Goal: Task Accomplishment & Management: Manage account settings

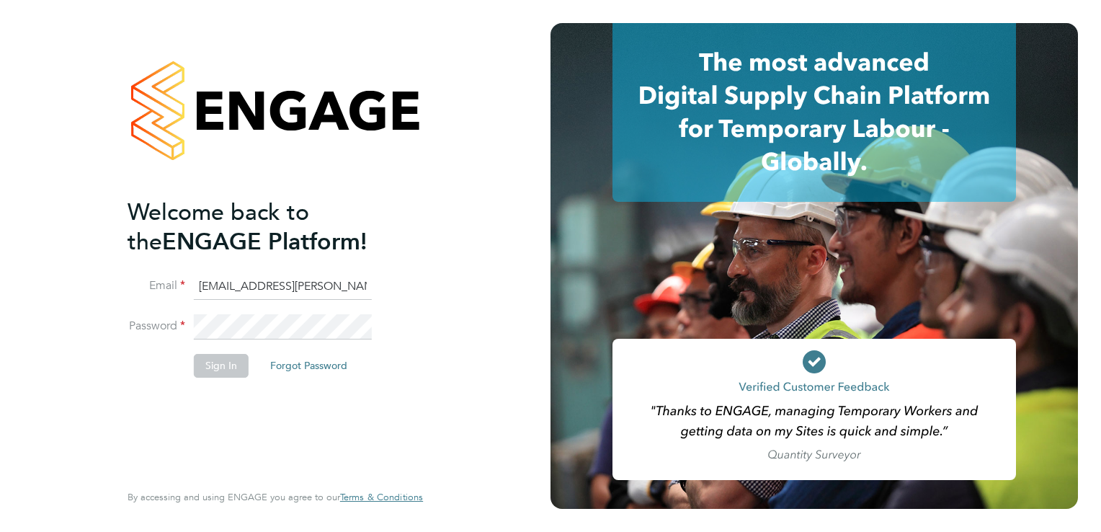
click at [249, 285] on input "[EMAIL_ADDRESS][PERSON_NAME][DOMAIN_NAME]" at bounding box center [283, 287] width 178 height 26
type input "[EMAIL_ADDRESS][DOMAIN_NAME]"
click at [229, 363] on button "Sign In" at bounding box center [221, 365] width 55 height 23
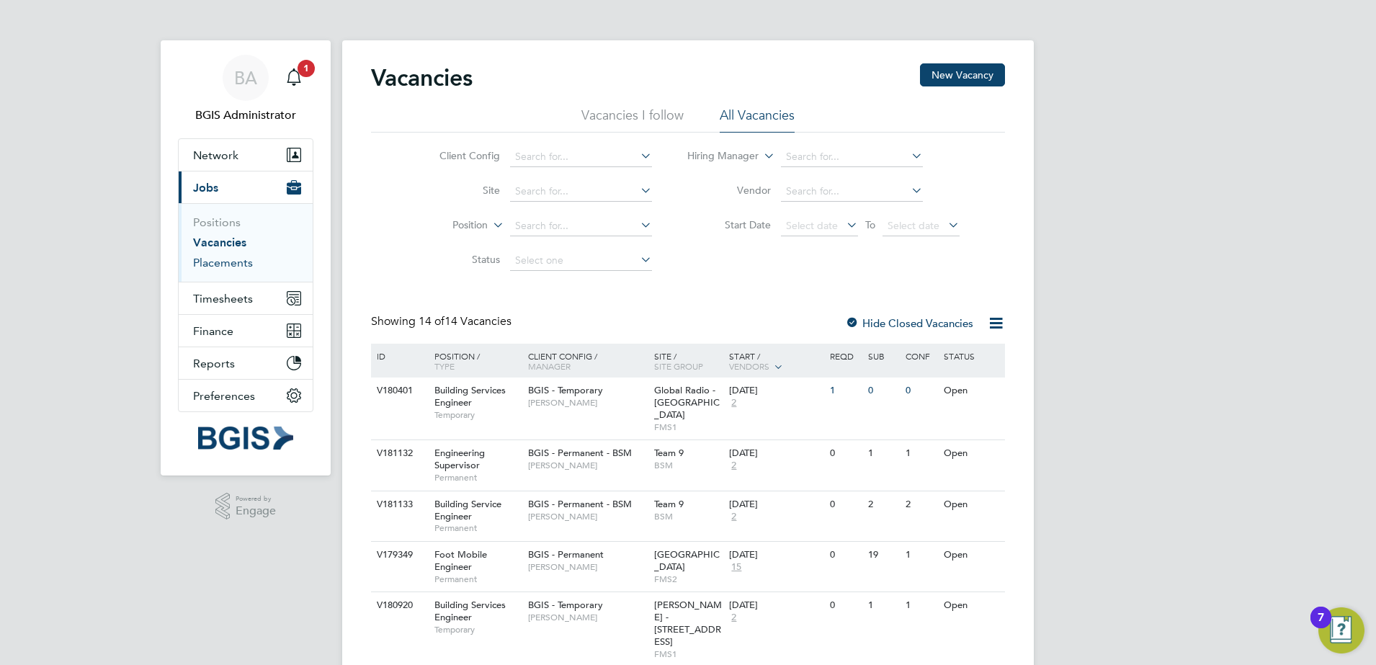
click at [237, 257] on link "Placements" at bounding box center [223, 263] width 60 height 14
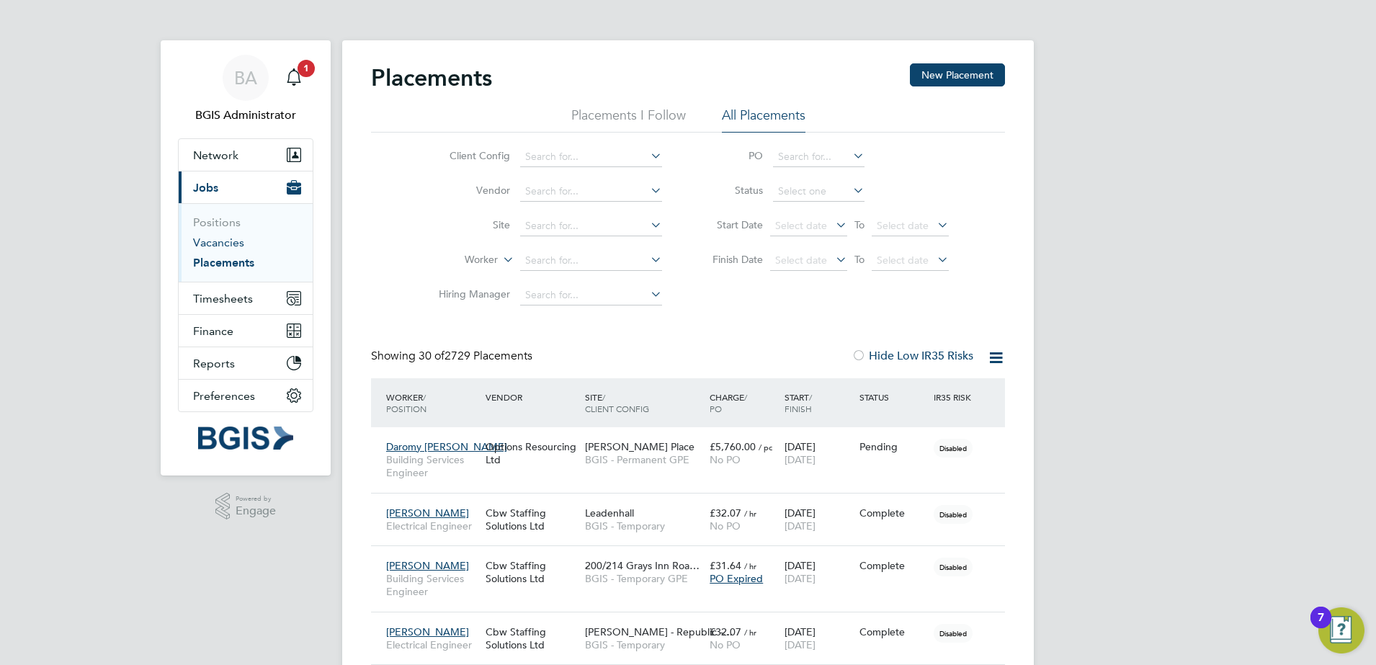
click at [216, 243] on link "Vacancies" at bounding box center [218, 243] width 51 height 14
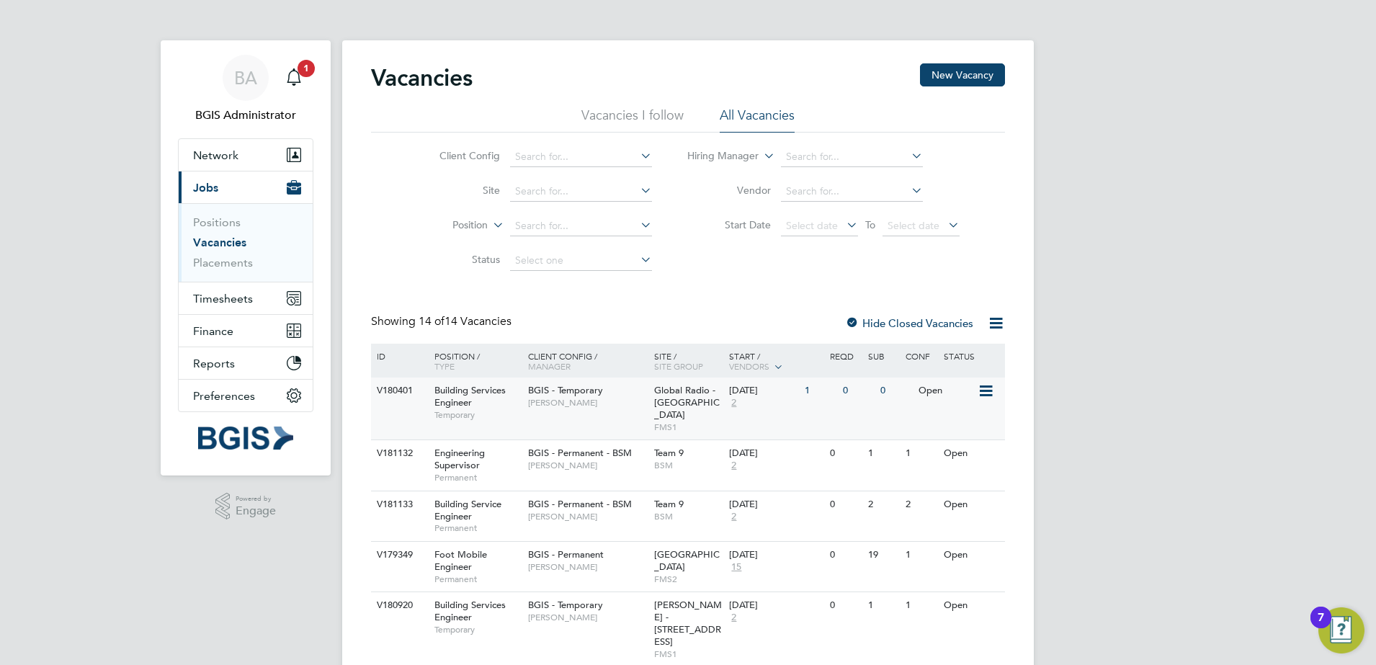
click at [737, 403] on span "2" at bounding box center [733, 403] width 9 height 12
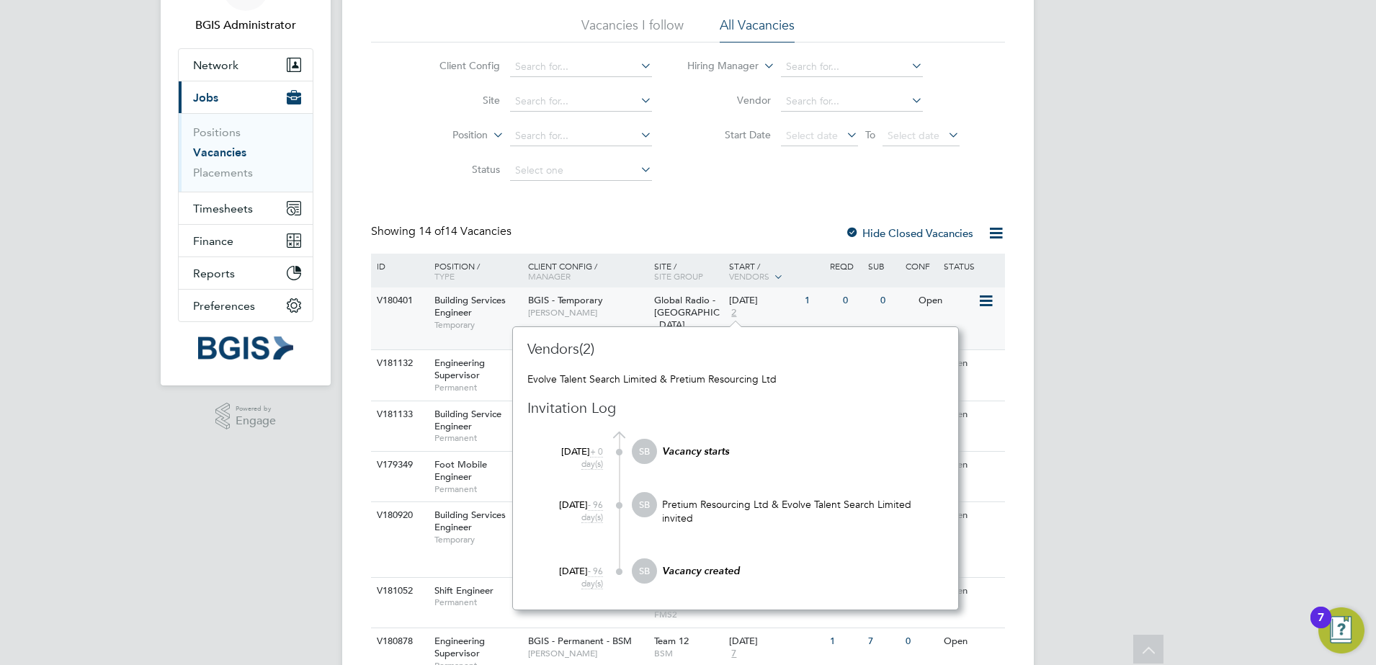
click at [624, 309] on span "Georgina Evola" at bounding box center [587, 313] width 119 height 12
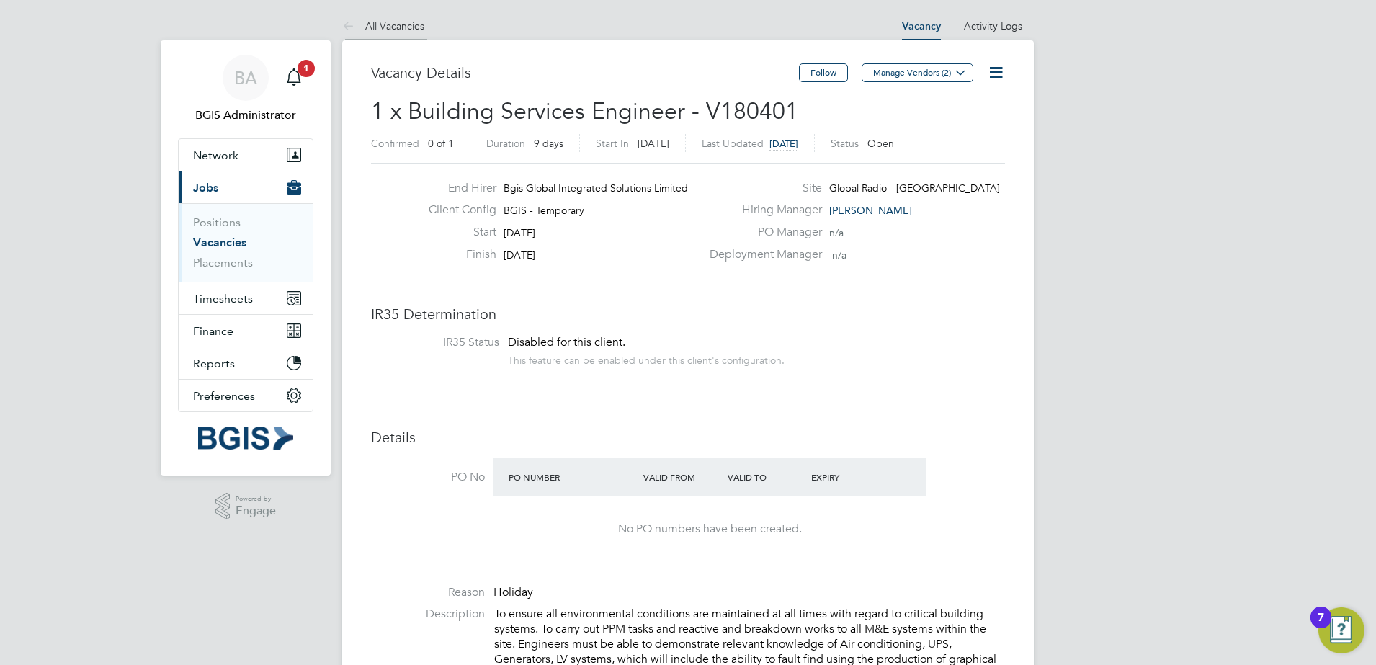
click at [387, 35] on li "All Vacancies" at bounding box center [383, 26] width 82 height 29
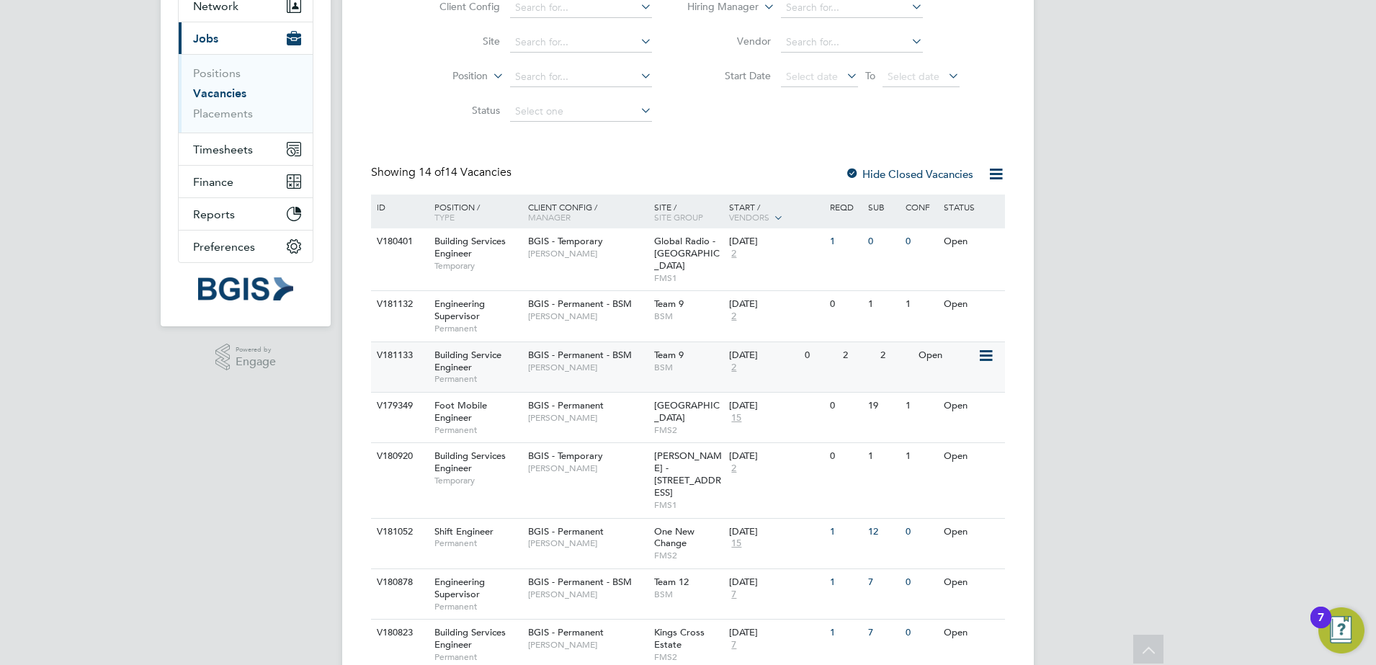
scroll to position [180, 0]
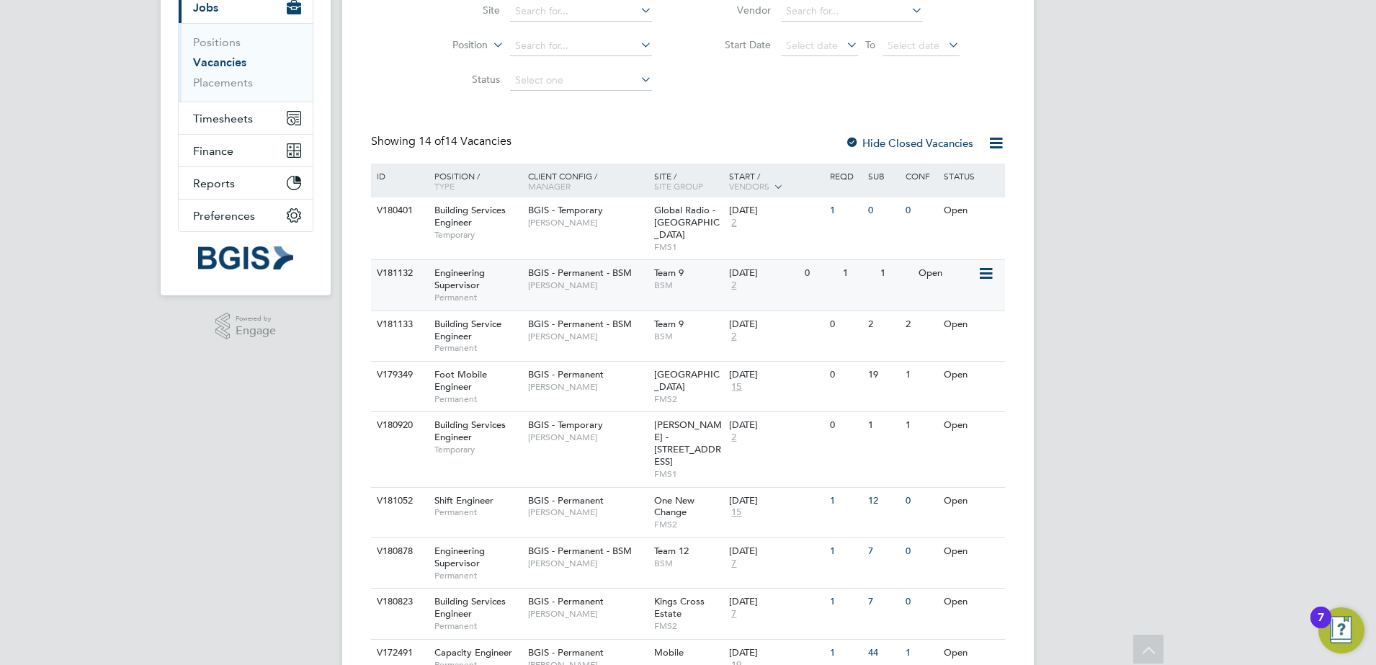
click at [733, 279] on span "2" at bounding box center [733, 285] width 9 height 12
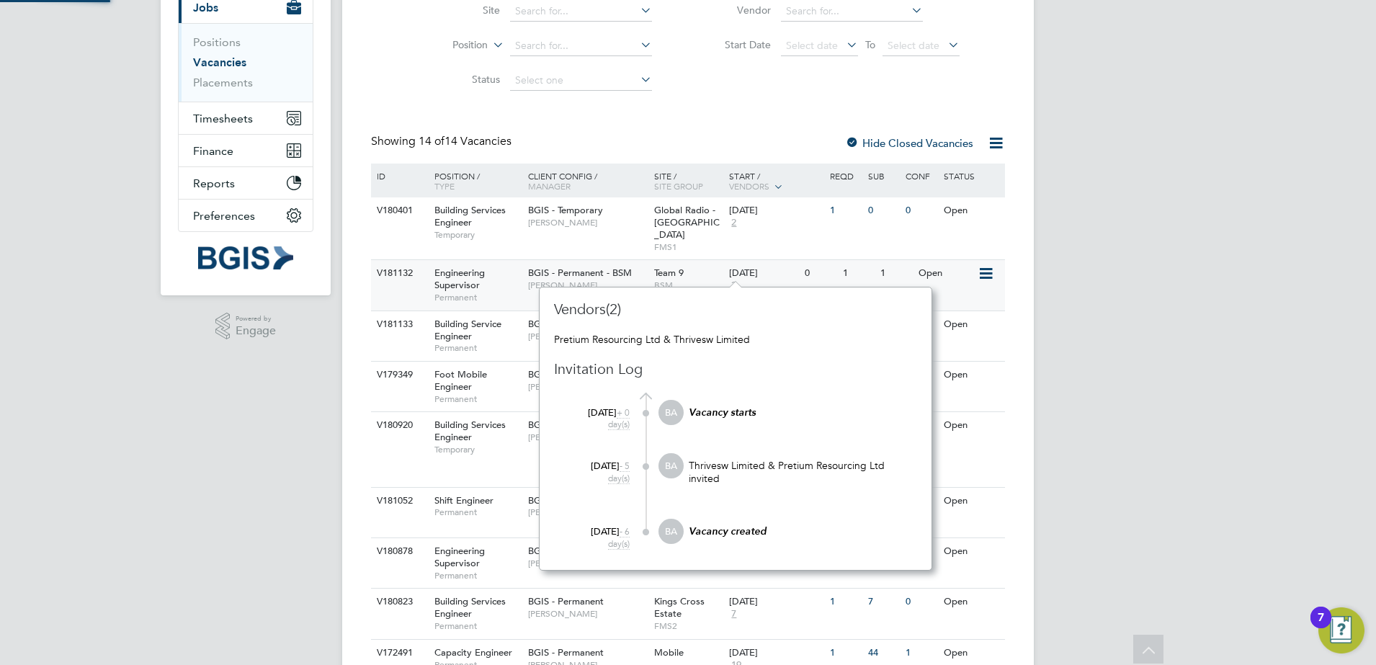
scroll to position [13, 10]
click at [696, 279] on span "BSM" at bounding box center [688, 285] width 68 height 12
drag, startPoint x: 329, startPoint y: 401, endPoint x: 475, endPoint y: 349, distance: 154.5
click at [331, 401] on div "BA BGIS Administrator Notifications 1 Applications: Network Team Members Busine…" at bounding box center [688, 414] width 1376 height 1189
drag, startPoint x: 221, startPoint y: 380, endPoint x: 267, endPoint y: 348, distance: 56.4
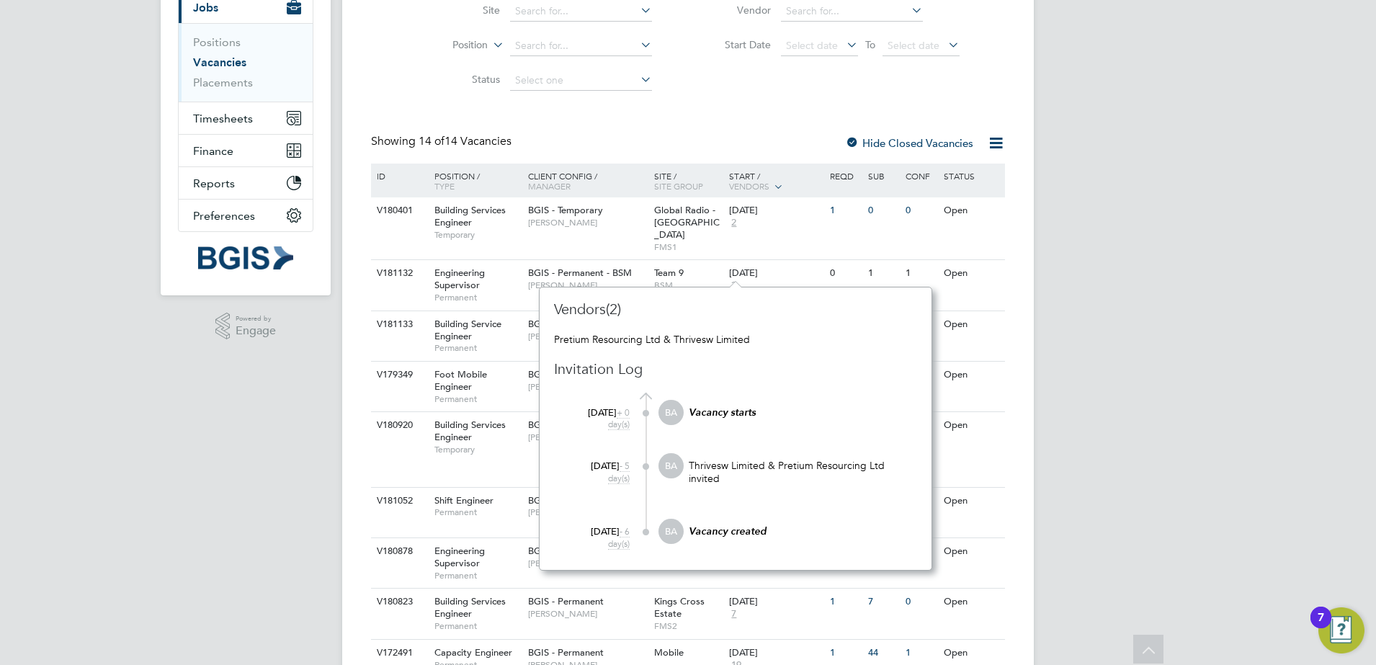
click at [223, 380] on div "BA BGIS Administrator Notifications 1 Applications: Network Team Members Busine…" at bounding box center [688, 414] width 1376 height 1189
click at [1122, 299] on div "BA BGIS Administrator Notifications 1 Applications: Network Team Members Busine…" at bounding box center [688, 414] width 1376 height 1189
drag, startPoint x: 1117, startPoint y: 313, endPoint x: 1018, endPoint y: 316, distance: 98.7
click at [1116, 315] on div "BA BGIS Administrator Notifications 1 Applications: Network Team Members Busine…" at bounding box center [688, 414] width 1376 height 1189
click at [494, 326] on div "Building Service Engineer Permanent" at bounding box center [474, 336] width 101 height 50
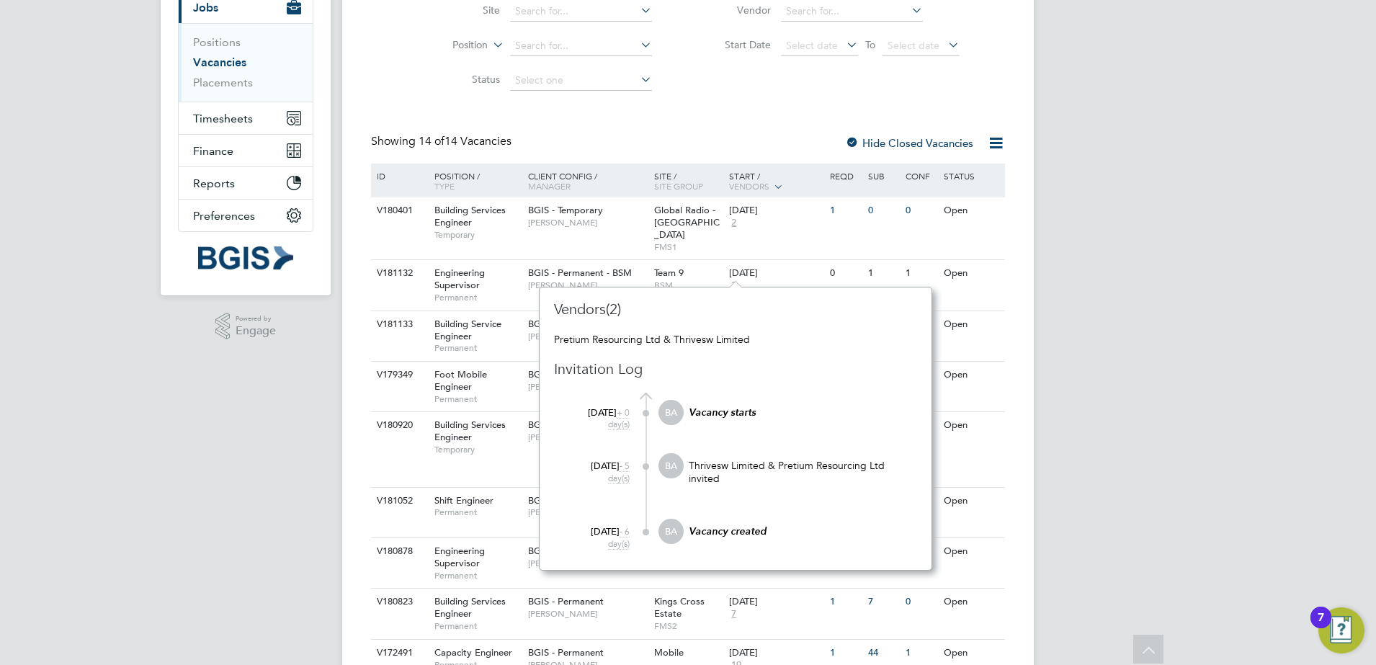
scroll to position [171, 0]
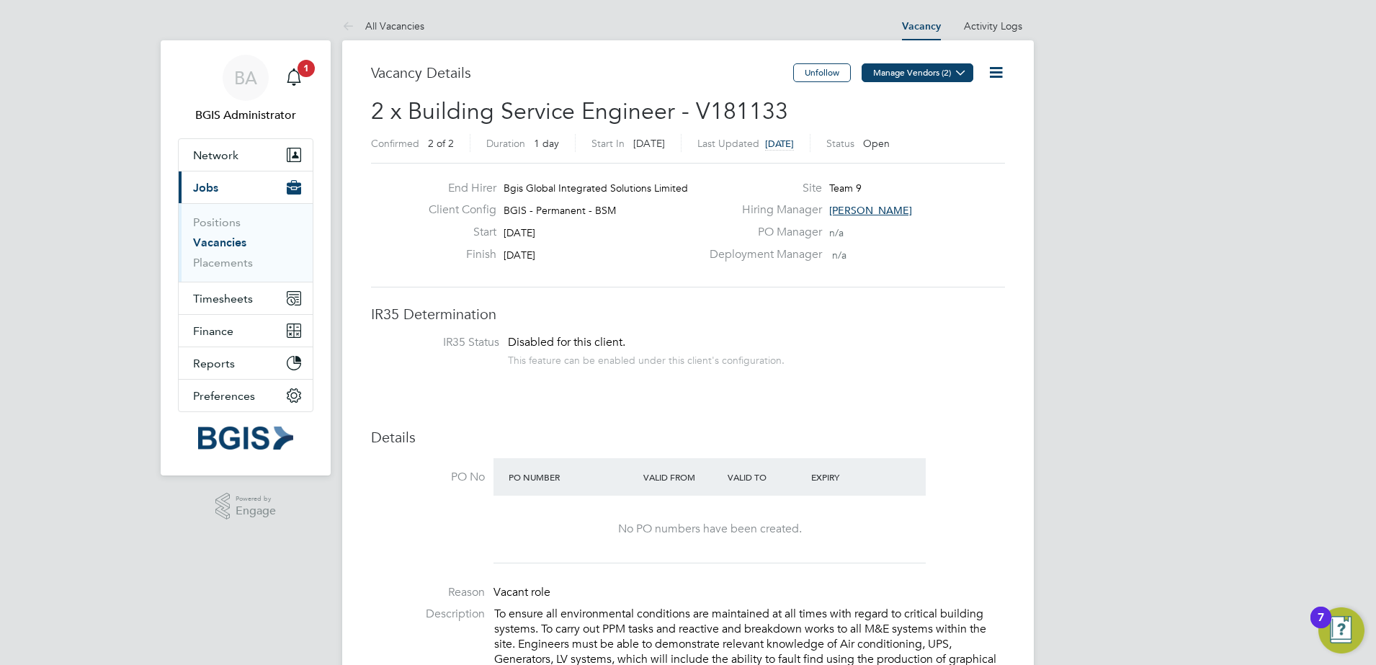
click at [956, 77] on icon at bounding box center [960, 72] width 11 height 11
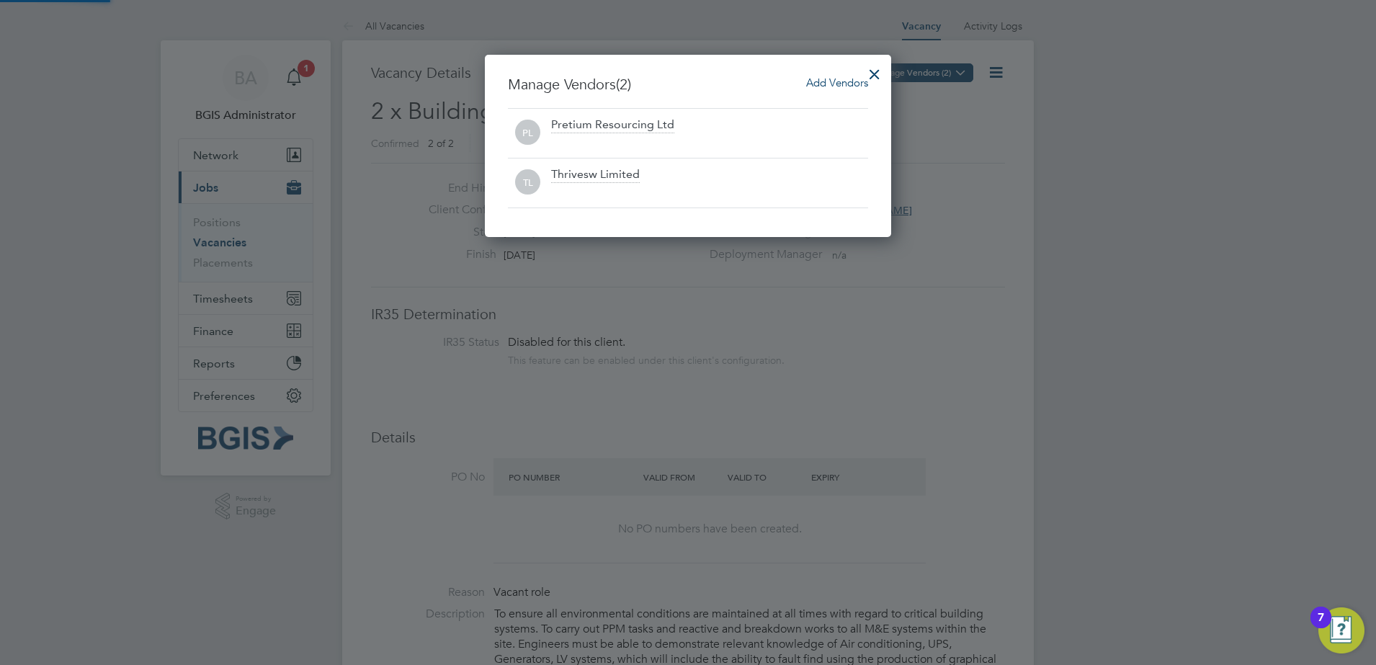
scroll to position [183, 407]
click at [872, 67] on div at bounding box center [875, 71] width 26 height 26
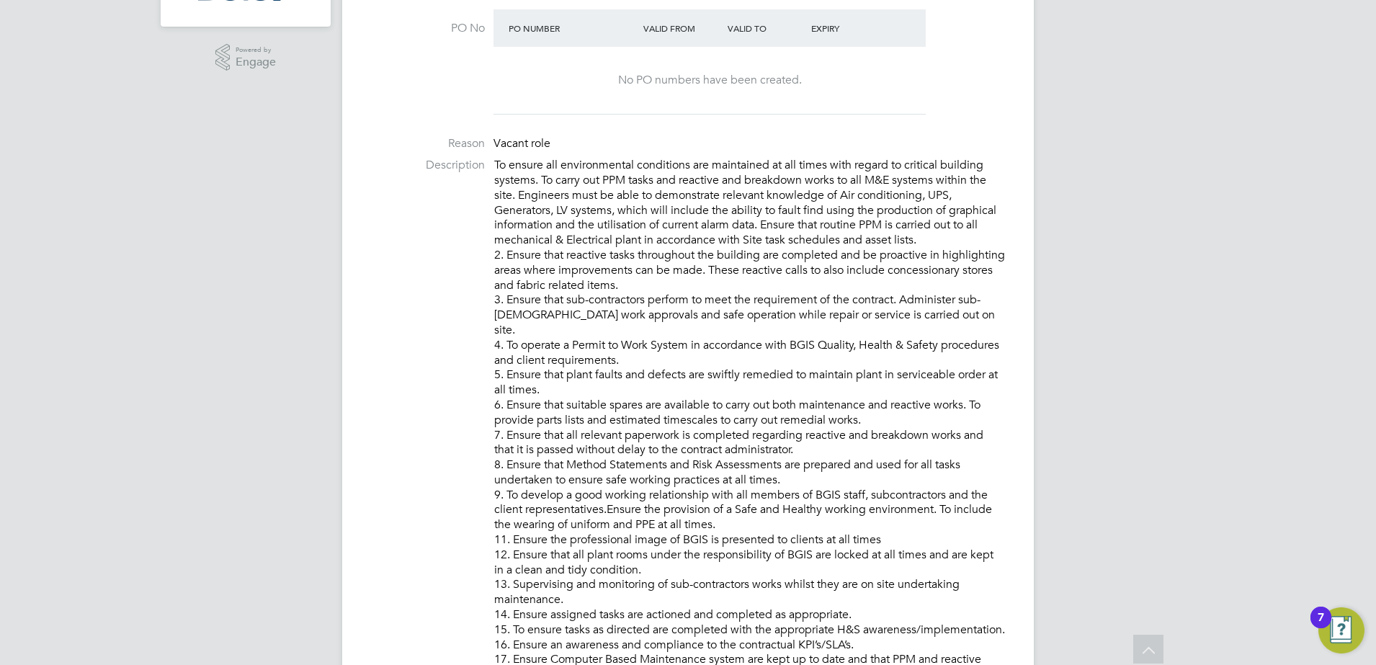
scroll to position [0, 0]
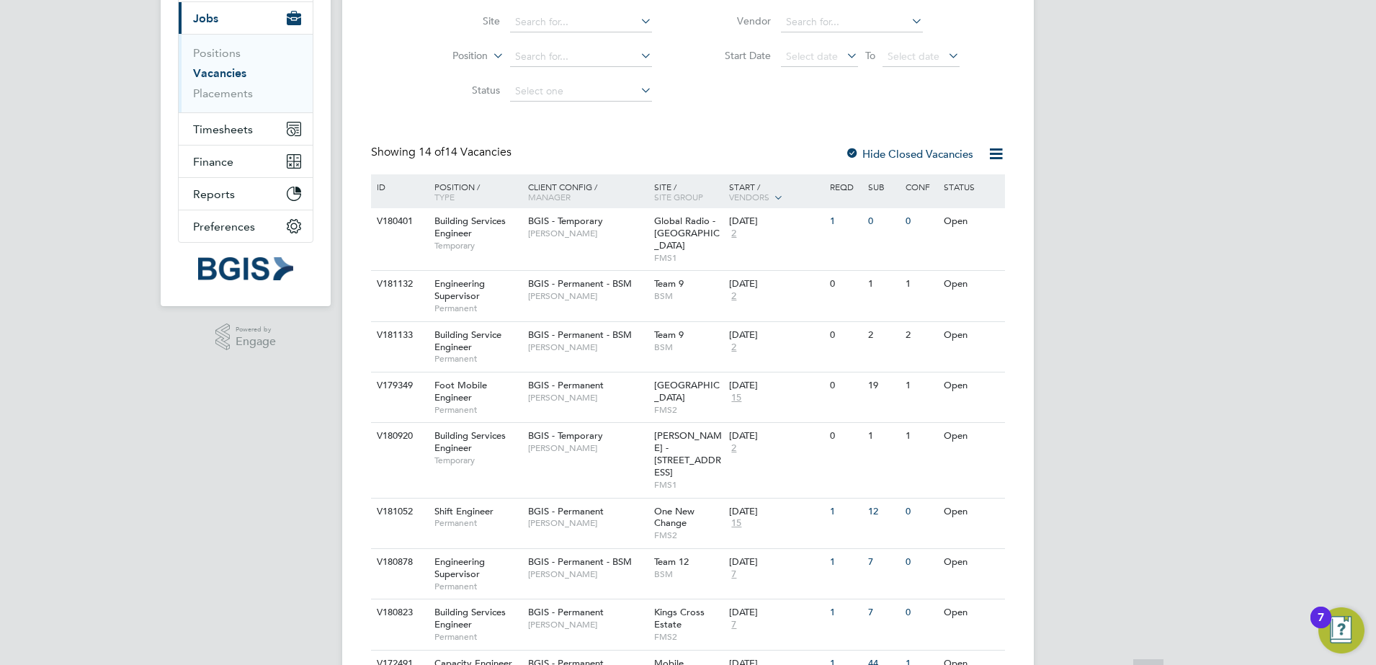
scroll to position [180, 0]
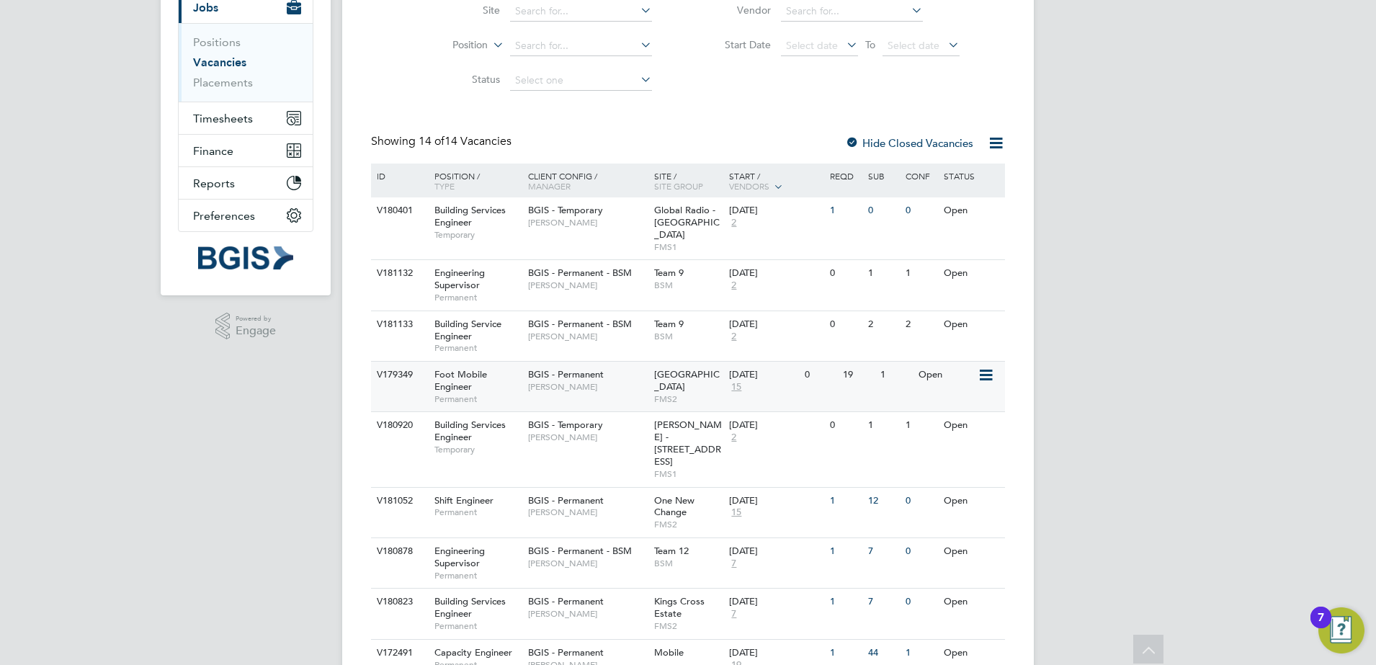
click at [738, 381] on span "15" at bounding box center [736, 387] width 14 height 12
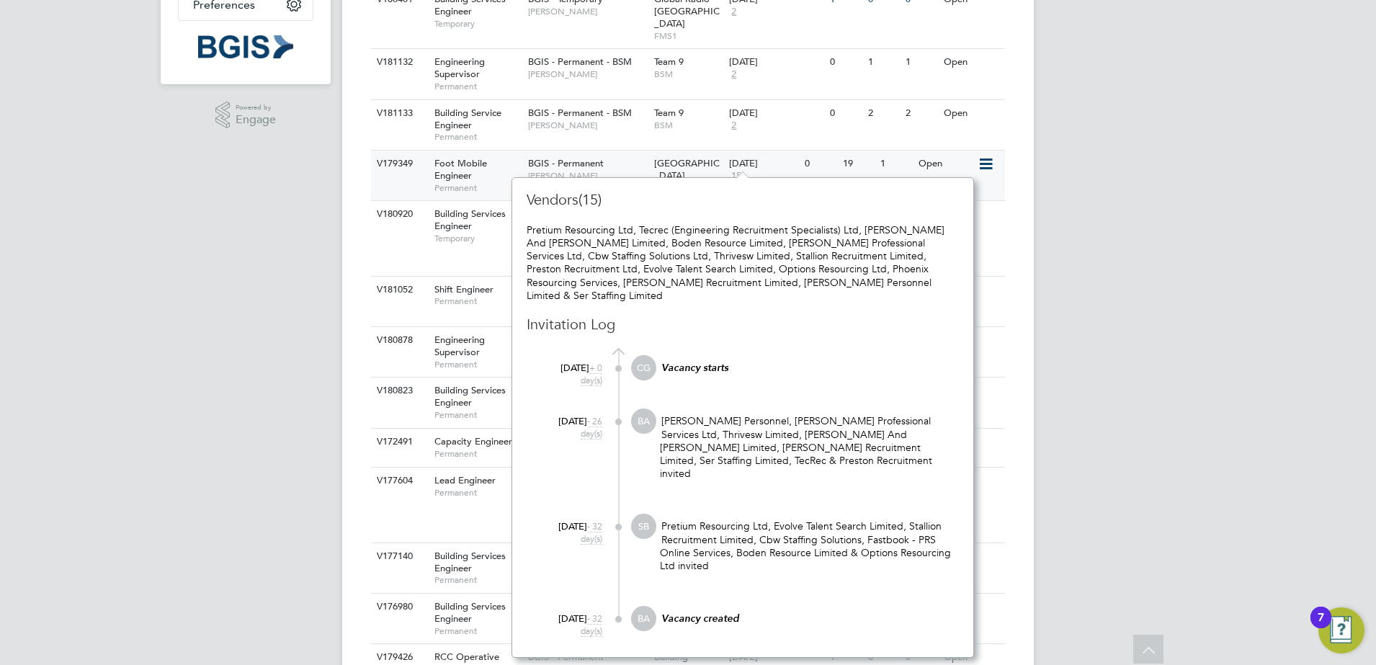
scroll to position [360, 0]
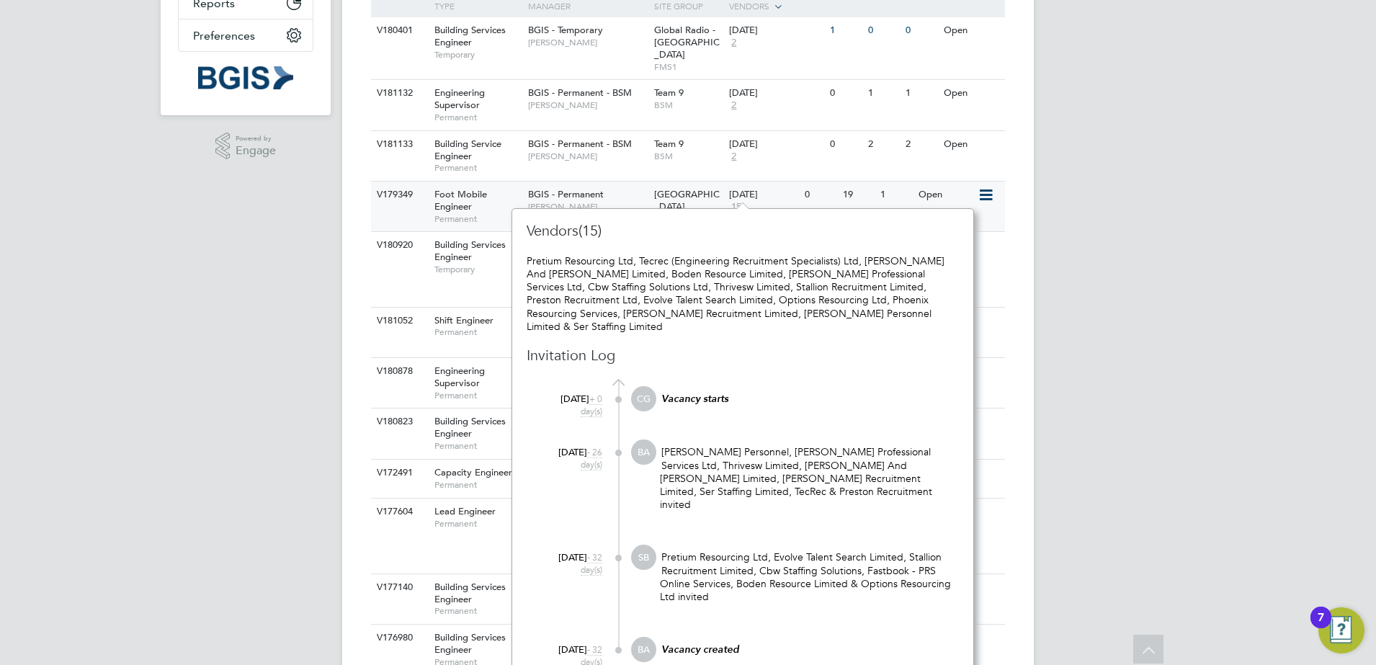
click at [697, 200] on div "New Street Square FMS2" at bounding box center [688, 207] width 76 height 50
drag, startPoint x: 1162, startPoint y: 234, endPoint x: 1014, endPoint y: 221, distance: 148.2
click at [1158, 237] on div "BA BGIS Administrator Notifications 1 Applications: Network Team Members Busine…" at bounding box center [688, 234] width 1376 height 1189
click at [478, 264] on span "Temporary" at bounding box center [477, 270] width 86 height 12
click at [474, 266] on div "Building Services Engineer Temporary" at bounding box center [474, 257] width 101 height 50
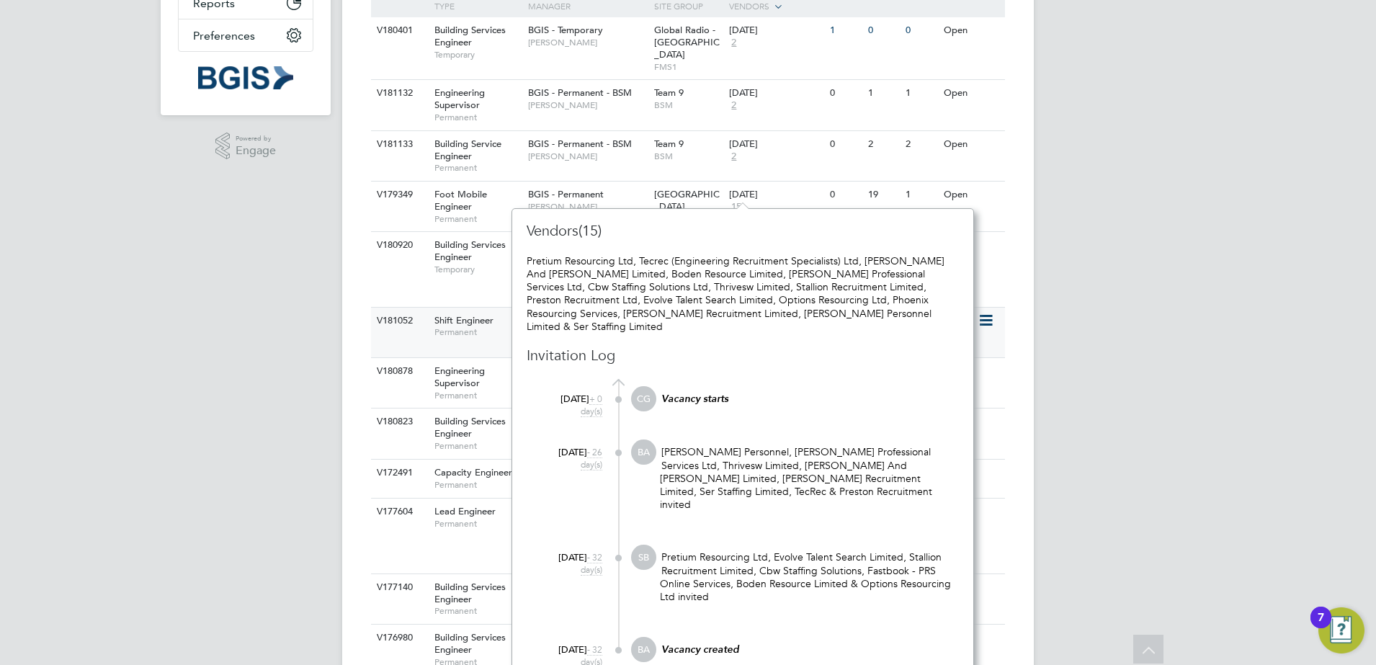
click at [475, 308] on div "Shift Engineer Permanent" at bounding box center [474, 326] width 101 height 37
click at [701, 188] on span "[GEOGRAPHIC_DATA]" at bounding box center [687, 200] width 66 height 24
click at [447, 390] on span "Permanent" at bounding box center [477, 396] width 86 height 12
click at [482, 326] on span "Permanent" at bounding box center [477, 332] width 86 height 12
drag, startPoint x: 1166, startPoint y: 367, endPoint x: 811, endPoint y: 381, distance: 355.4
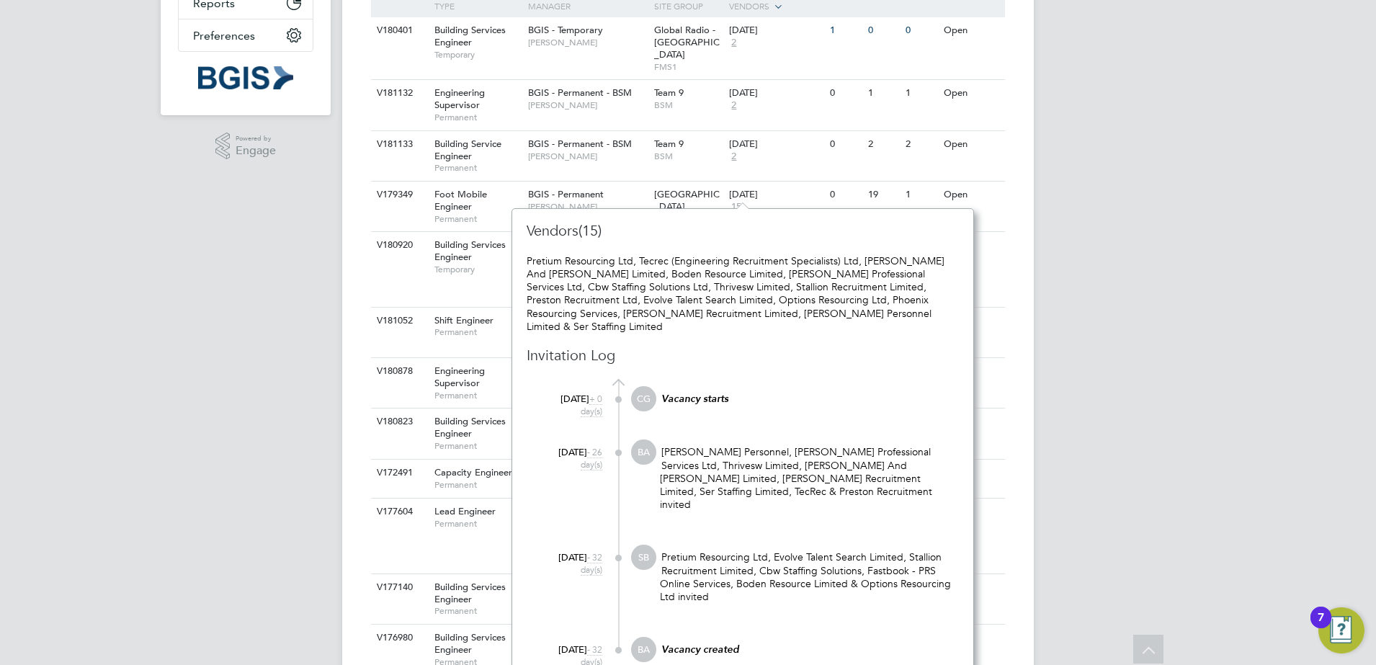
click at [1146, 372] on div "BA BGIS Administrator Notifications 1 Applications: Network Team Members Busine…" at bounding box center [688, 234] width 1376 height 1189
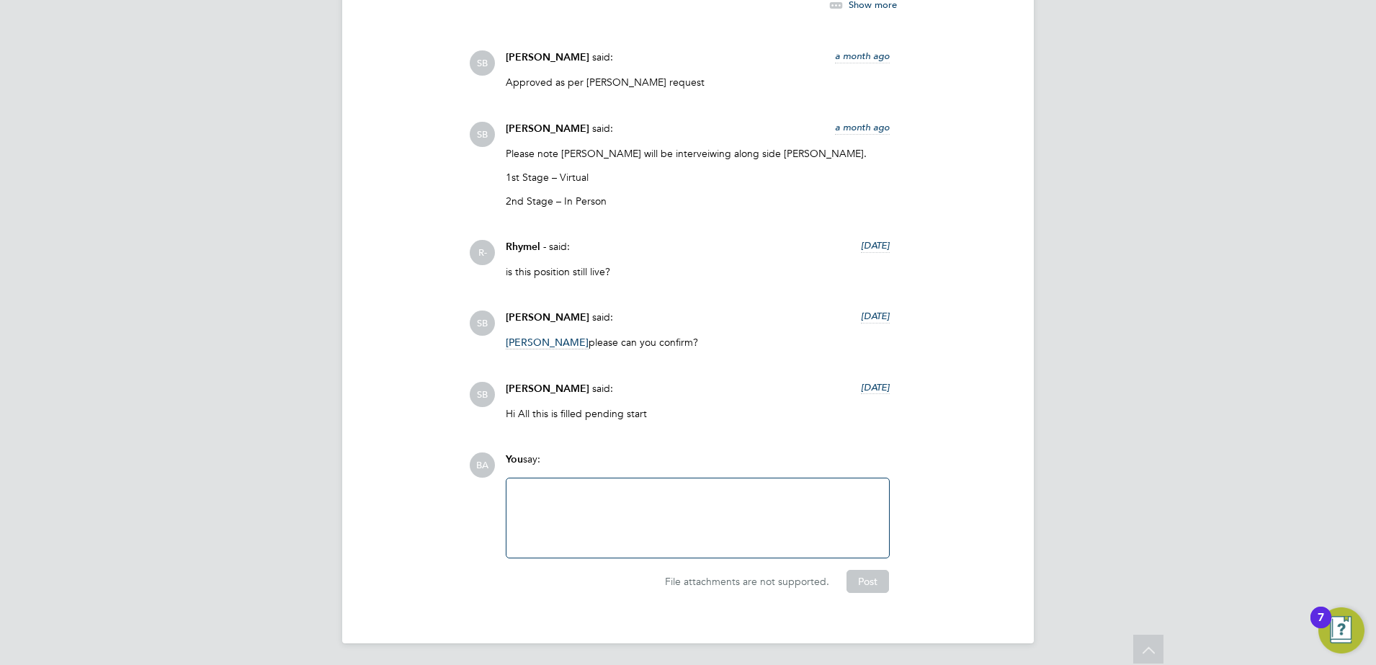
click at [751, 488] on div at bounding box center [697, 518] width 365 height 62
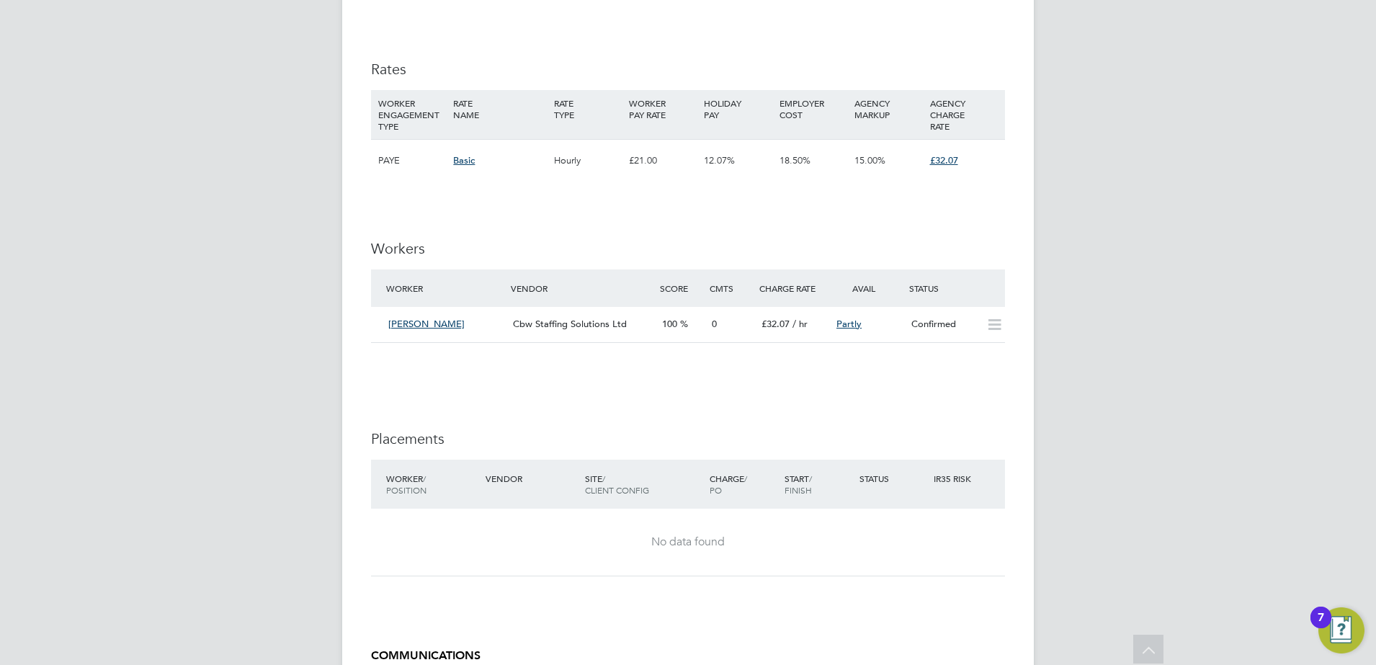
scroll to position [1389, 0]
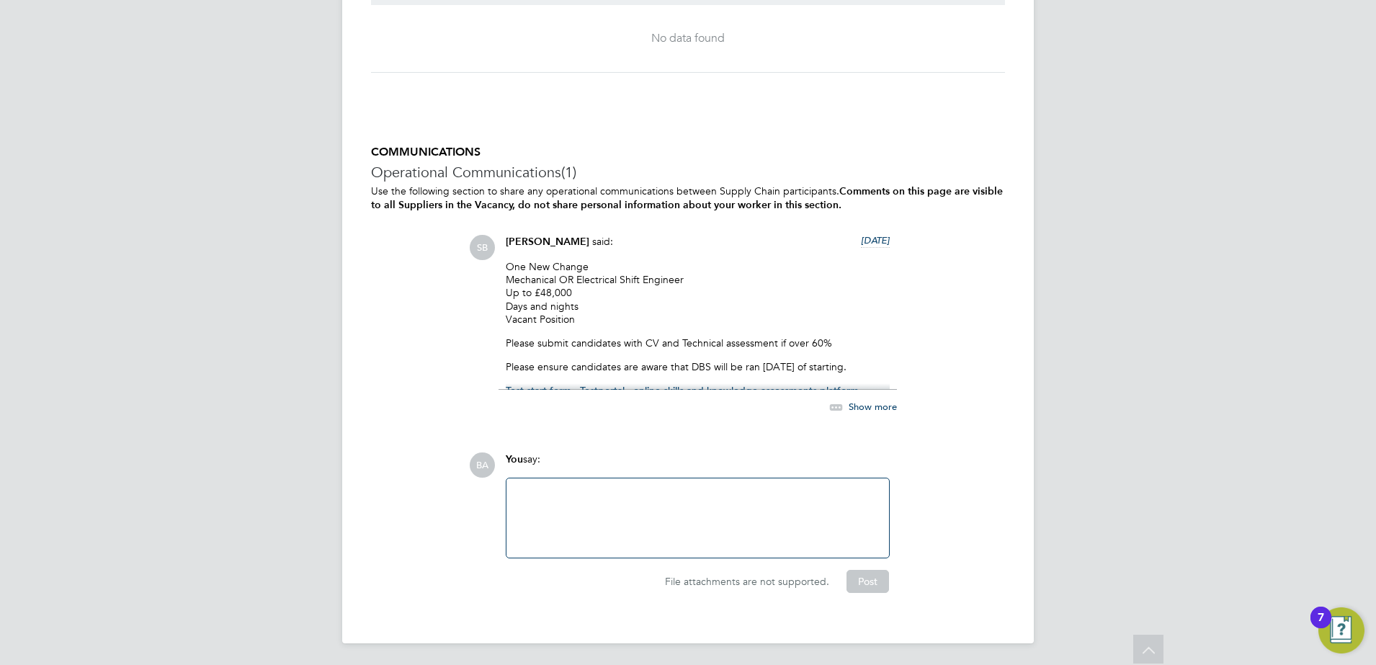
click at [855, 409] on span "Show more" at bounding box center [873, 407] width 48 height 12
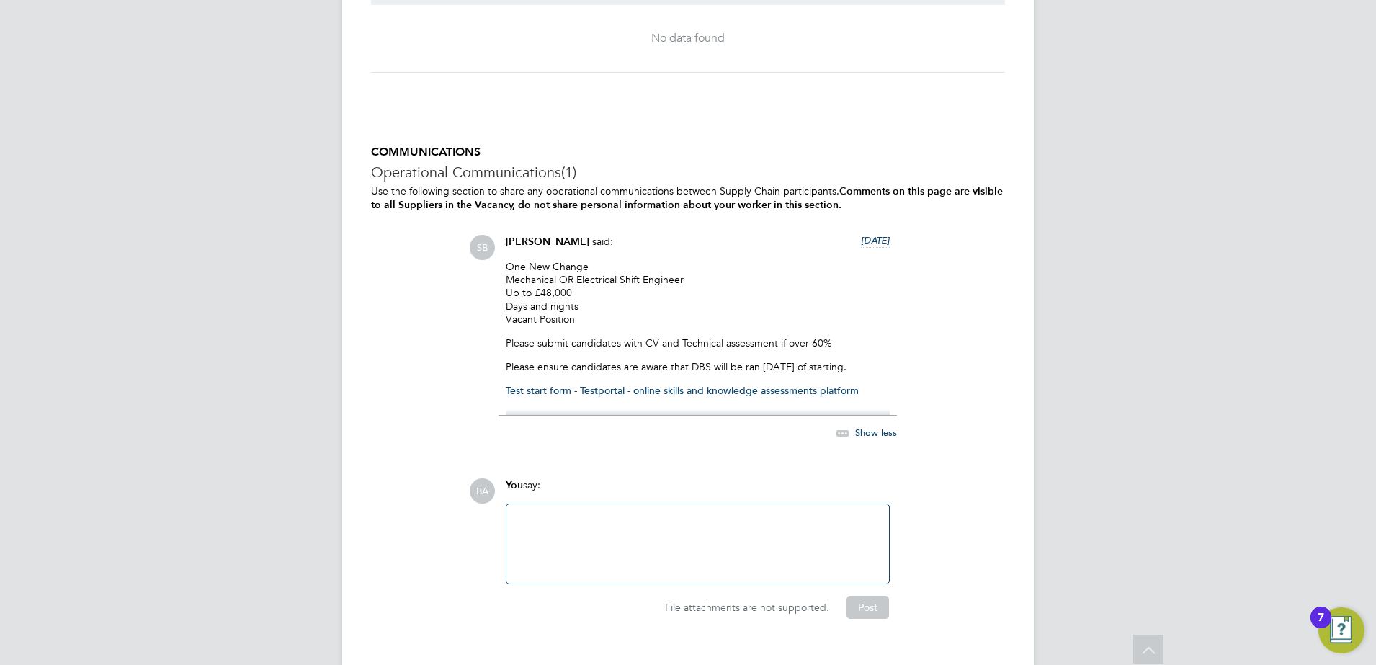
click at [862, 428] on span "Show less" at bounding box center [876, 432] width 42 height 12
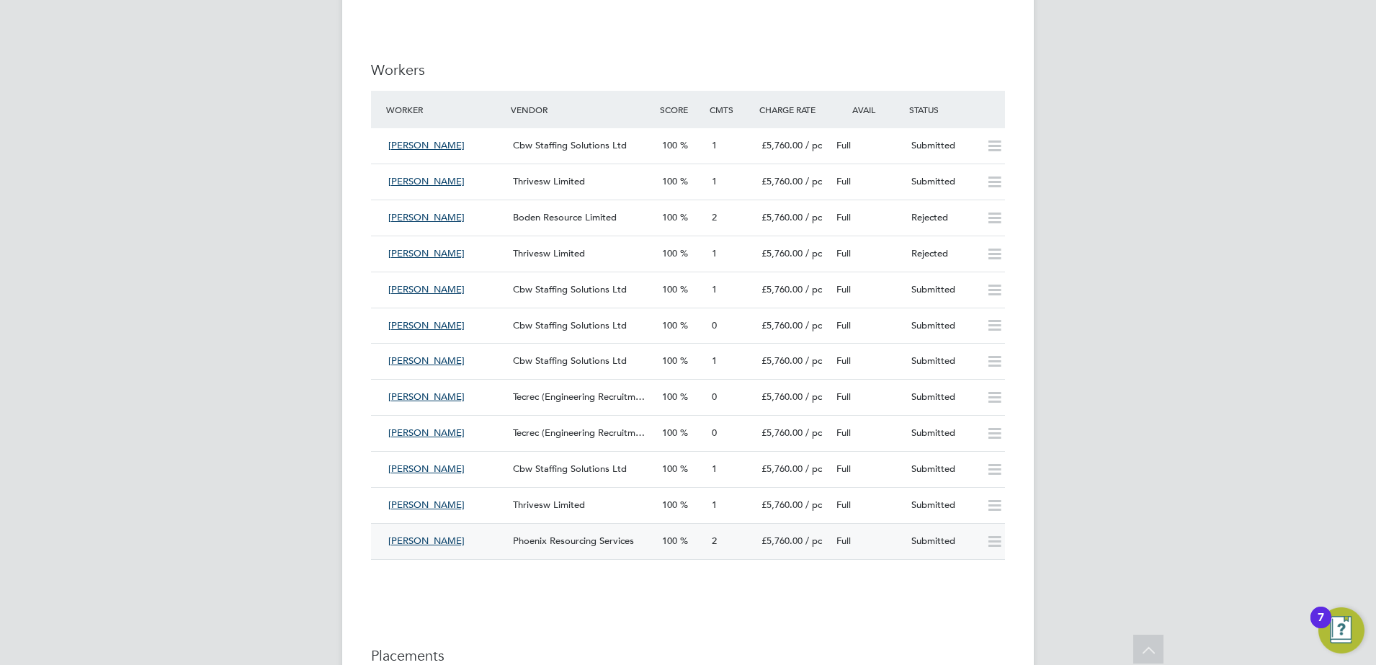
click at [725, 552] on div "2" at bounding box center [731, 541] width 50 height 24
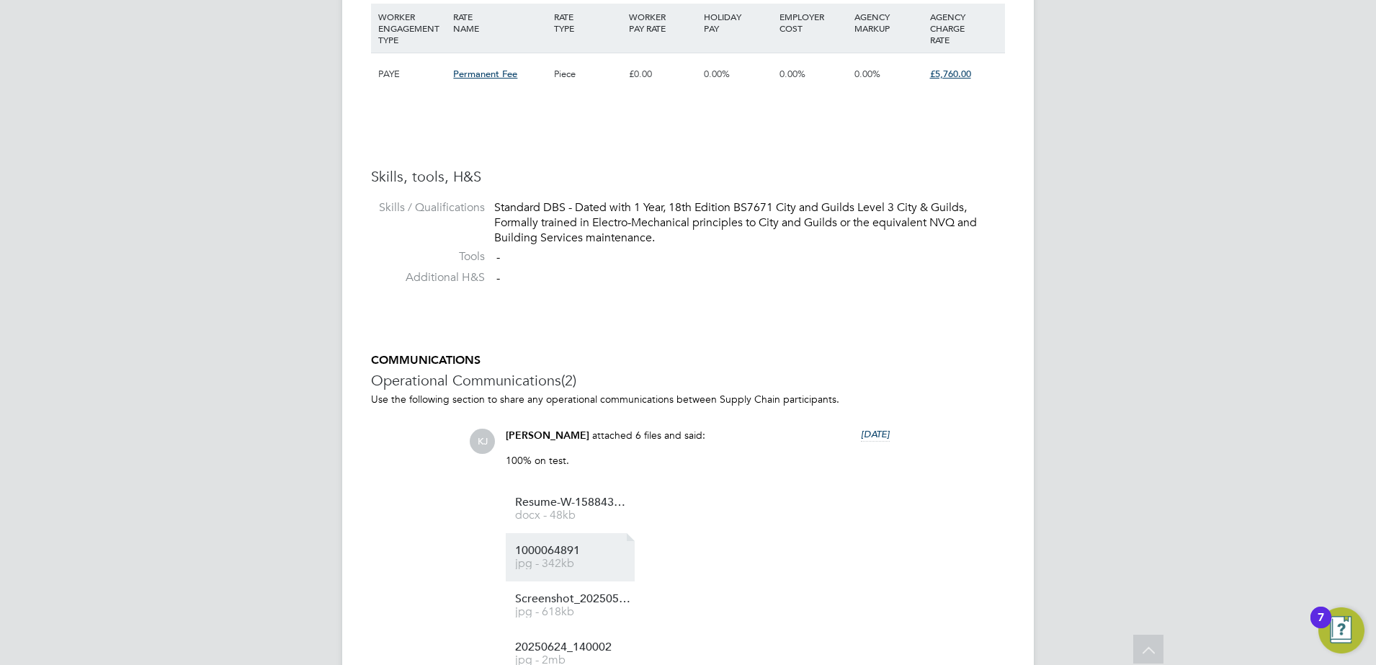
click at [590, 558] on link "1000064891 jpg - 342kb" at bounding box center [572, 557] width 115 height 24
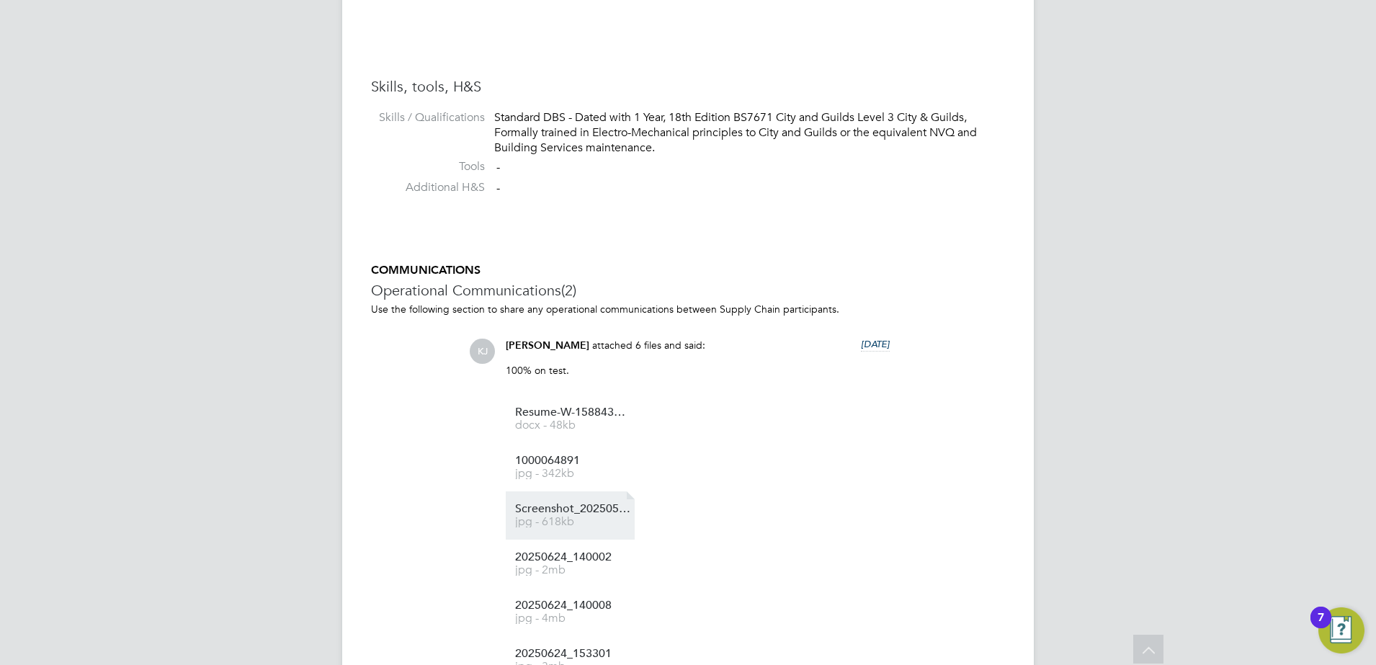
click at [573, 511] on span "Screenshot_20250521_112146_Adobe%20Acrobat" at bounding box center [572, 509] width 115 height 11
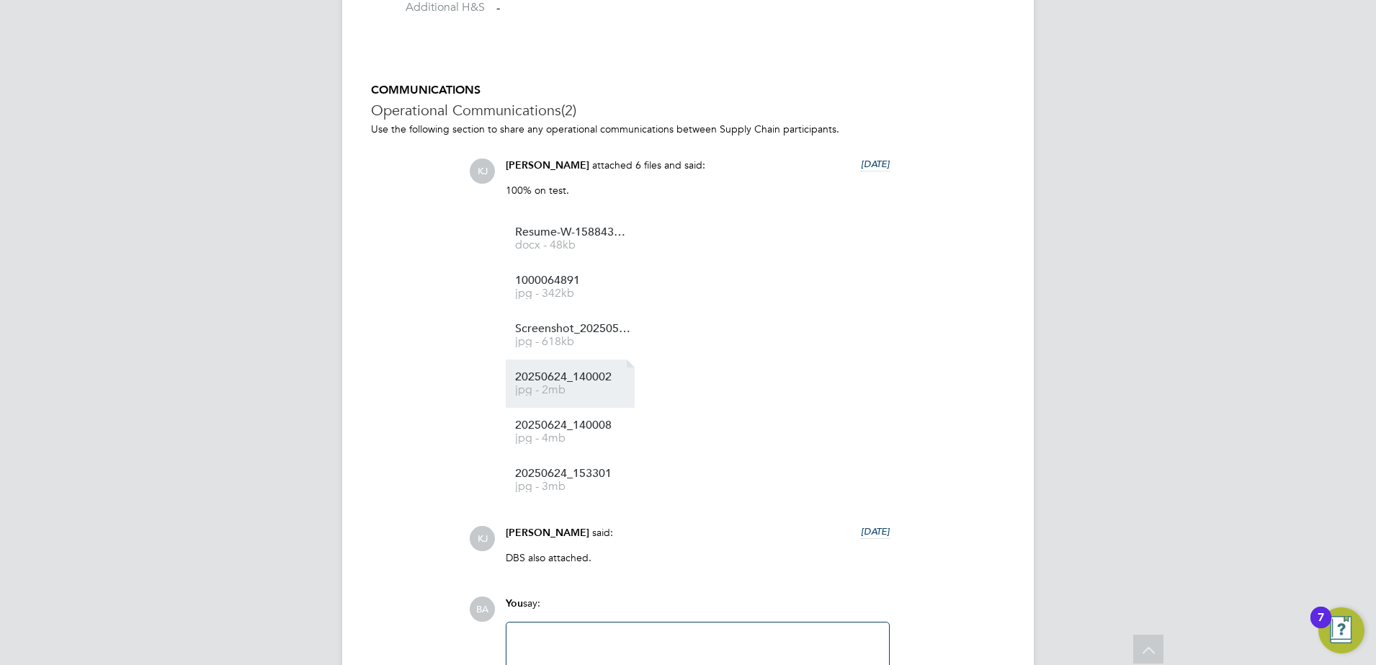
click at [583, 385] on link "20250624_140002 jpg - 2mb" at bounding box center [572, 384] width 115 height 24
click at [599, 419] on li "20250624_140008 jpg - 4mb" at bounding box center [570, 432] width 129 height 48
click at [553, 436] on span "jpg - 4mb" at bounding box center [572, 438] width 115 height 11
click at [607, 507] on div "KJ Kyle Johnson attached 6 files and said: 8 days ago 100% on test. Show more R…" at bounding box center [737, 366] width 536 height 416
click at [593, 498] on li "20250624_153301 jpg - 3mb" at bounding box center [570, 480] width 129 height 48
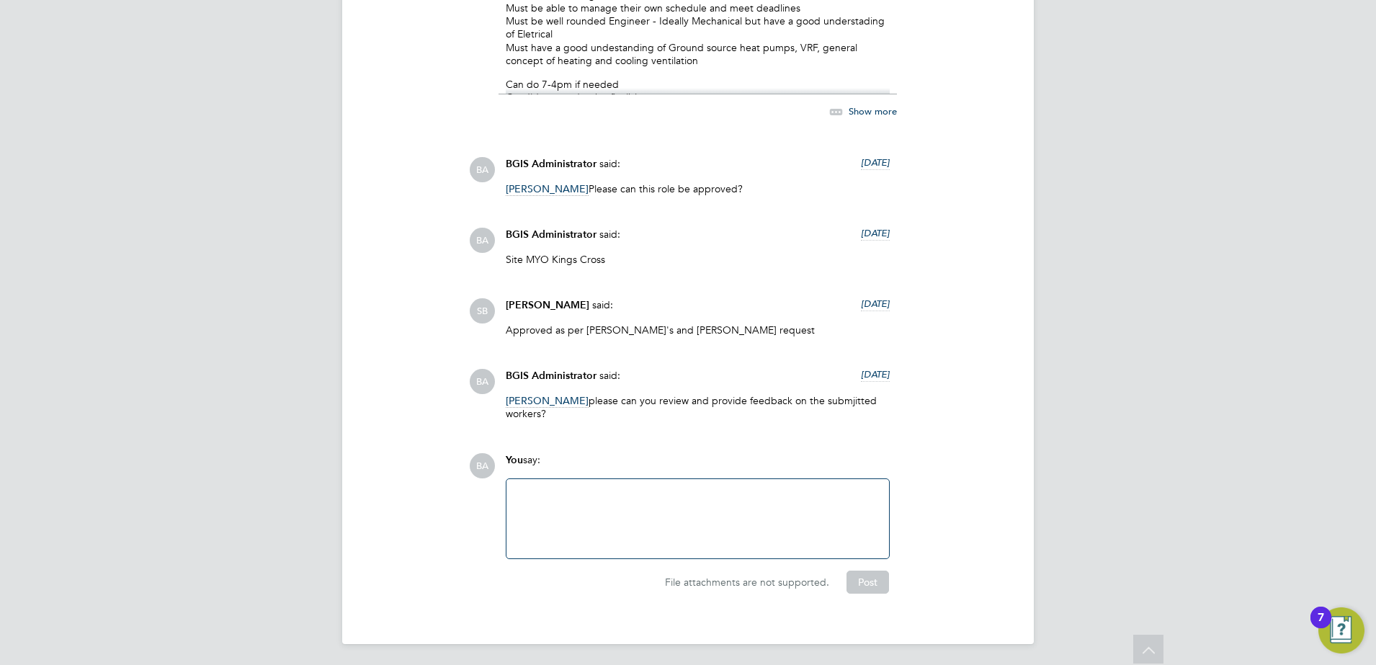
scroll to position [2716, 0]
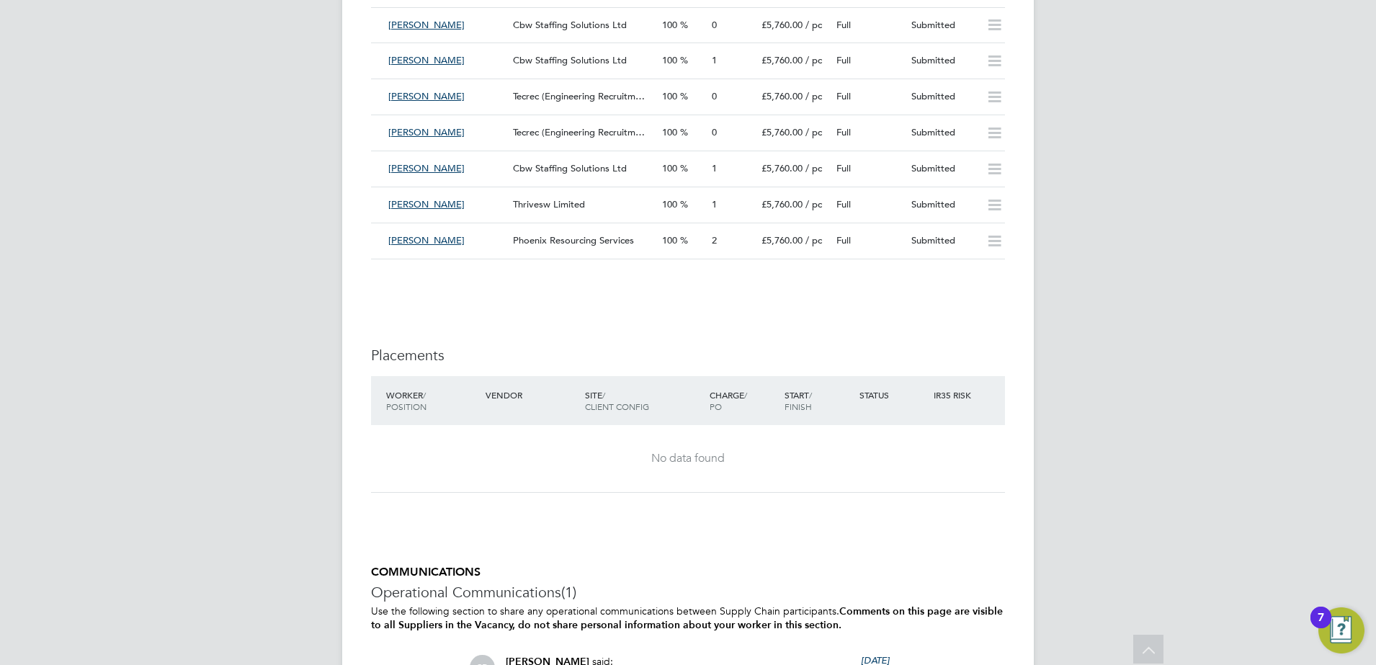
drag, startPoint x: 635, startPoint y: 208, endPoint x: 534, endPoint y: 309, distance: 143.1
click at [524, 215] on div "Thrivesw Limited" at bounding box center [581, 205] width 149 height 24
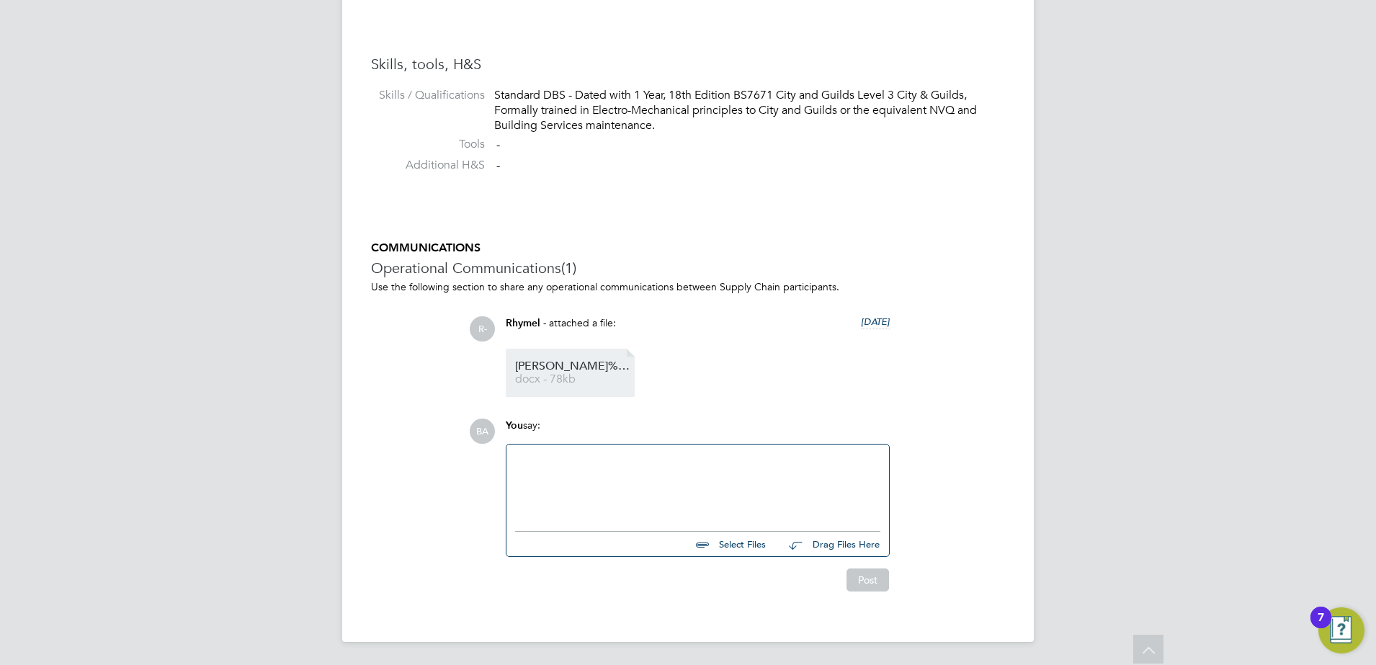
click at [560, 378] on span "docx - 78kb" at bounding box center [572, 379] width 115 height 11
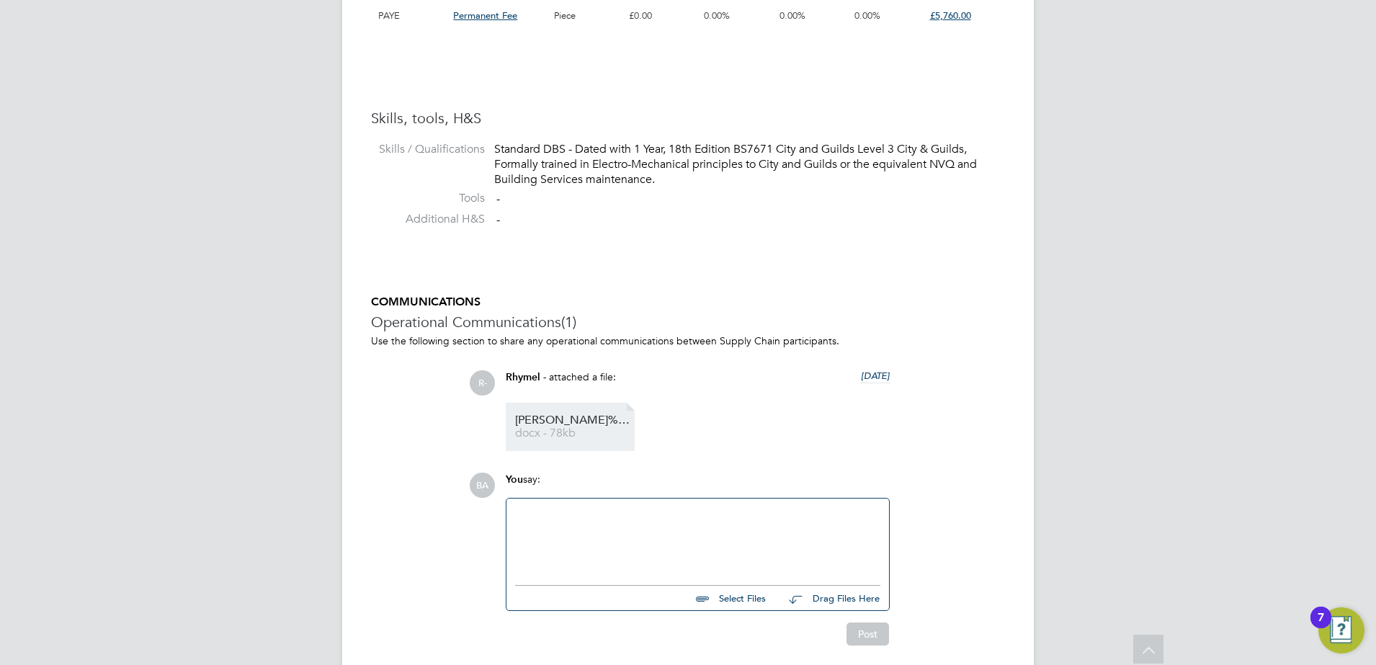
click at [581, 432] on span "docx - 78kb" at bounding box center [572, 433] width 115 height 11
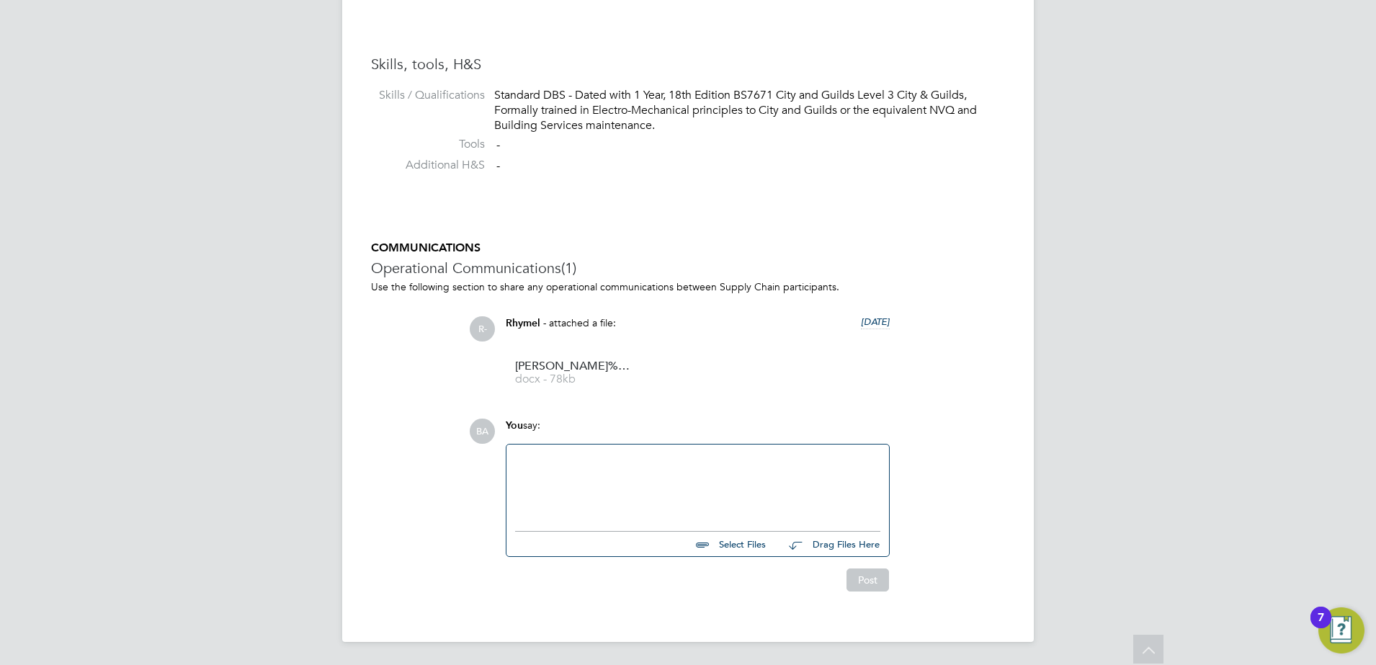
click at [611, 500] on div at bounding box center [697, 484] width 365 height 62
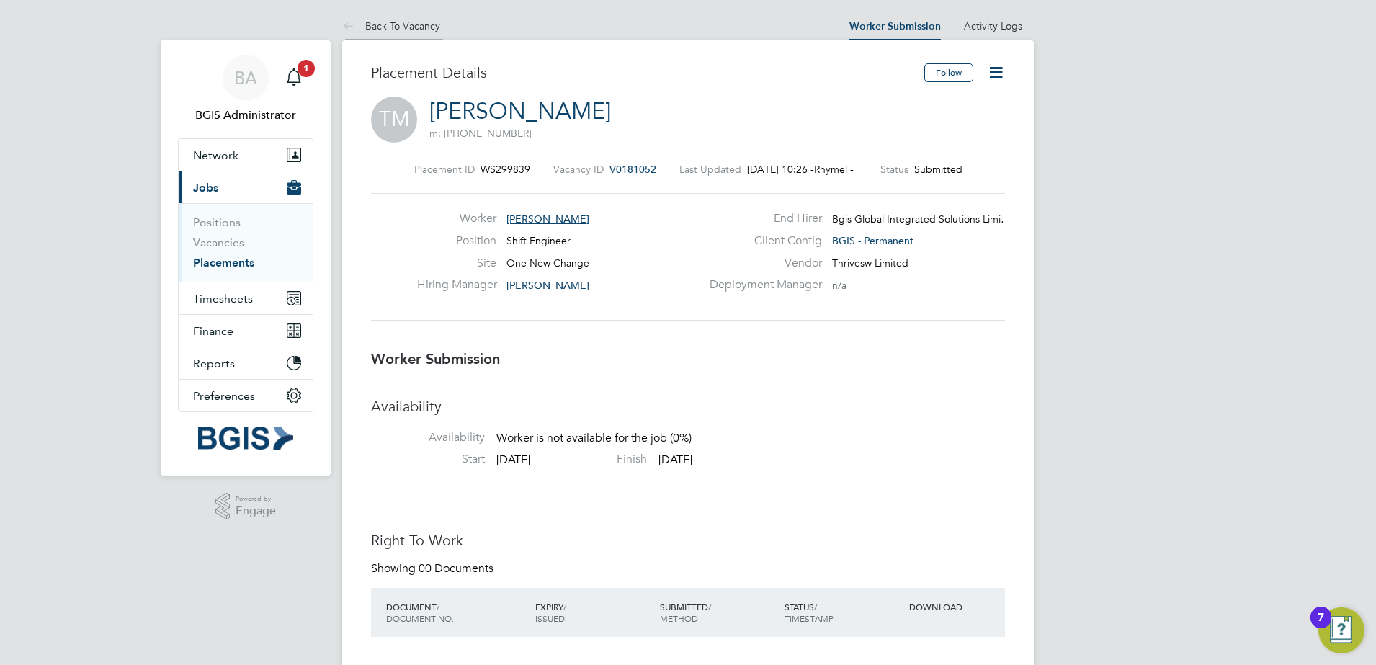
click at [423, 27] on link "Back To Vacancy" at bounding box center [391, 25] width 98 height 13
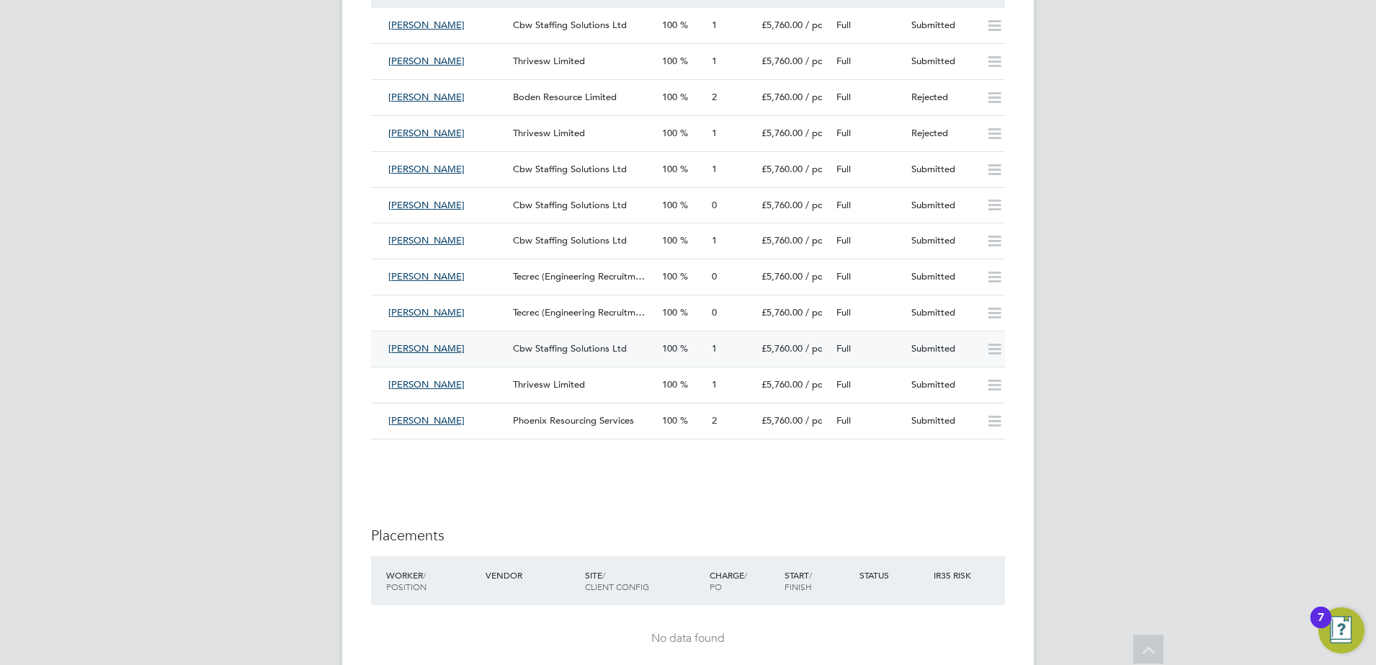
click at [702, 357] on div "100" at bounding box center [681, 349] width 50 height 24
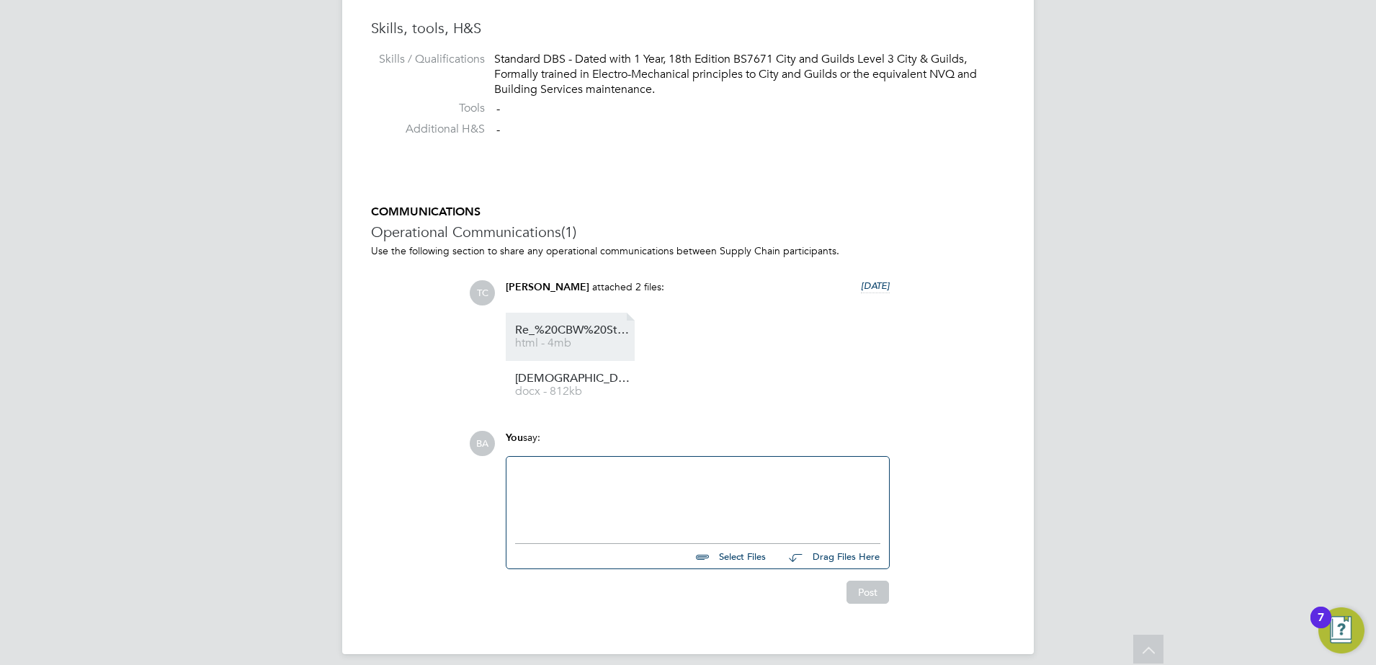
click at [612, 354] on li "Re_%20CBW%20Staffing%20Solutions%20-%20Technical%20Assessment%20-%20ben.miller%…" at bounding box center [570, 337] width 129 height 48
click at [578, 386] on link "Zen%20Bucaj%20-%20CBW%20Staffing%20Solutions%20CV%20(1) docx - 812kb" at bounding box center [572, 385] width 115 height 24
click at [599, 330] on span "Re_%20CBW%20Staffing%20Solutions%20-%20Technical%20Assessment%20-%20ben.miller%…" at bounding box center [572, 330] width 115 height 11
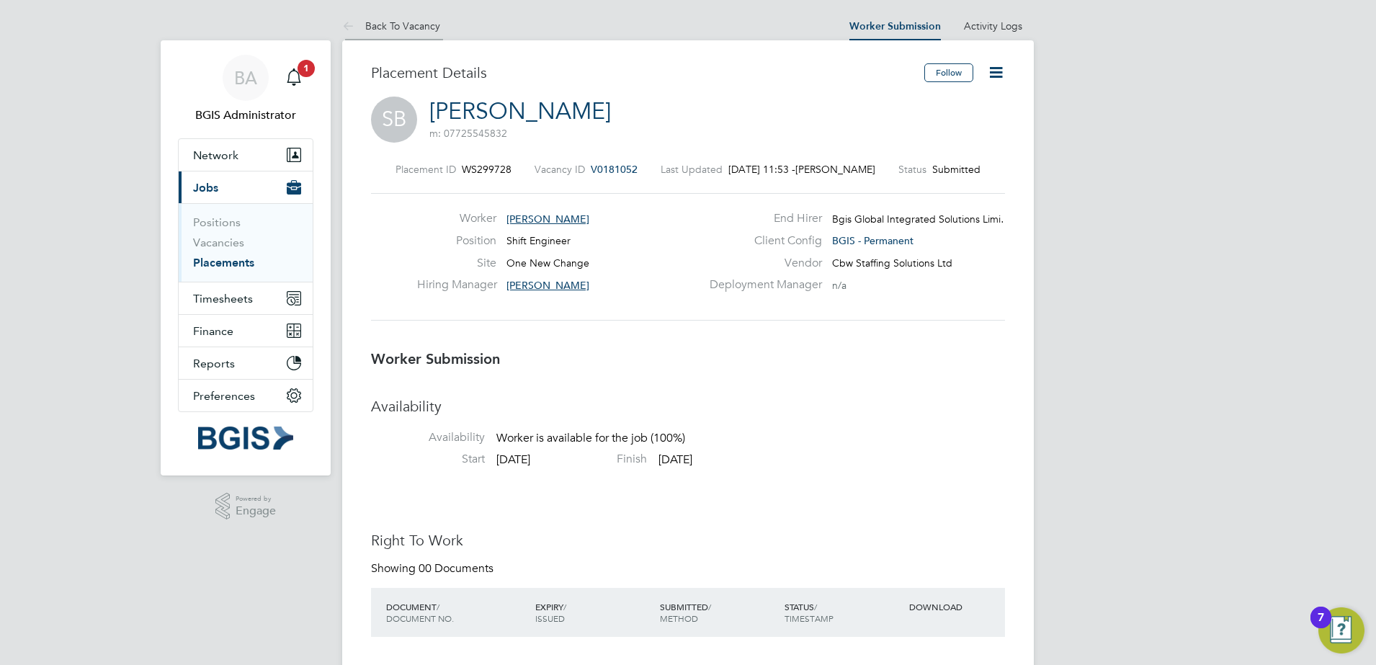
click at [407, 34] on li "Back To Vacancy" at bounding box center [391, 26] width 98 height 29
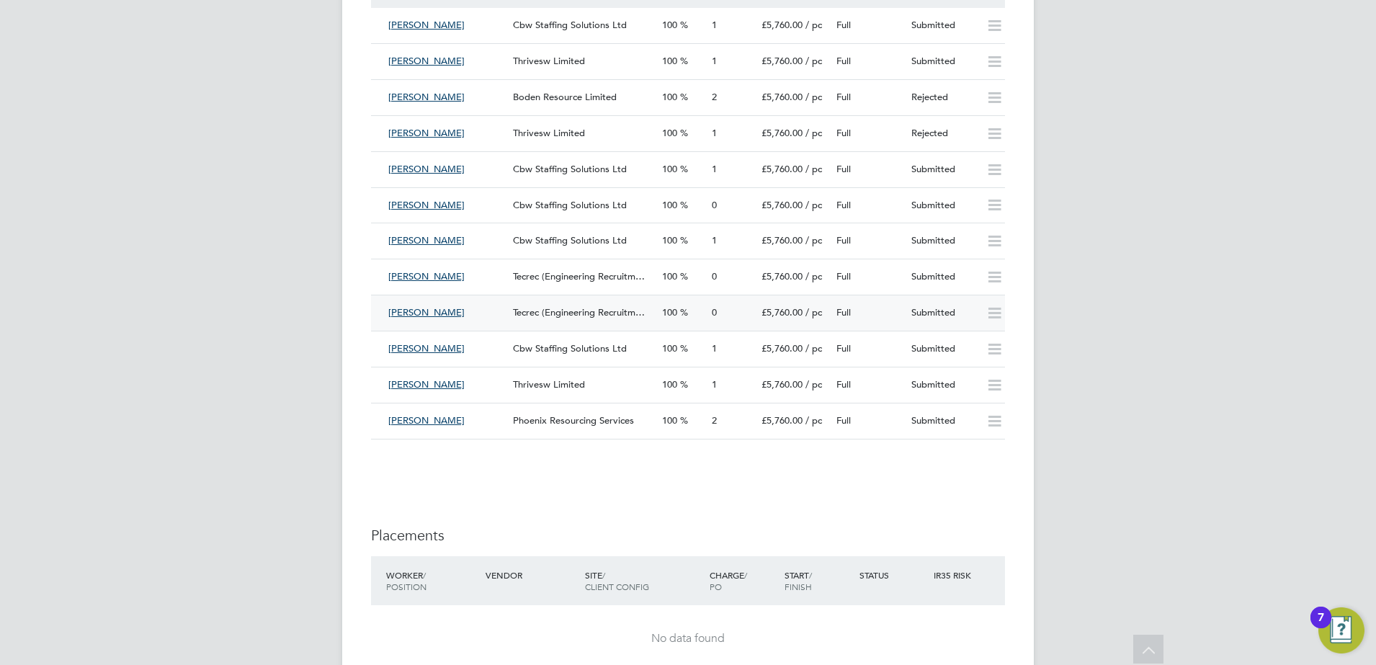
click at [727, 311] on div "0" at bounding box center [731, 313] width 50 height 24
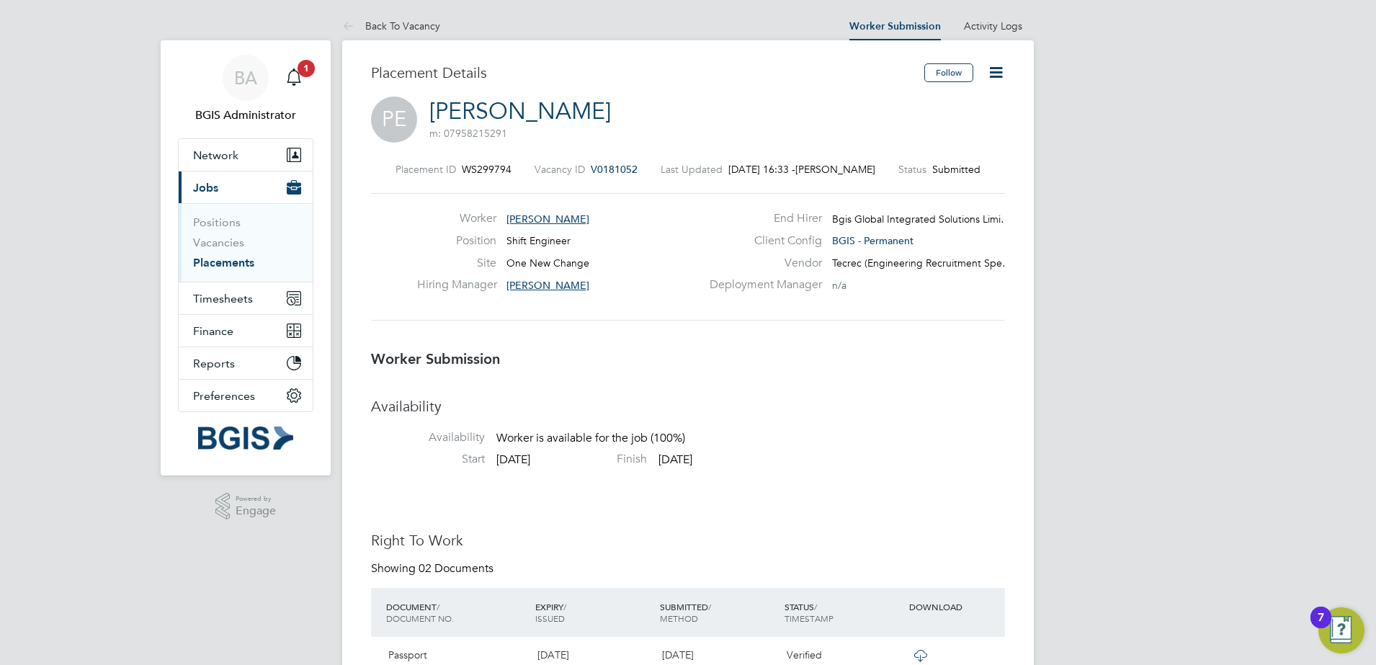
click at [431, 35] on li "Back To Vacancy" at bounding box center [391, 26] width 98 height 29
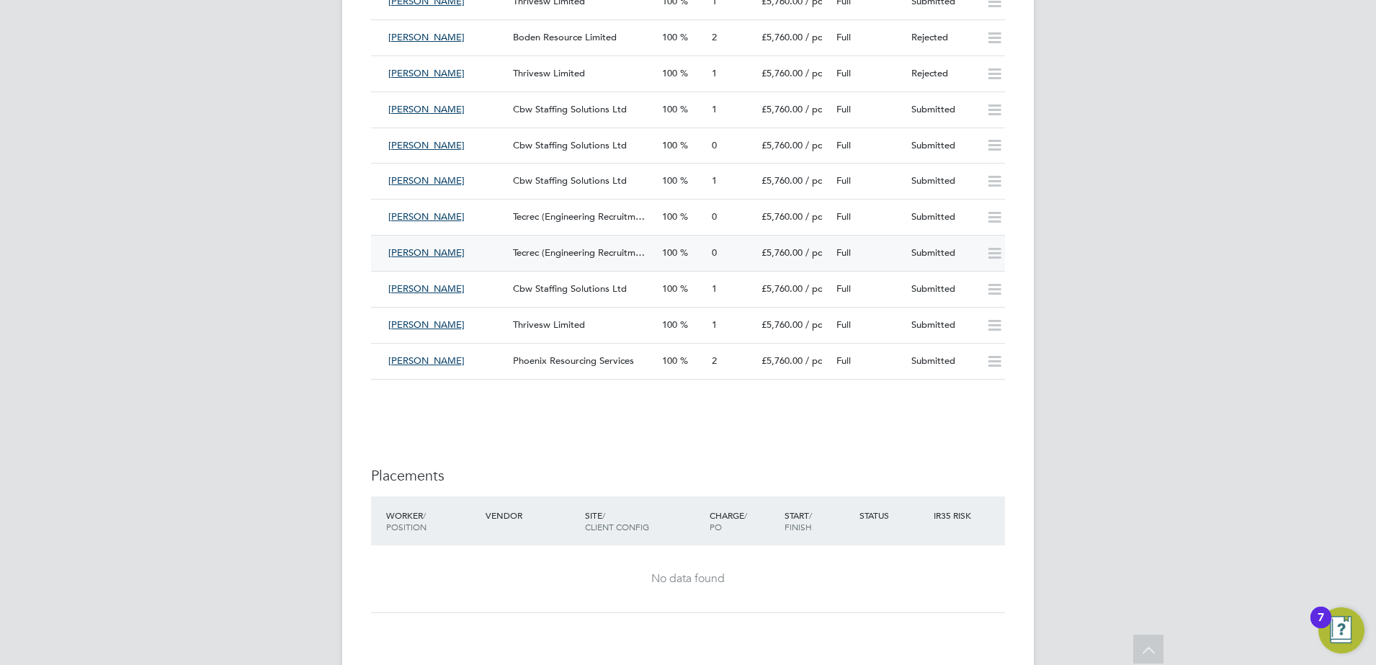
click at [733, 255] on div "0" at bounding box center [731, 253] width 50 height 24
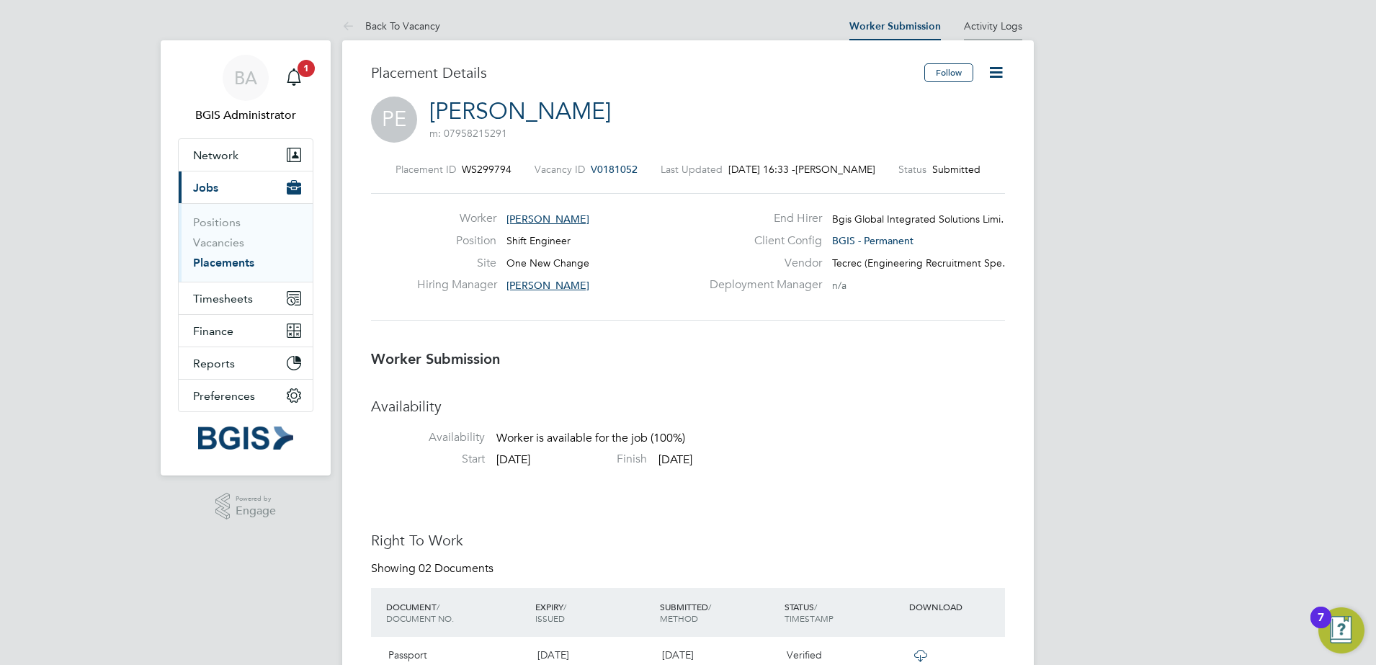
click at [979, 19] on link "Activity Logs" at bounding box center [993, 25] width 58 height 13
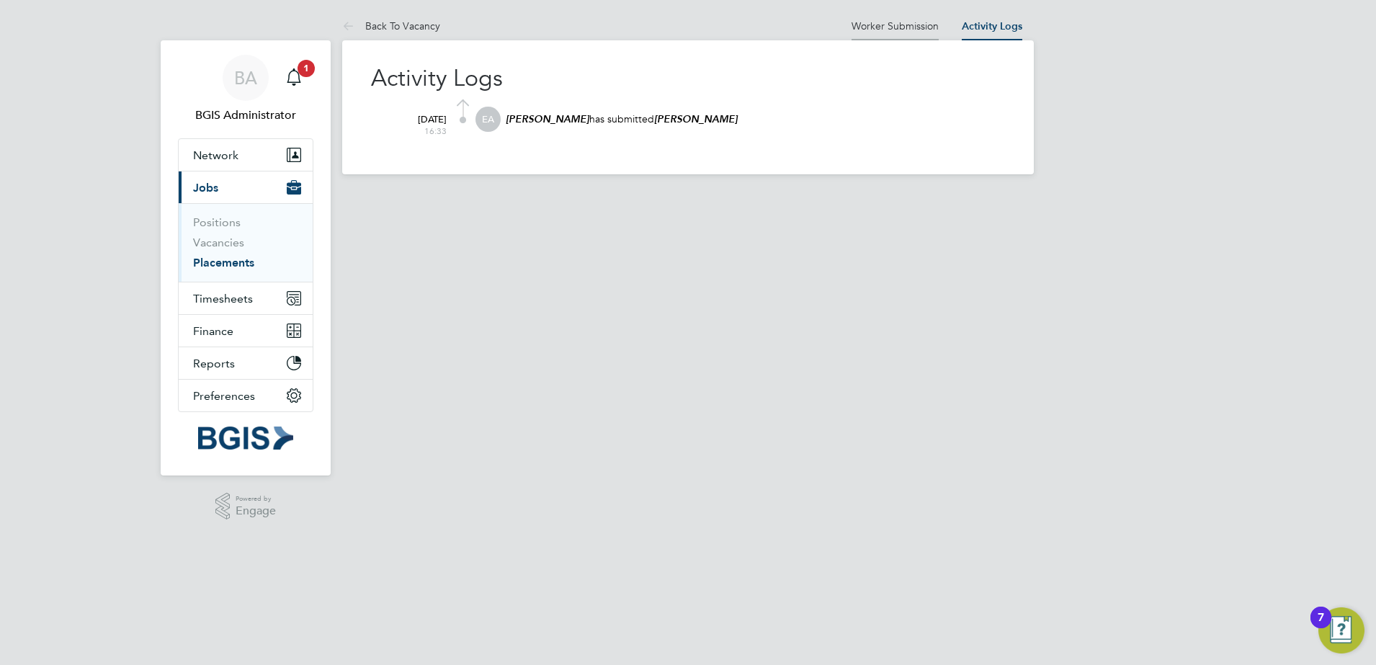
click at [905, 23] on link "Worker Submission" at bounding box center [894, 25] width 87 height 13
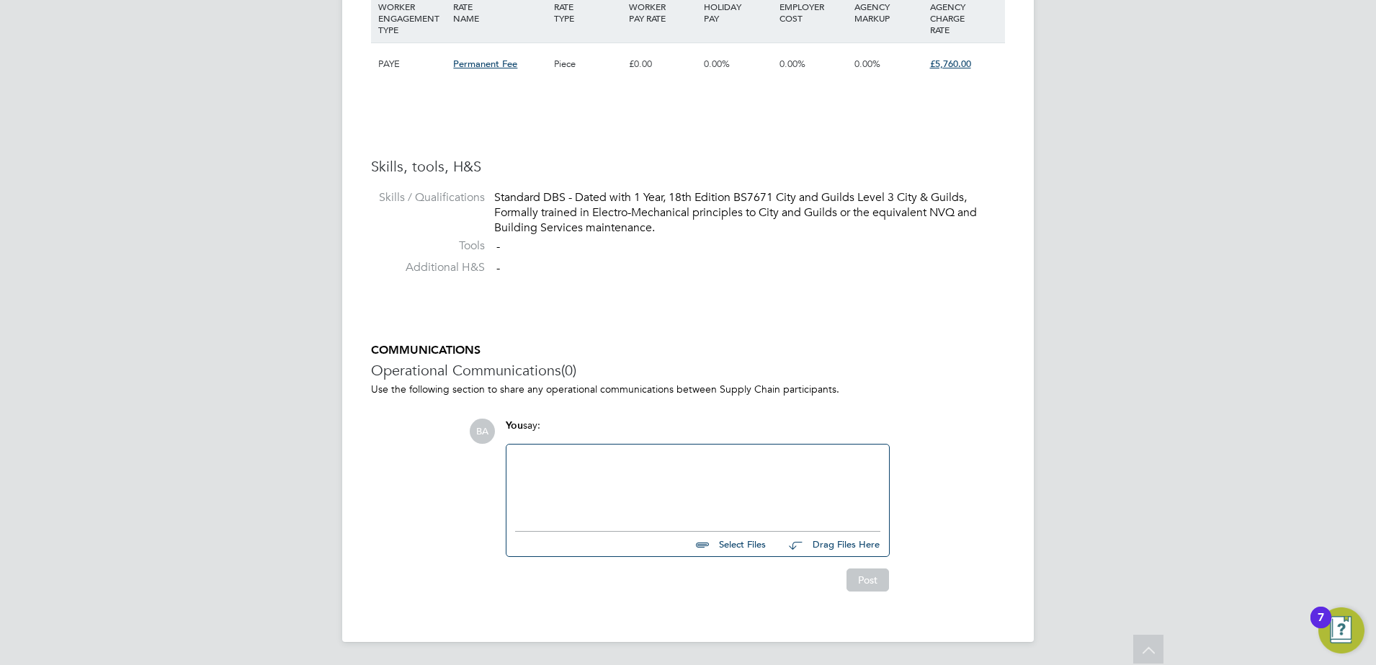
drag, startPoint x: 683, startPoint y: 503, endPoint x: 683, endPoint y: 495, distance: 7.9
click at [682, 503] on div at bounding box center [697, 484] width 365 height 62
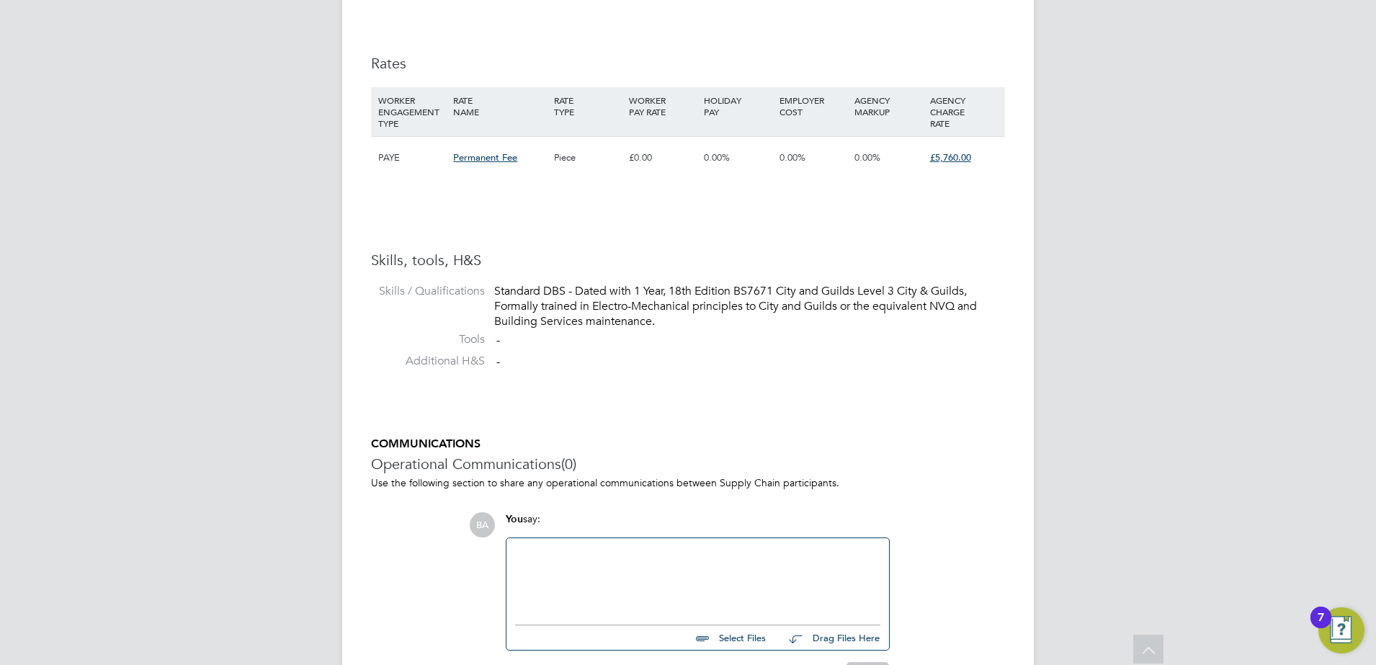
scroll to position [1066, 0]
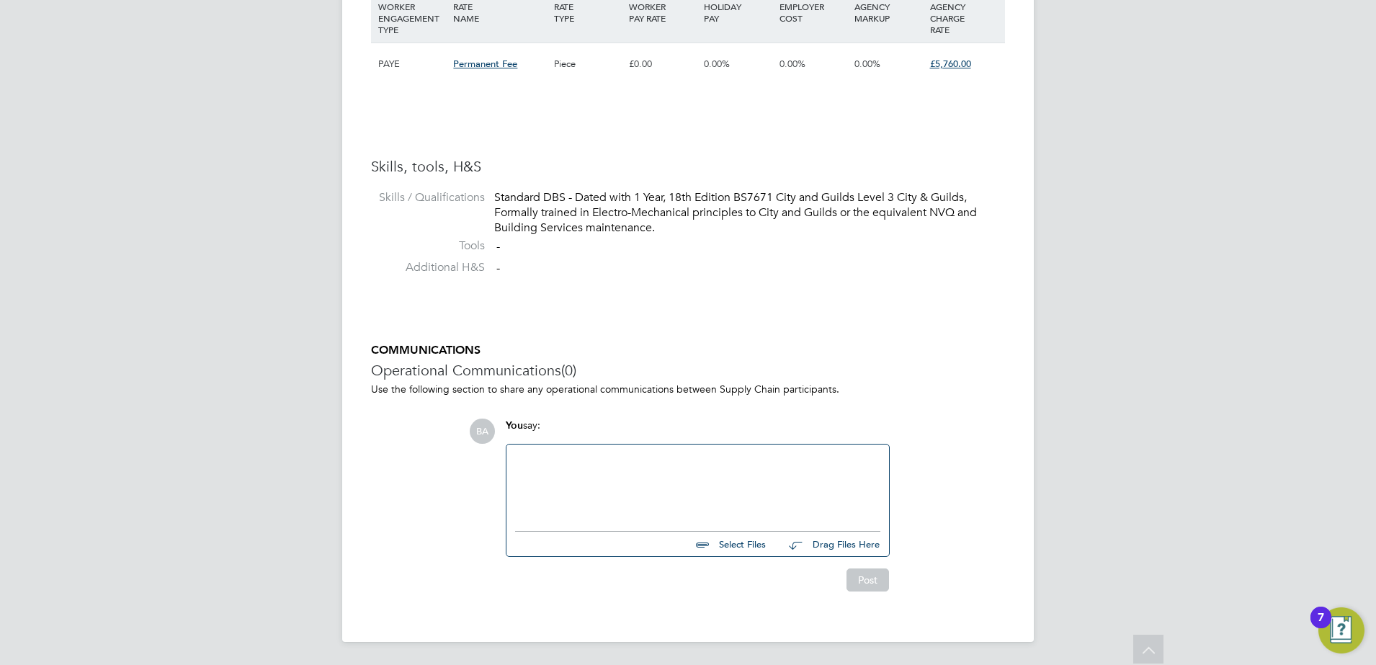
drag, startPoint x: 571, startPoint y: 497, endPoint x: 555, endPoint y: 478, distance: 25.1
click at [586, 506] on div at bounding box center [697, 484] width 365 height 62
click at [625, 461] on div "Please could you upload his CV, and test results?" at bounding box center [697, 484] width 365 height 62
click at [690, 465] on div "Please could you upload a copy his CV, and test results?" at bounding box center [697, 484] width 365 height 62
click at [774, 458] on div "Please could you upload a copy his CV and test results?" at bounding box center [697, 484] width 365 height 62
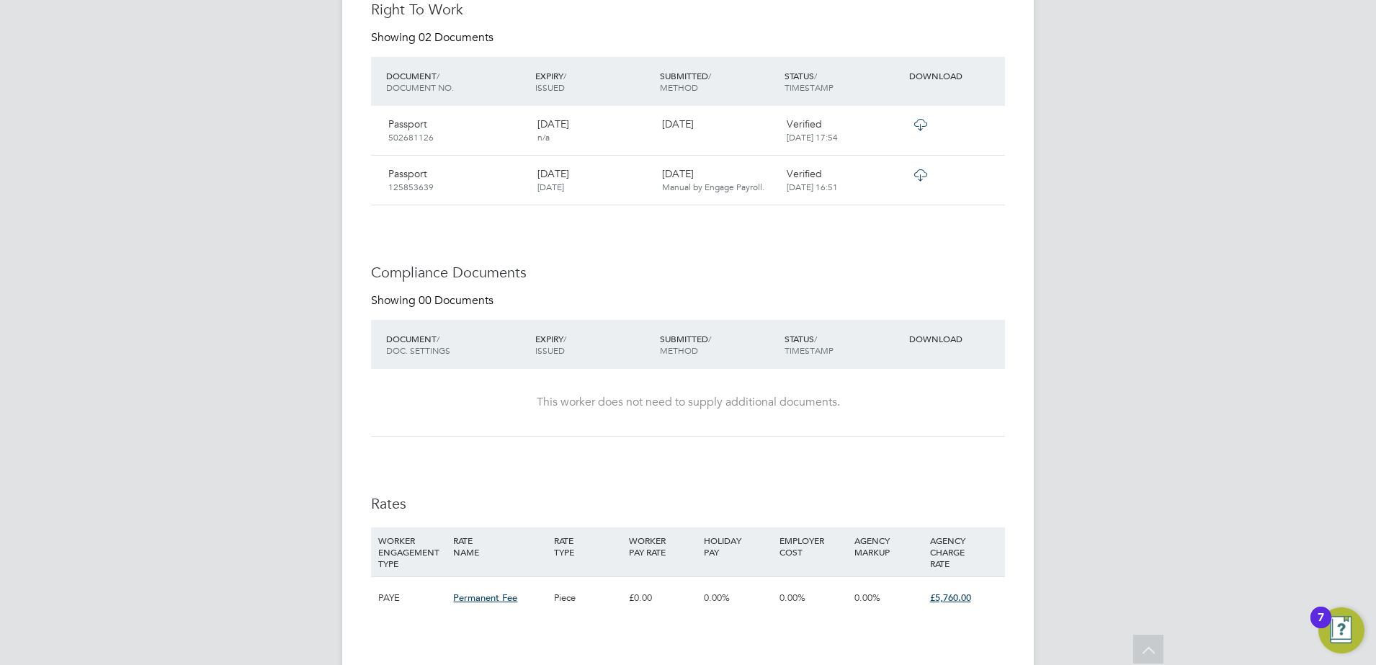
scroll to position [526, 0]
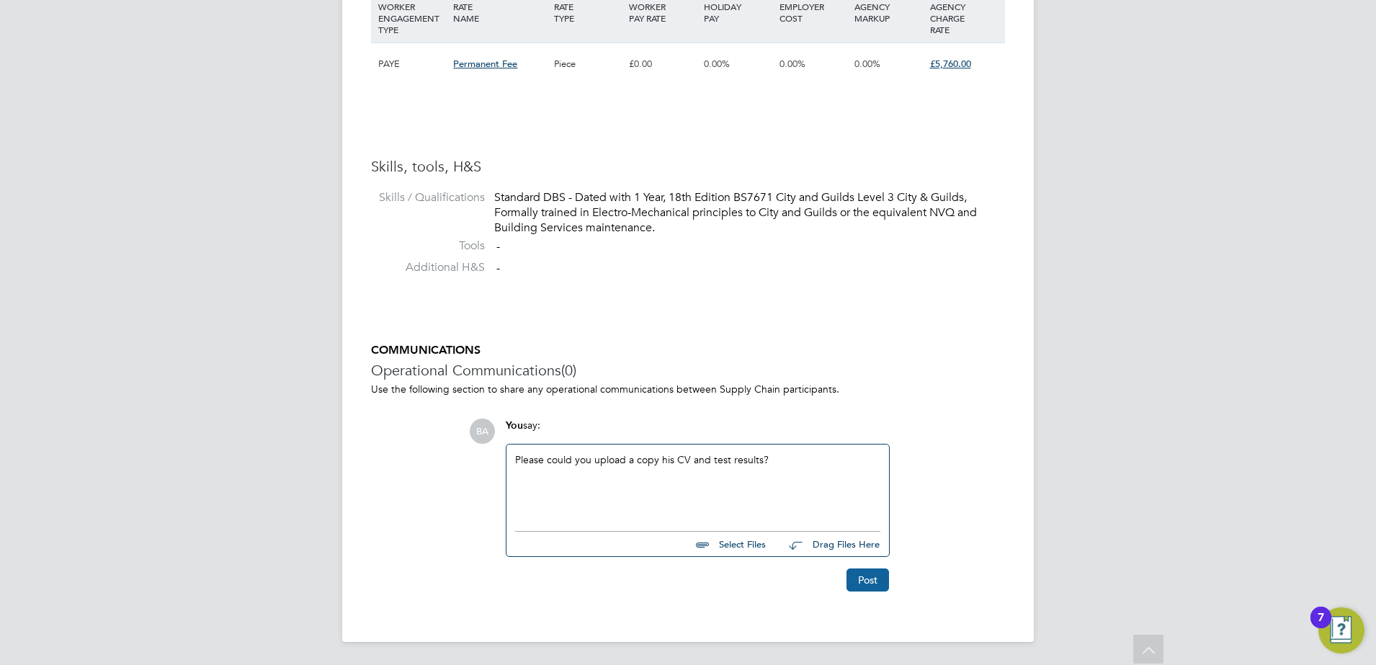
click at [858, 583] on button "Post" at bounding box center [867, 579] width 43 height 23
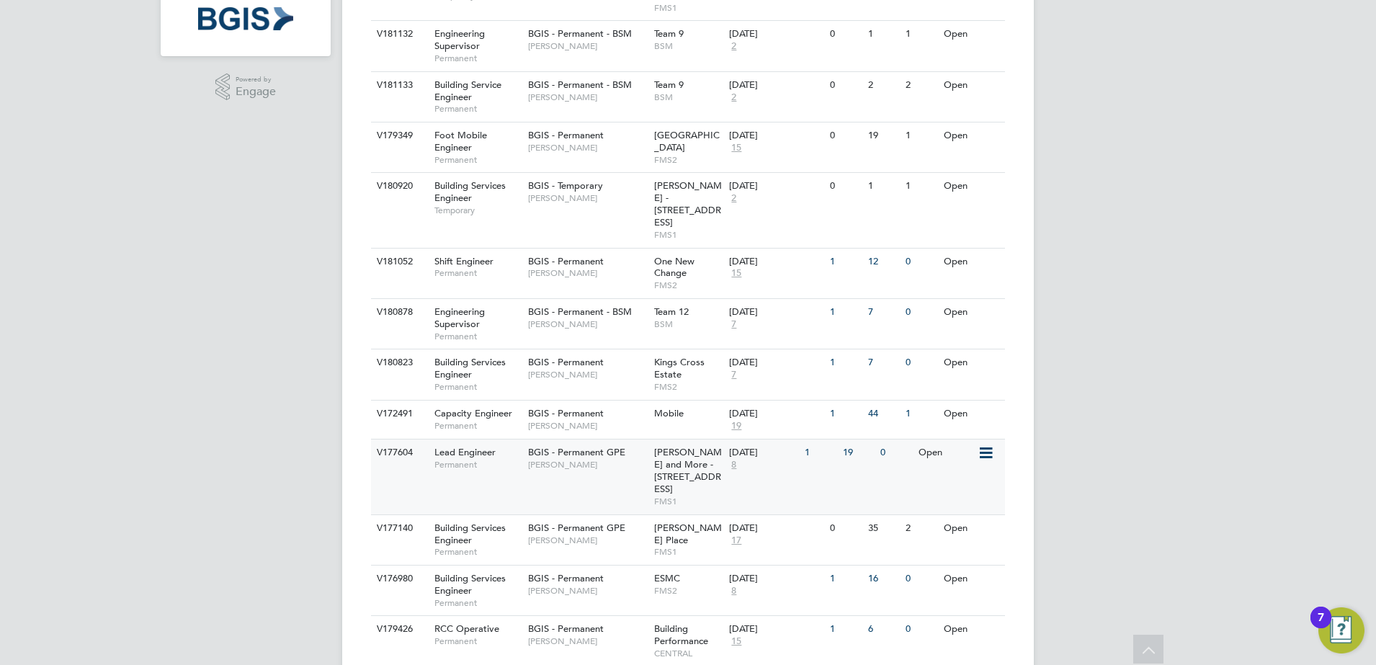
scroll to position [475, 0]
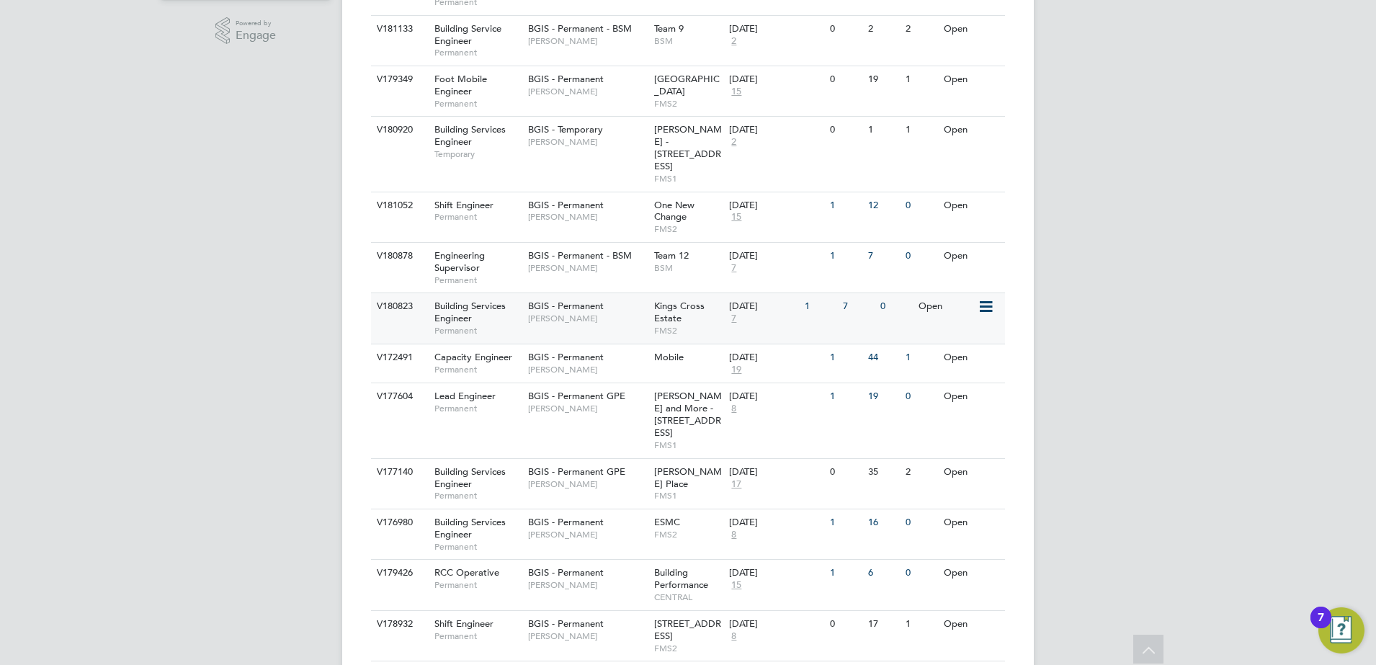
click at [645, 313] on span "[PERSON_NAME]" at bounding box center [587, 319] width 119 height 12
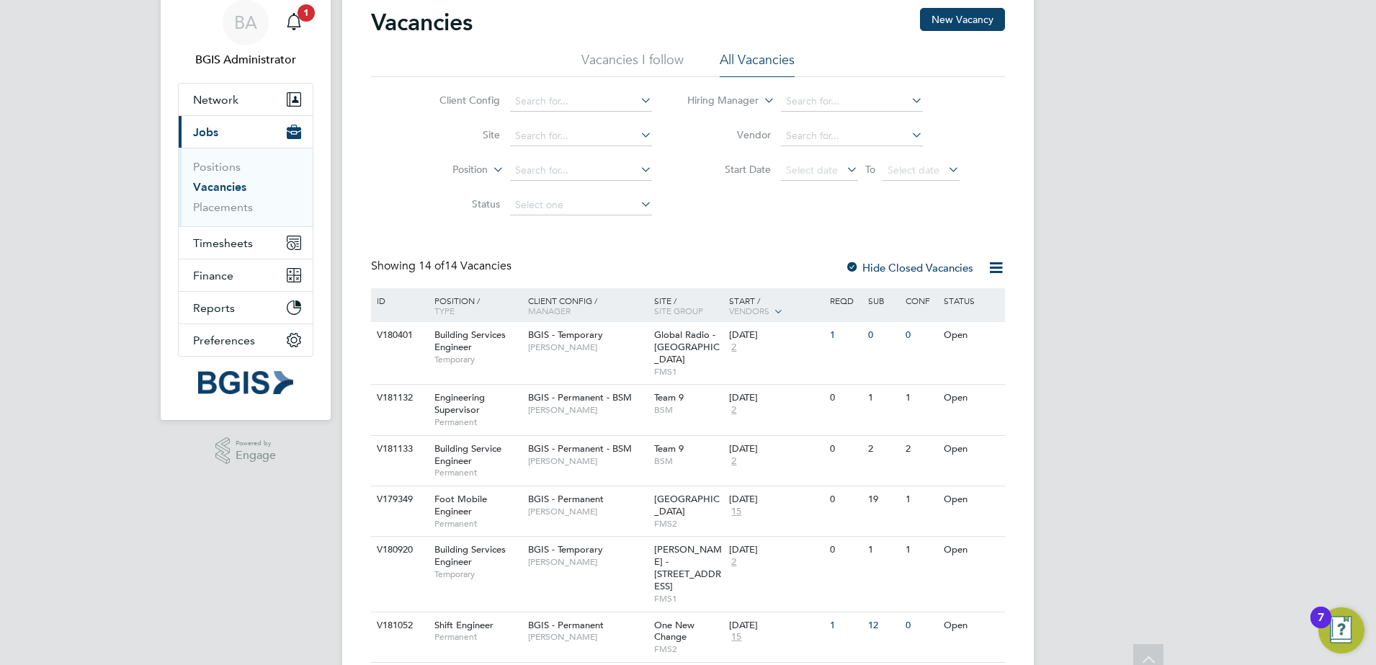
scroll to position [0, 0]
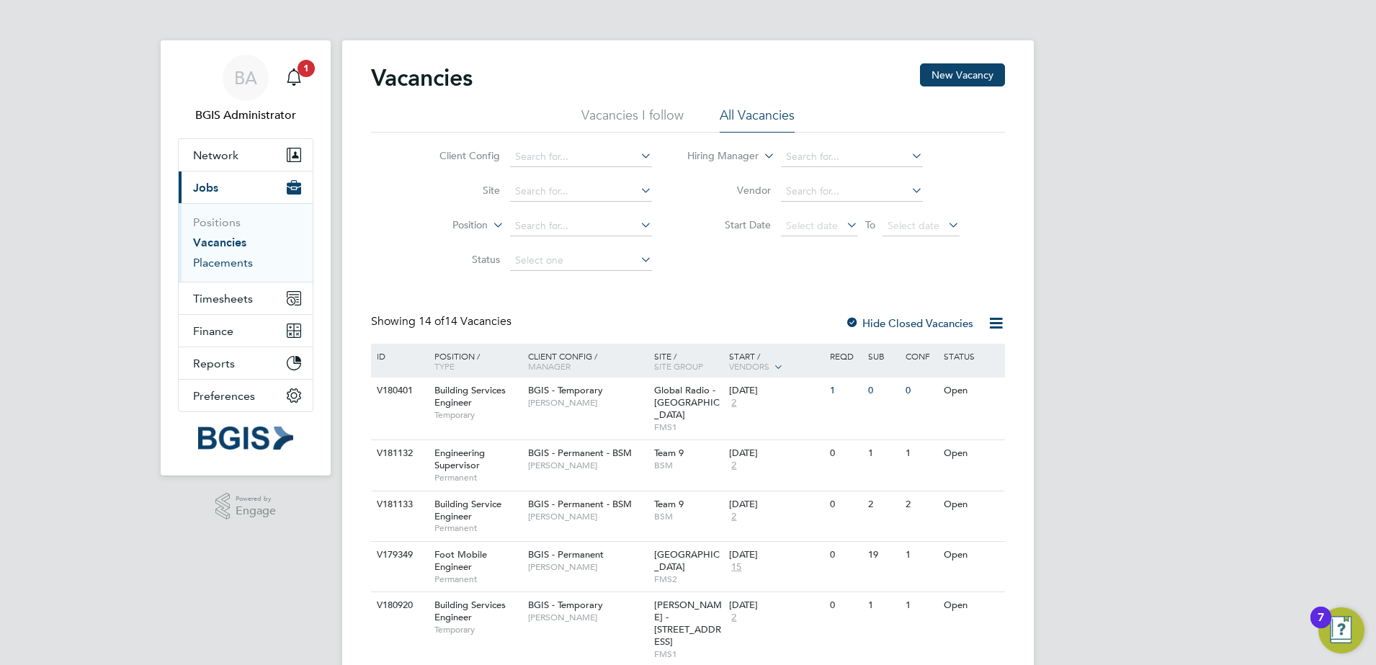
click at [233, 266] on link "Placements" at bounding box center [223, 263] width 60 height 14
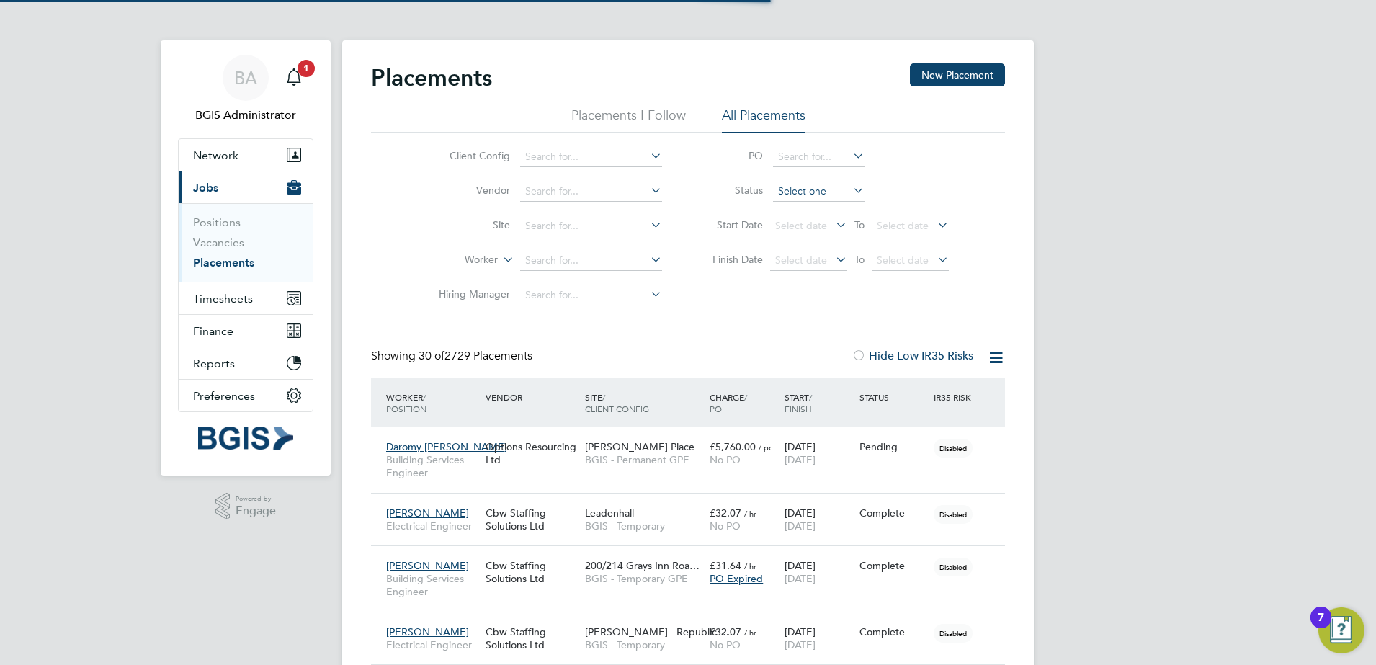
click at [825, 189] on input at bounding box center [818, 192] width 91 height 20
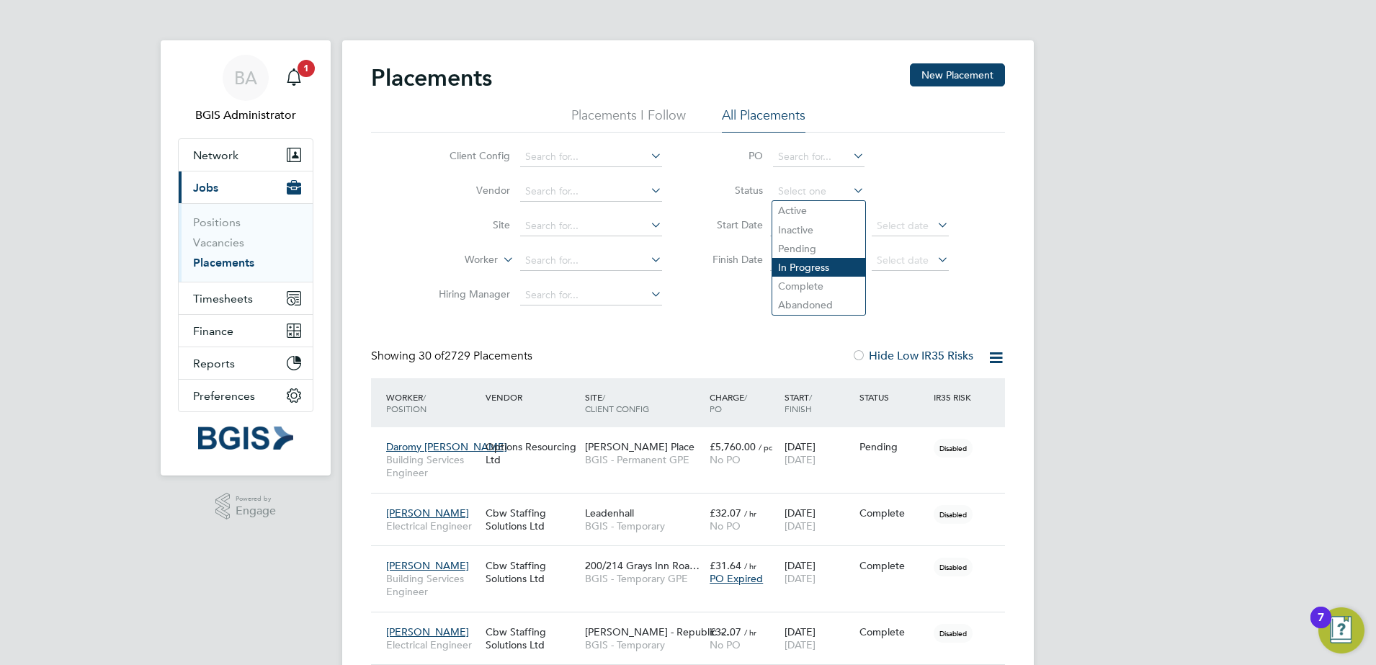
click at [796, 267] on li "In Progress" at bounding box center [818, 267] width 93 height 19
type input "In Progress"
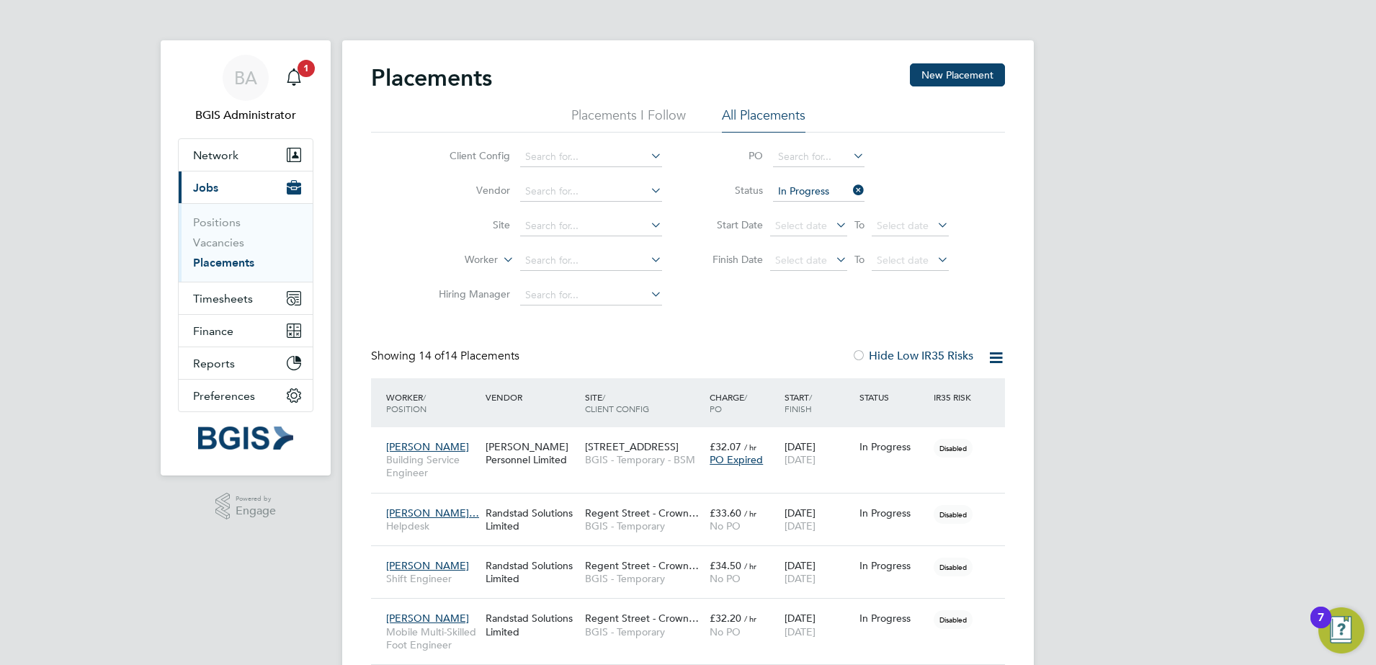
click at [993, 355] on icon at bounding box center [996, 358] width 18 height 18
click at [893, 392] on li "Download Placements Report" at bounding box center [925, 392] width 153 height 20
click at [1000, 356] on icon at bounding box center [996, 358] width 18 height 18
click at [932, 390] on li "Download Placements Report" at bounding box center [925, 392] width 153 height 20
click at [650, 470] on div "20 Grosvenor Square BGIS - Temporary - BSM" at bounding box center [643, 453] width 125 height 40
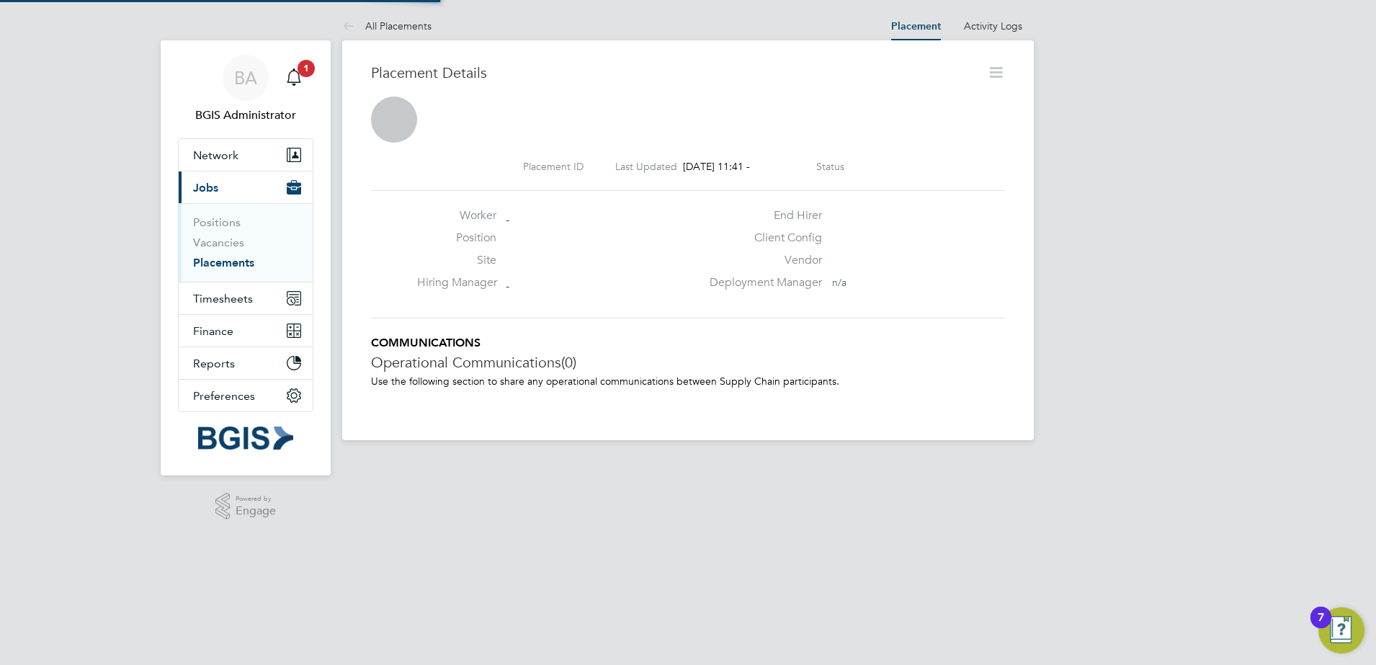
scroll to position [7, 7]
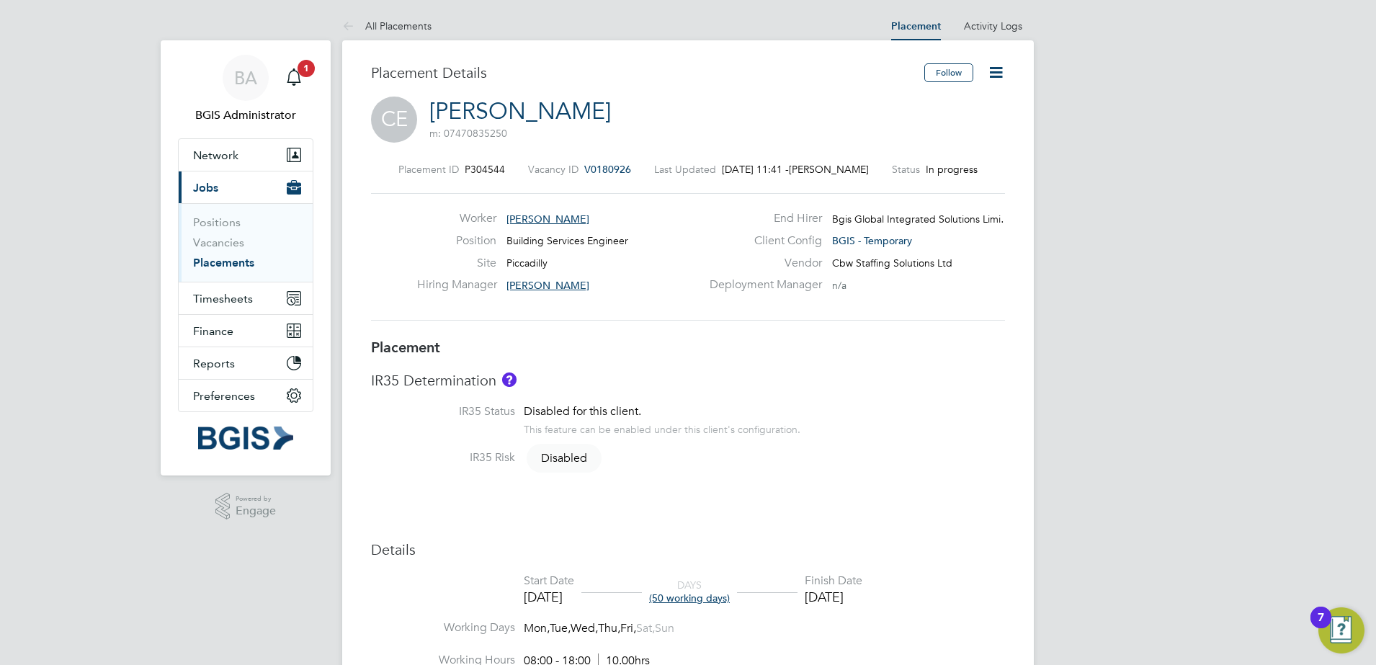
click at [522, 221] on span "Cole Evans" at bounding box center [547, 219] width 83 height 13
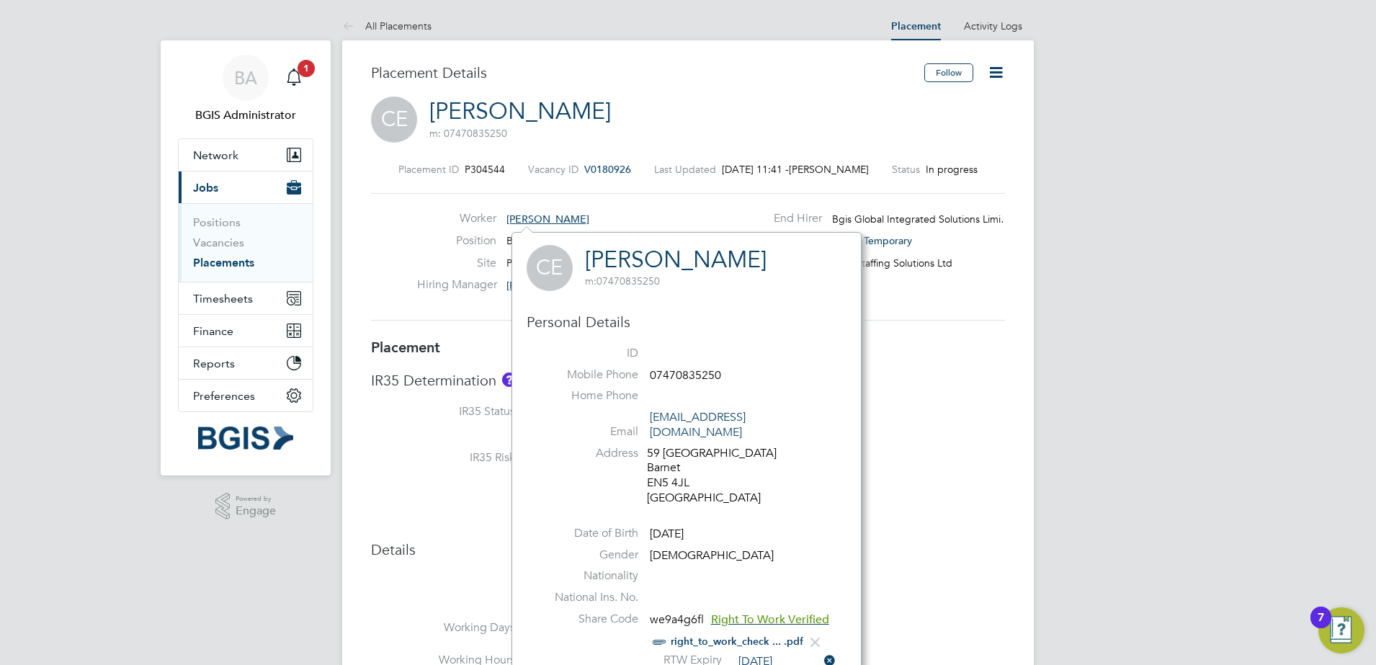
click at [651, 262] on link "[PERSON_NAME]" at bounding box center [676, 260] width 182 height 28
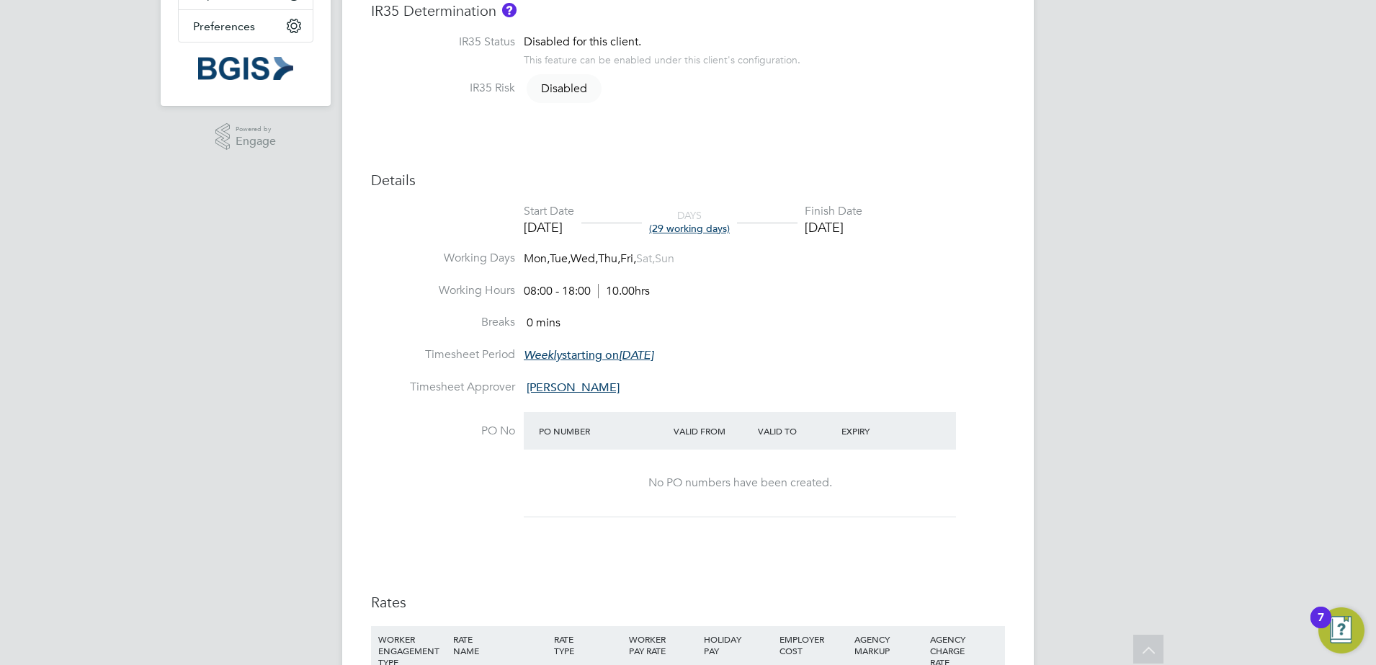
scroll to position [9, 0]
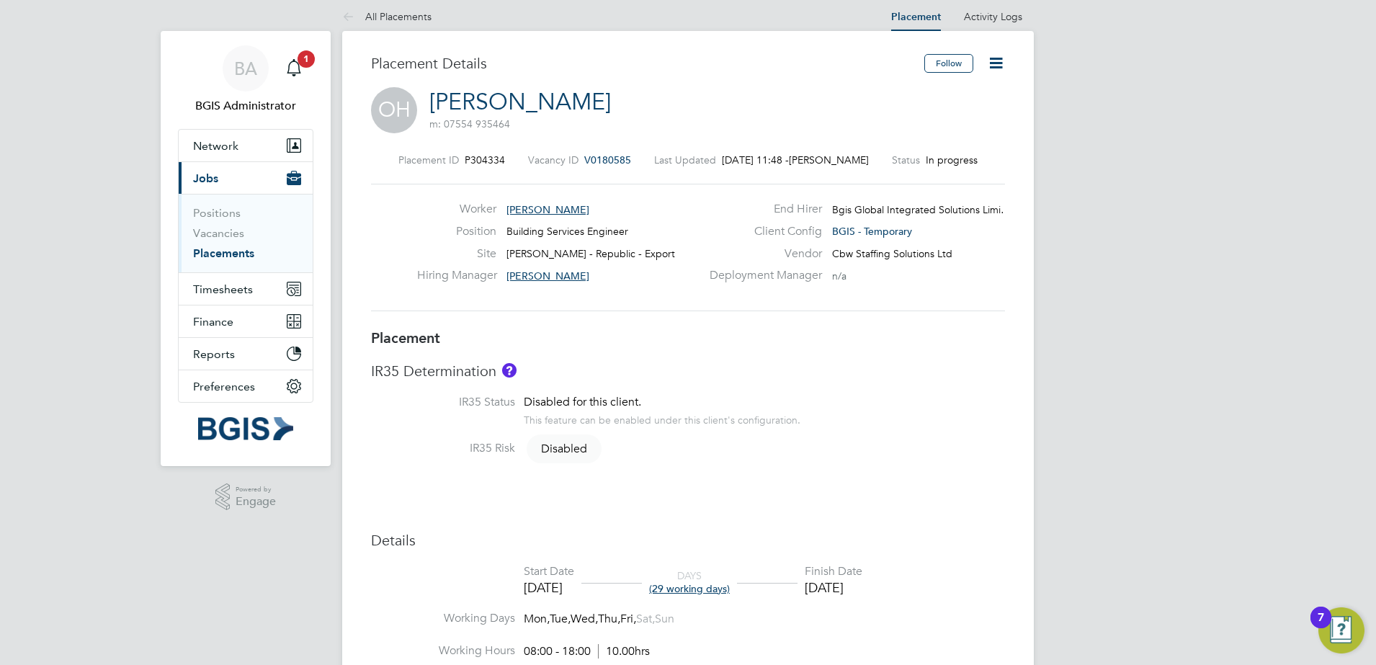
click at [564, 281] on span "Nathan Church" at bounding box center [547, 275] width 83 height 13
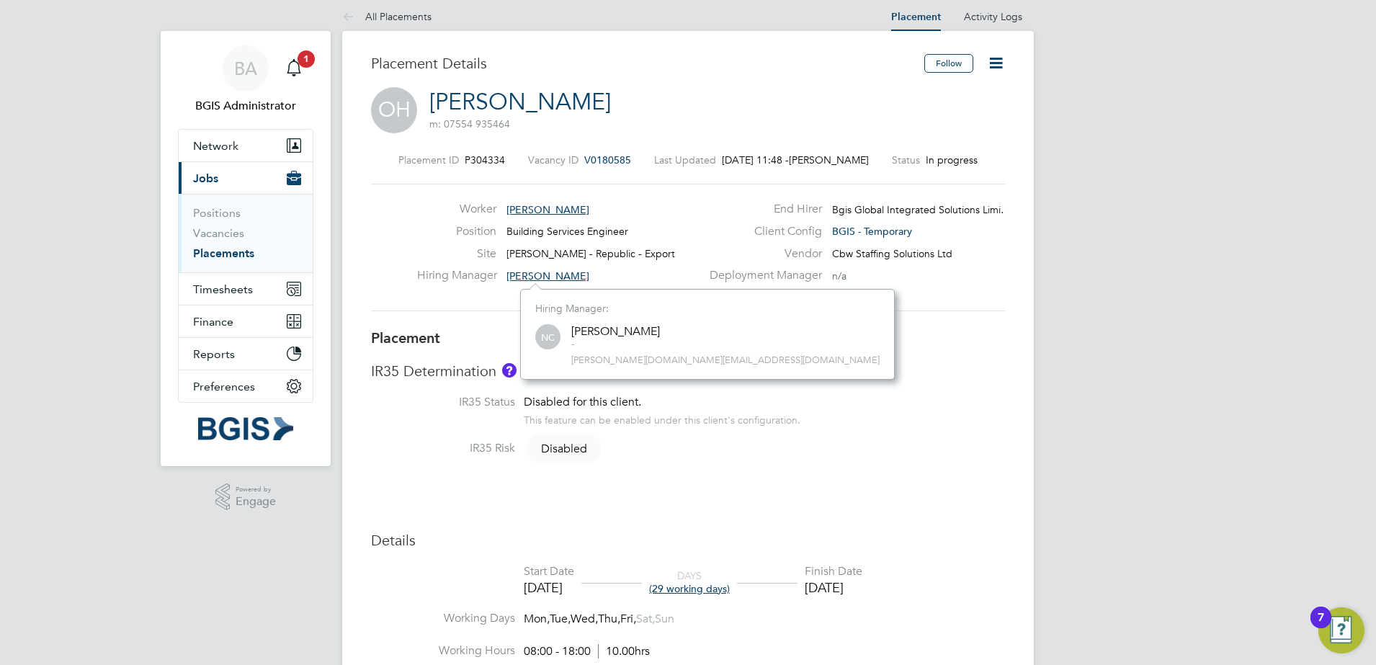
click at [543, 273] on span "Nathan Church" at bounding box center [547, 275] width 83 height 13
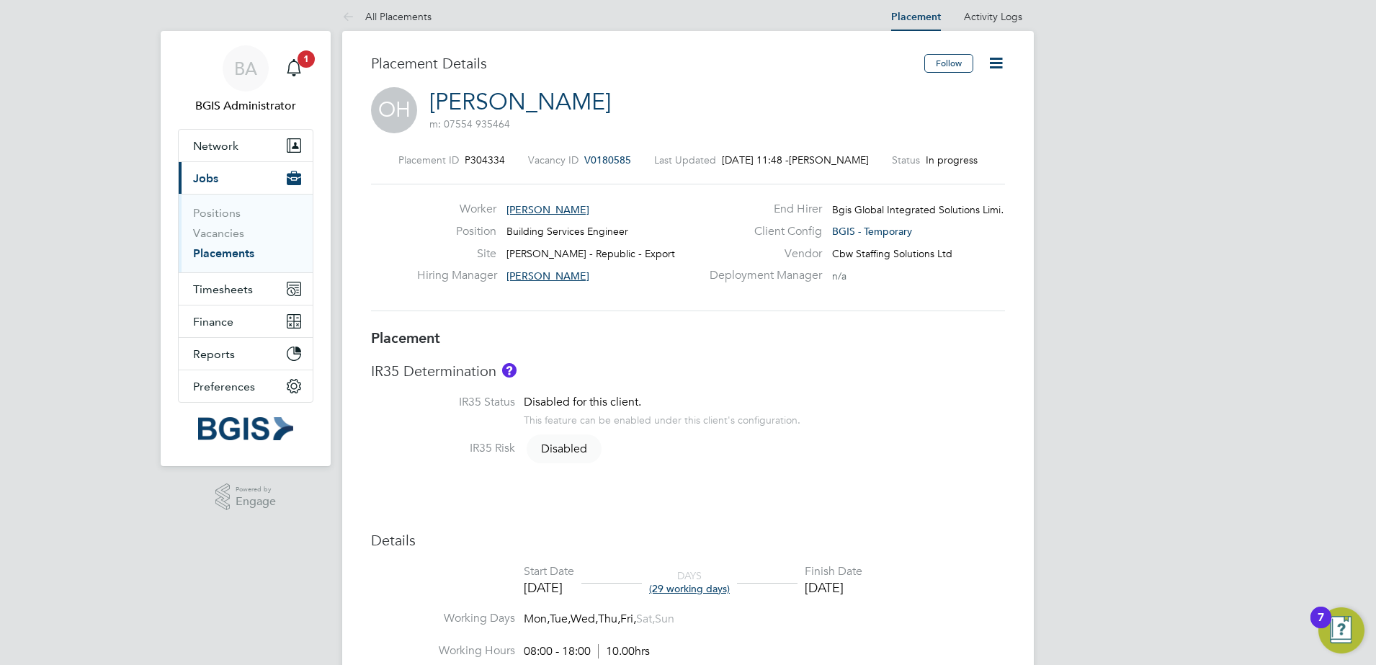
drag, startPoint x: 542, startPoint y: 277, endPoint x: 553, endPoint y: 286, distance: 13.8
click at [542, 277] on span "Nathan Church" at bounding box center [547, 275] width 83 height 13
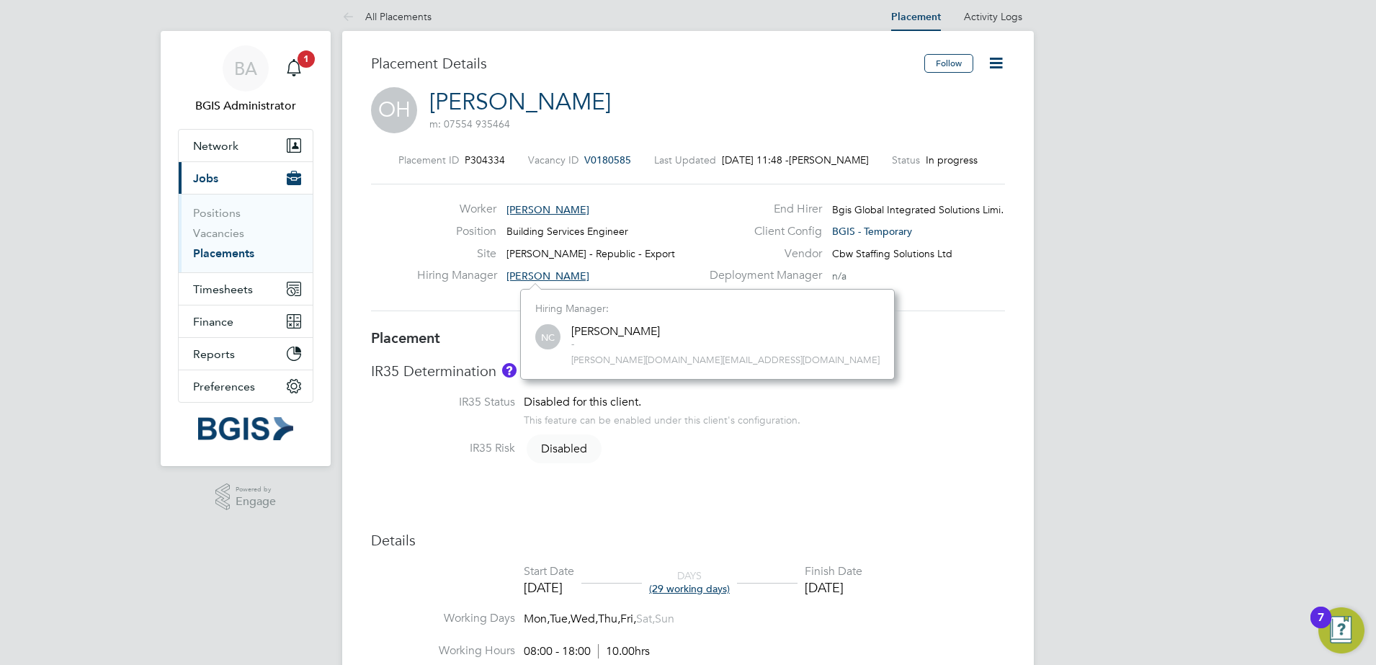
click at [596, 340] on span "-" at bounding box center [615, 345] width 89 height 12
click at [523, 272] on span "Nathan Church" at bounding box center [547, 275] width 83 height 13
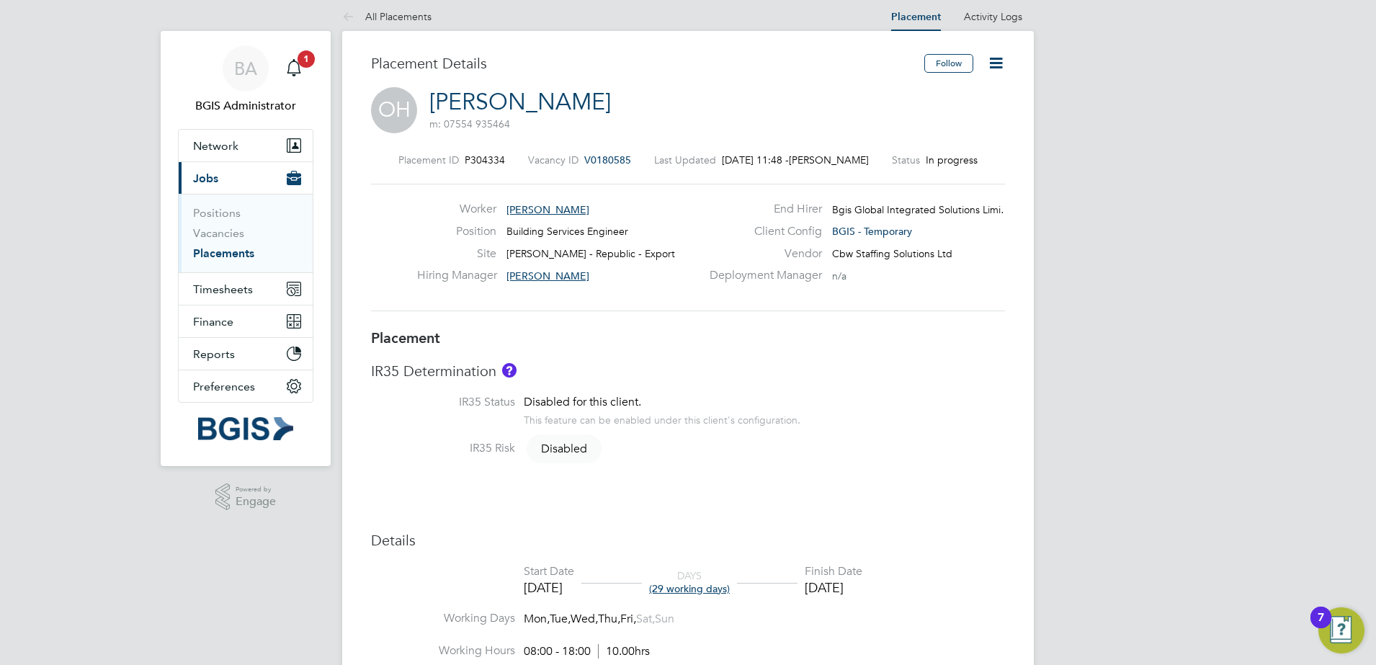
click at [540, 206] on span "Ollie Hoffstetter" at bounding box center [547, 209] width 83 height 13
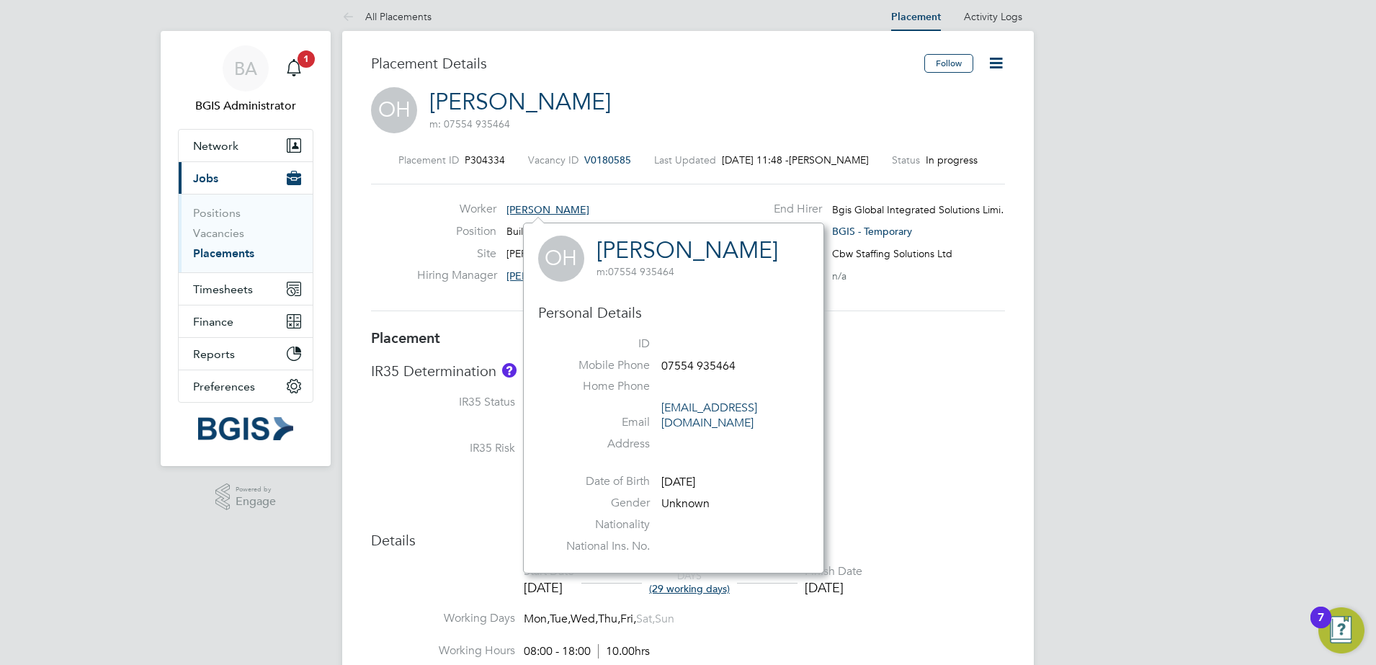
click at [739, 252] on link "Ollie Hoffstetter" at bounding box center [687, 250] width 182 height 28
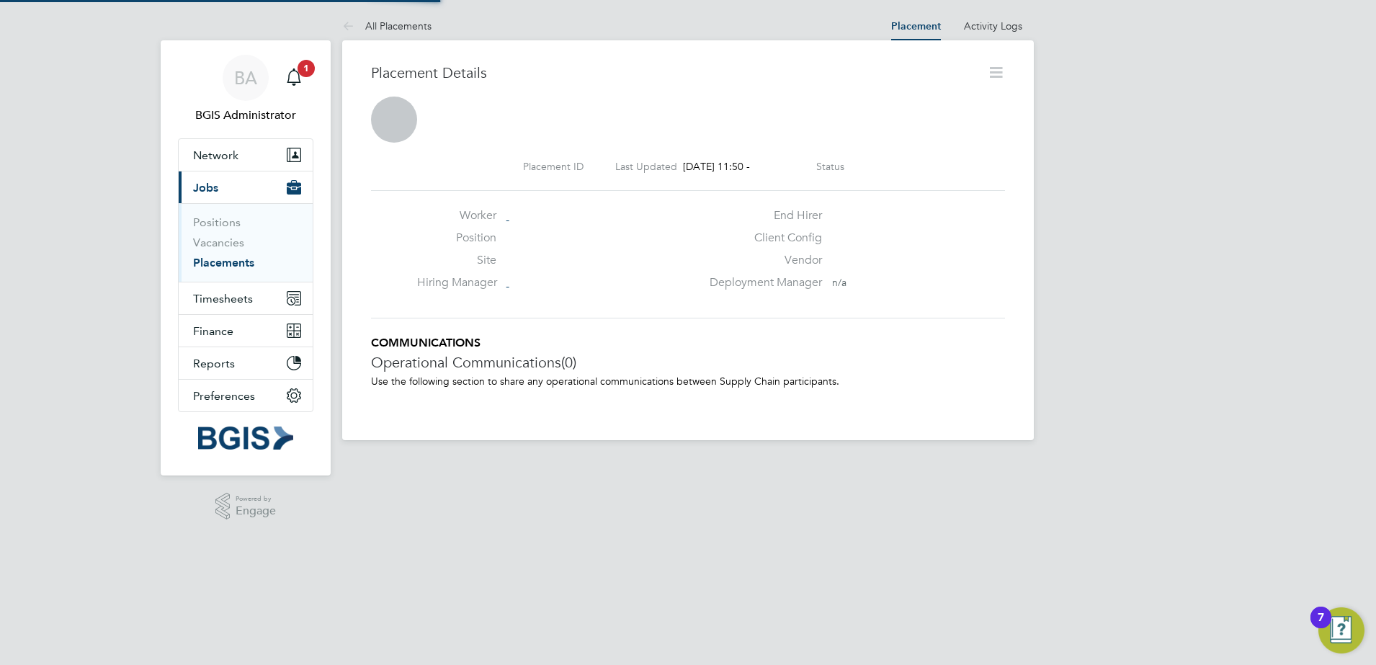
scroll to position [7, 7]
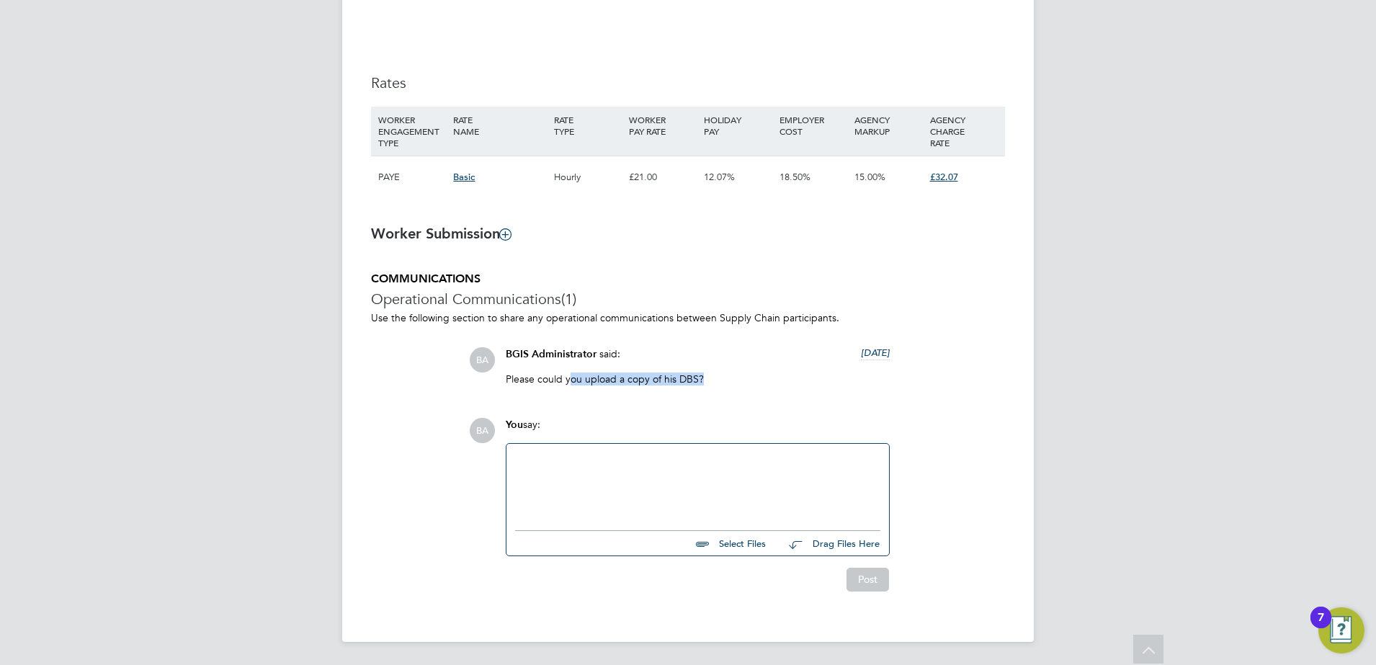
drag, startPoint x: 569, startPoint y: 390, endPoint x: 744, endPoint y: 385, distance: 175.1
click at [744, 385] on div "Please could you upload a copy of his DBS?" at bounding box center [698, 384] width 384 height 24
drag, startPoint x: 744, startPoint y: 385, endPoint x: 786, endPoint y: 403, distance: 45.5
click at [791, 402] on div "COMMUNICATIONS Operational Communications (1) Use the following section to shar…" at bounding box center [688, 431] width 634 height 319
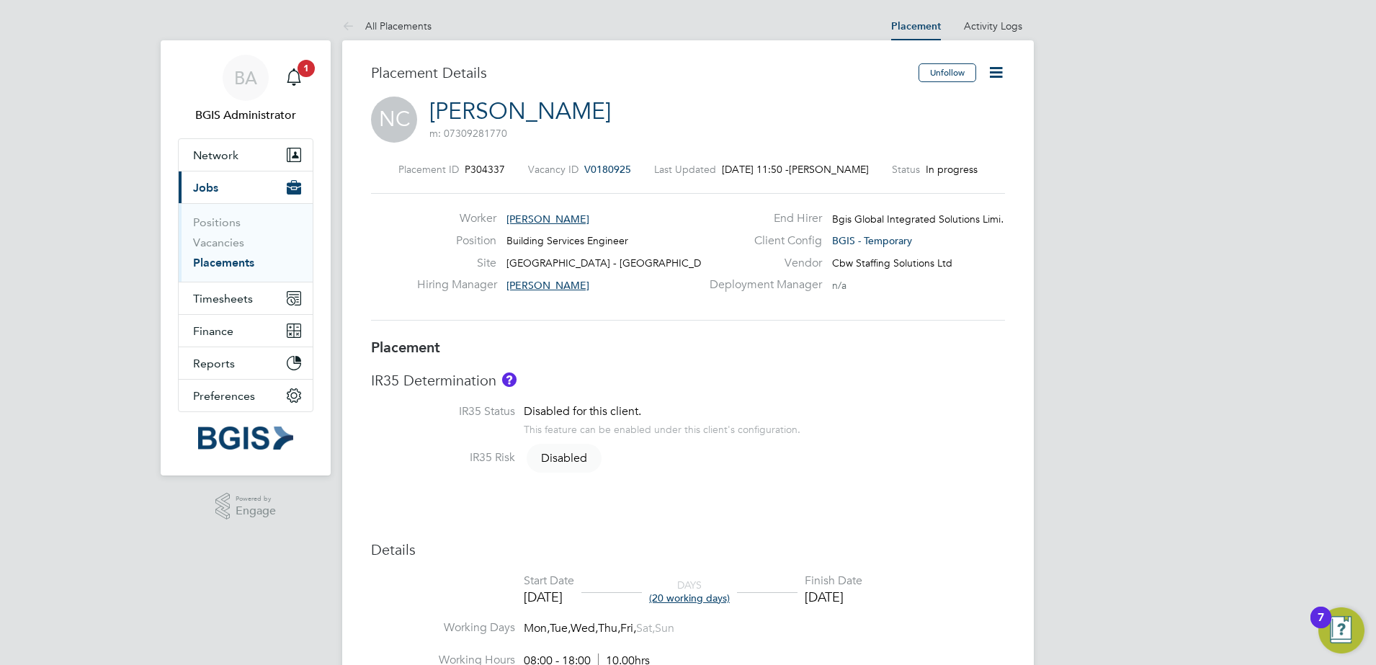
click at [541, 220] on span "[PERSON_NAME]" at bounding box center [547, 219] width 83 height 13
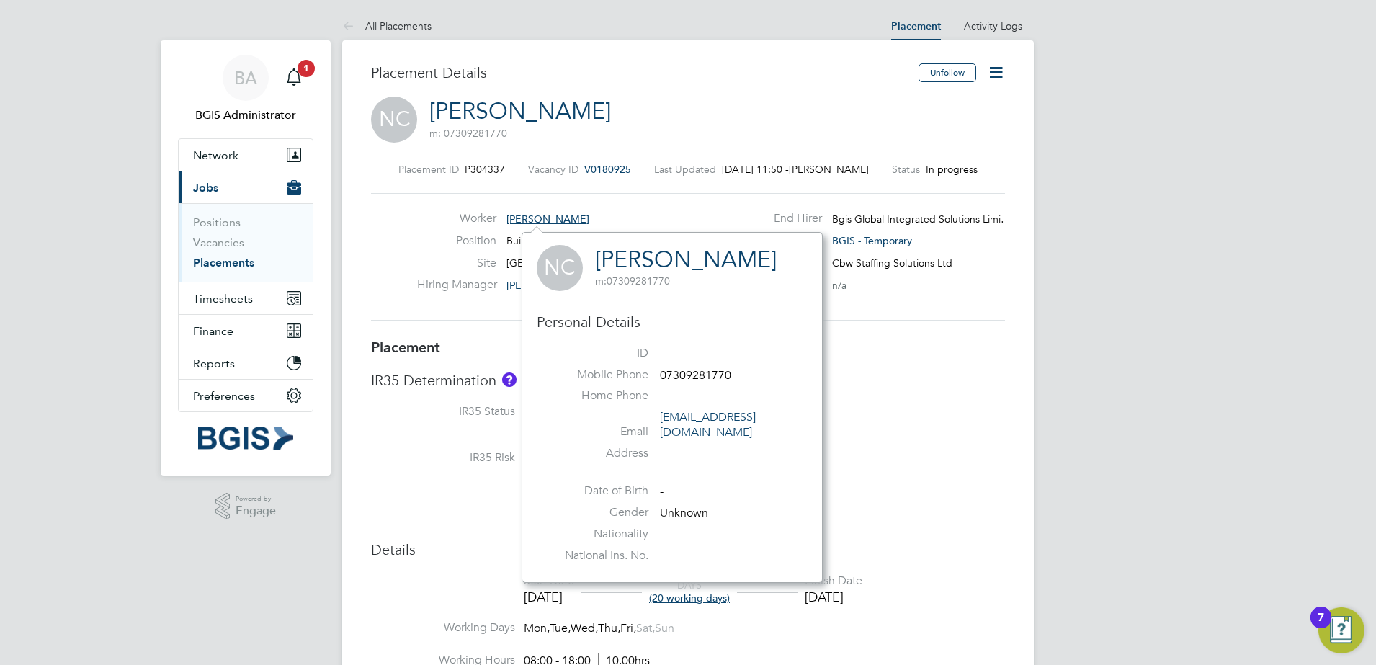
click at [680, 254] on link "[PERSON_NAME]" at bounding box center [686, 260] width 182 height 28
drag, startPoint x: 774, startPoint y: 43, endPoint x: 792, endPoint y: 9, distance: 37.4
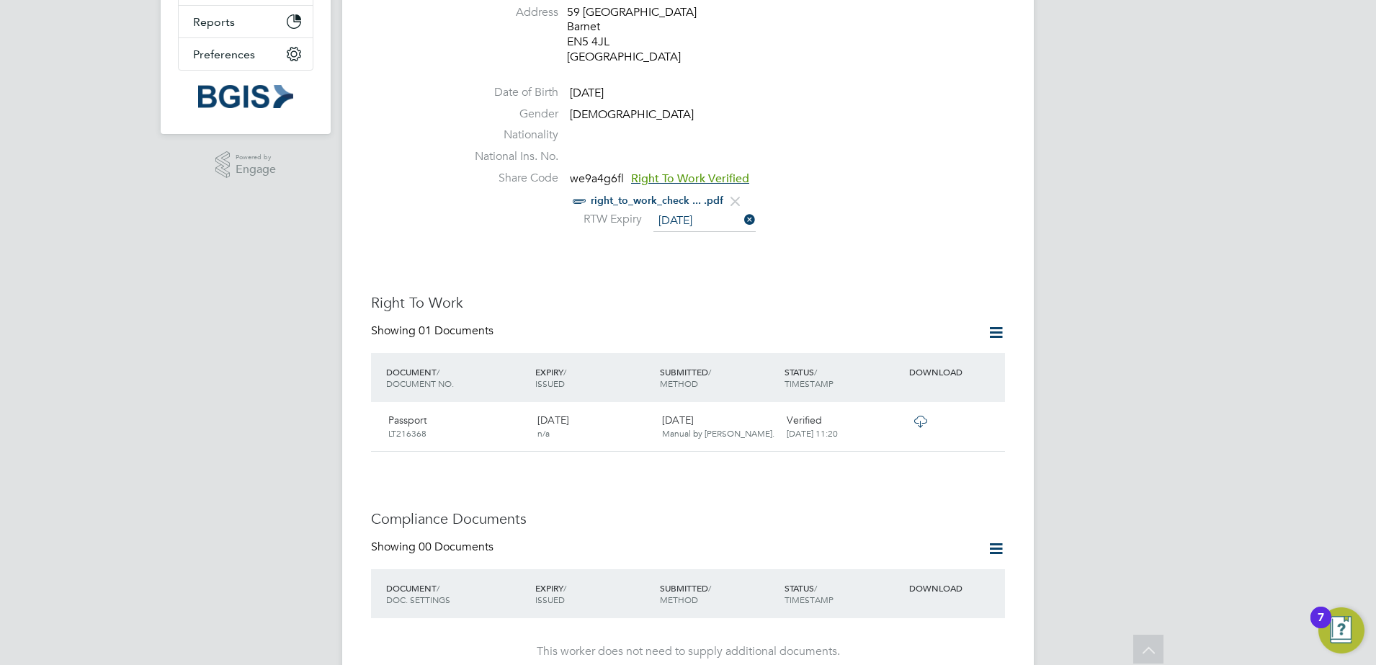
scroll to position [360, 0]
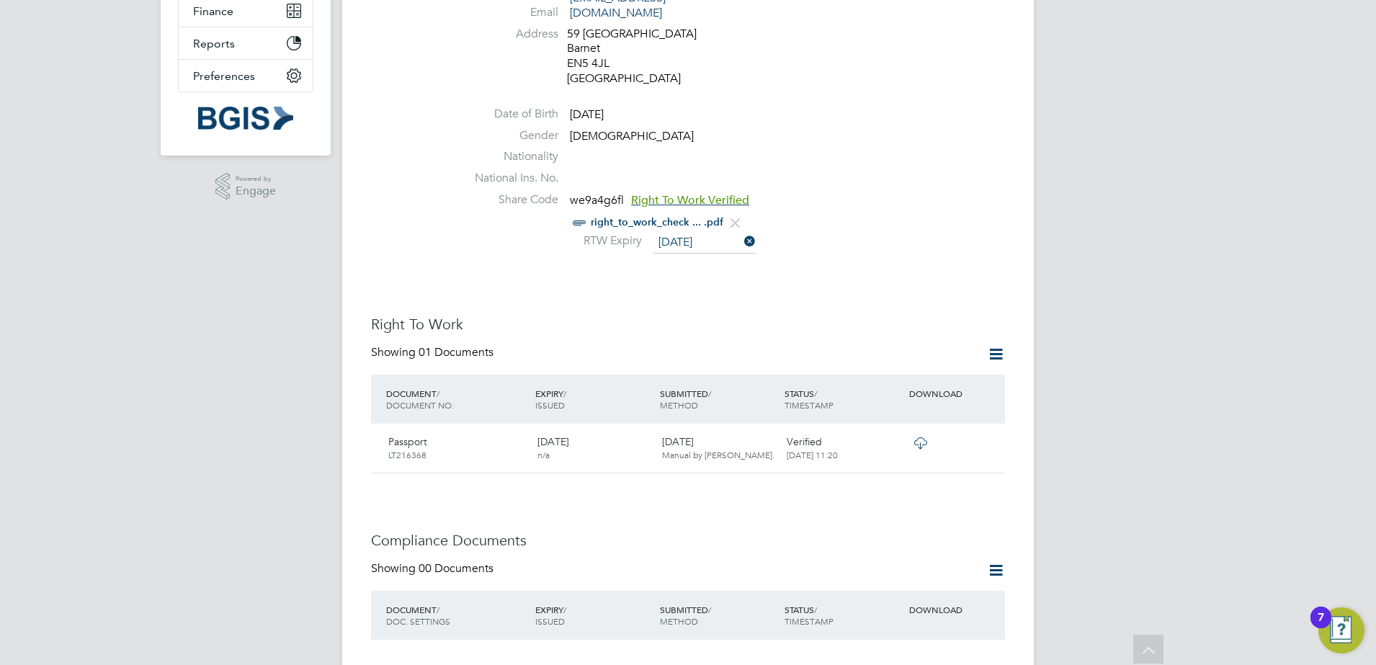
click at [666, 216] on link "right_to_work_check ... .pdf" at bounding box center [657, 222] width 133 height 12
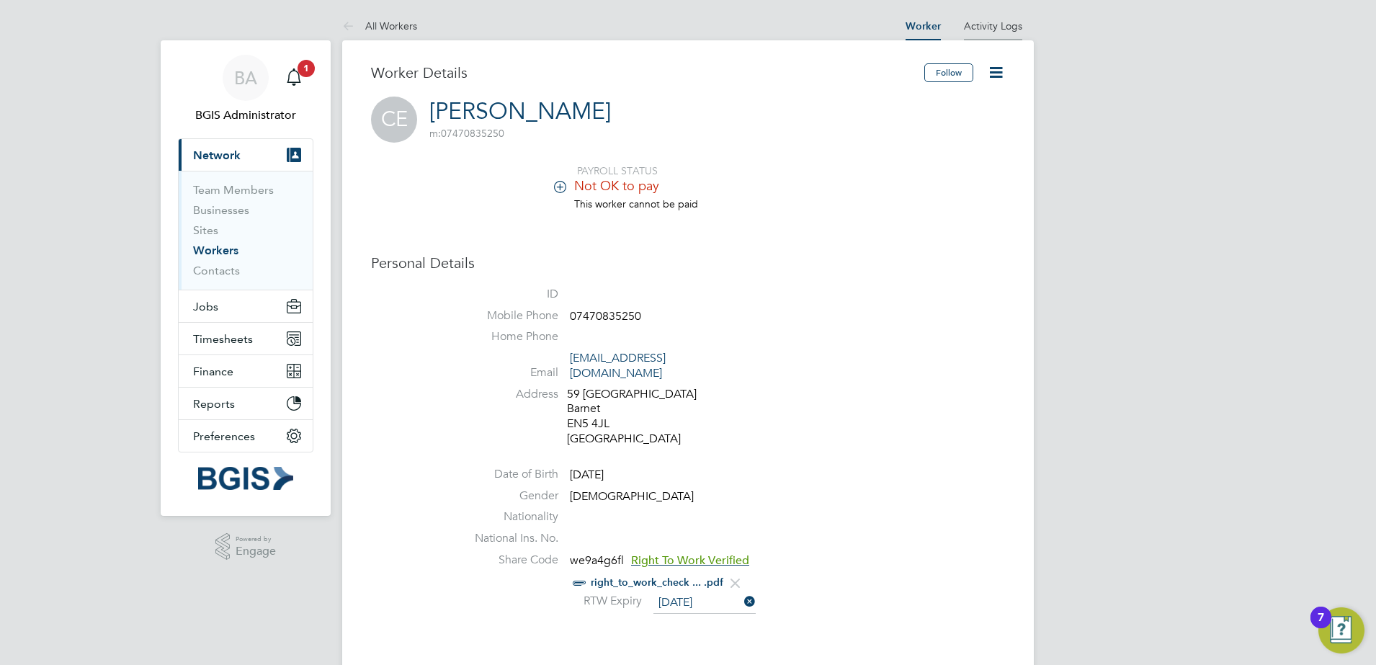
click at [1002, 32] on li "Activity Logs" at bounding box center [993, 26] width 58 height 29
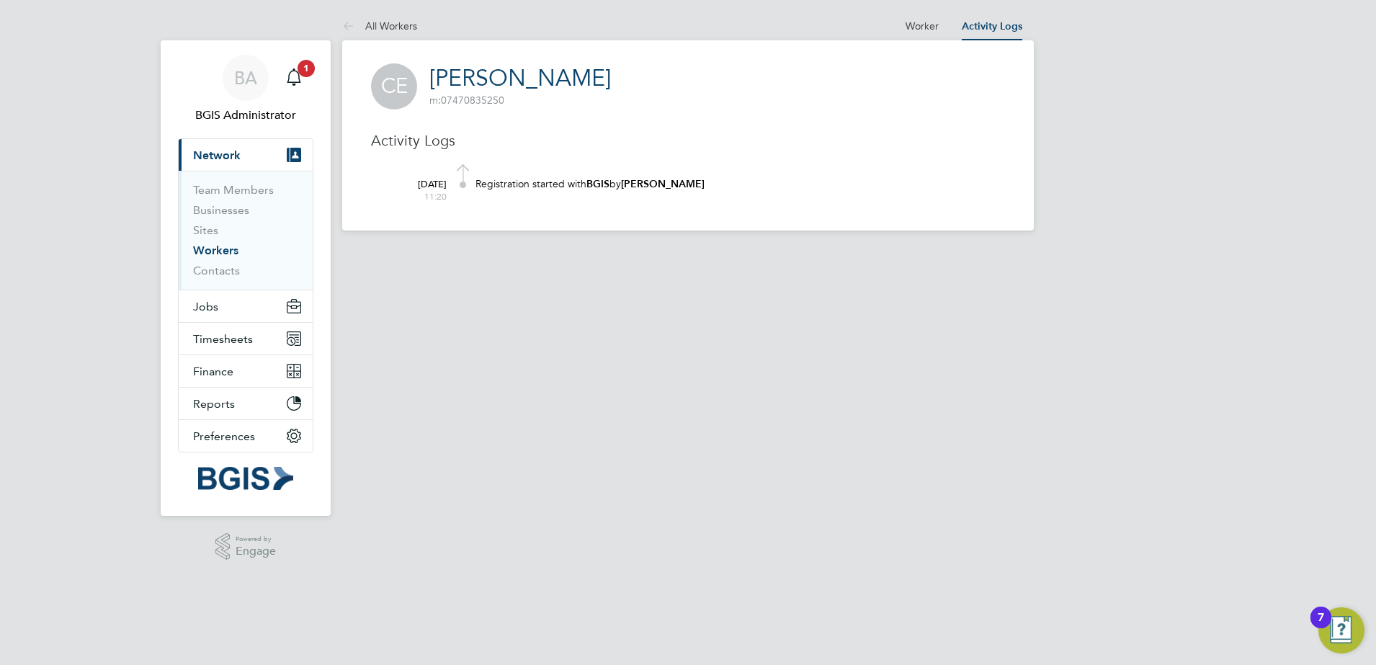
click at [927, 8] on app-barbie "All Workers Worker Activity Logs Worker Activity Logs All Workers CE Cole Evans…" at bounding box center [688, 115] width 692 height 231
click at [902, 25] on at-navigation-tab "Worker" at bounding box center [922, 24] width 56 height 13
click at [918, 29] on link "Worker" at bounding box center [921, 25] width 33 height 13
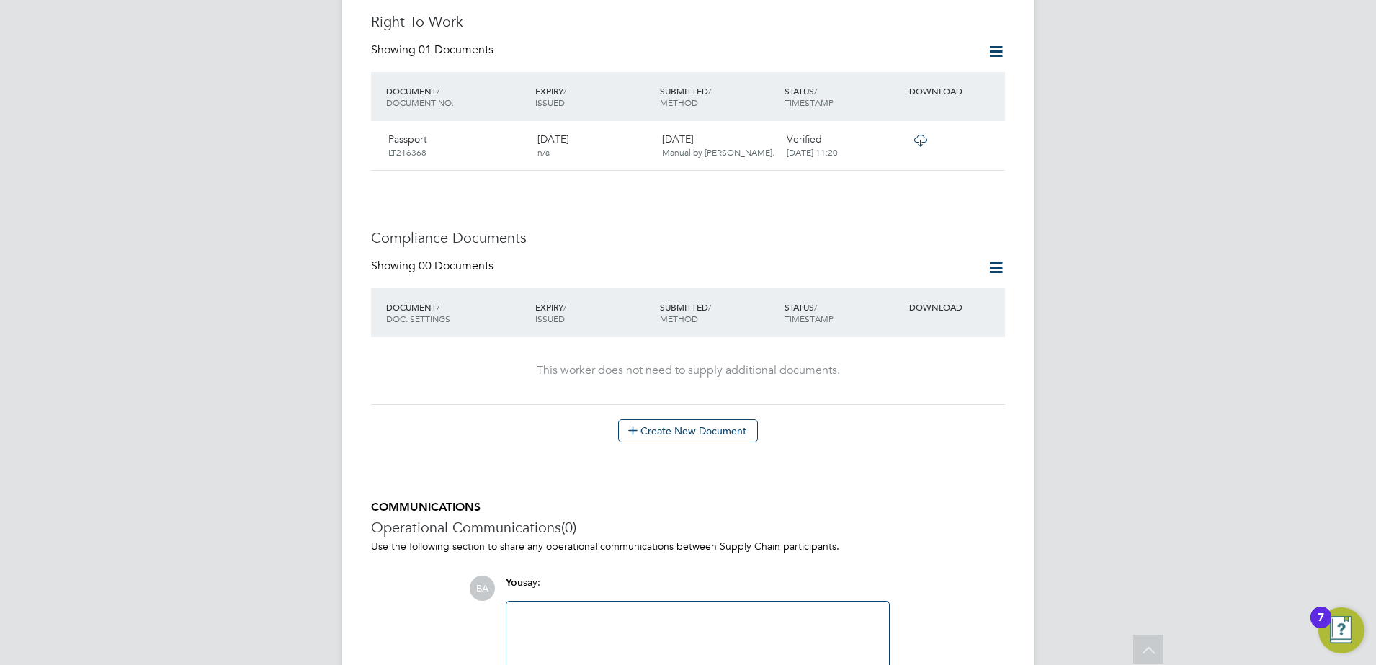
scroll to position [774, 0]
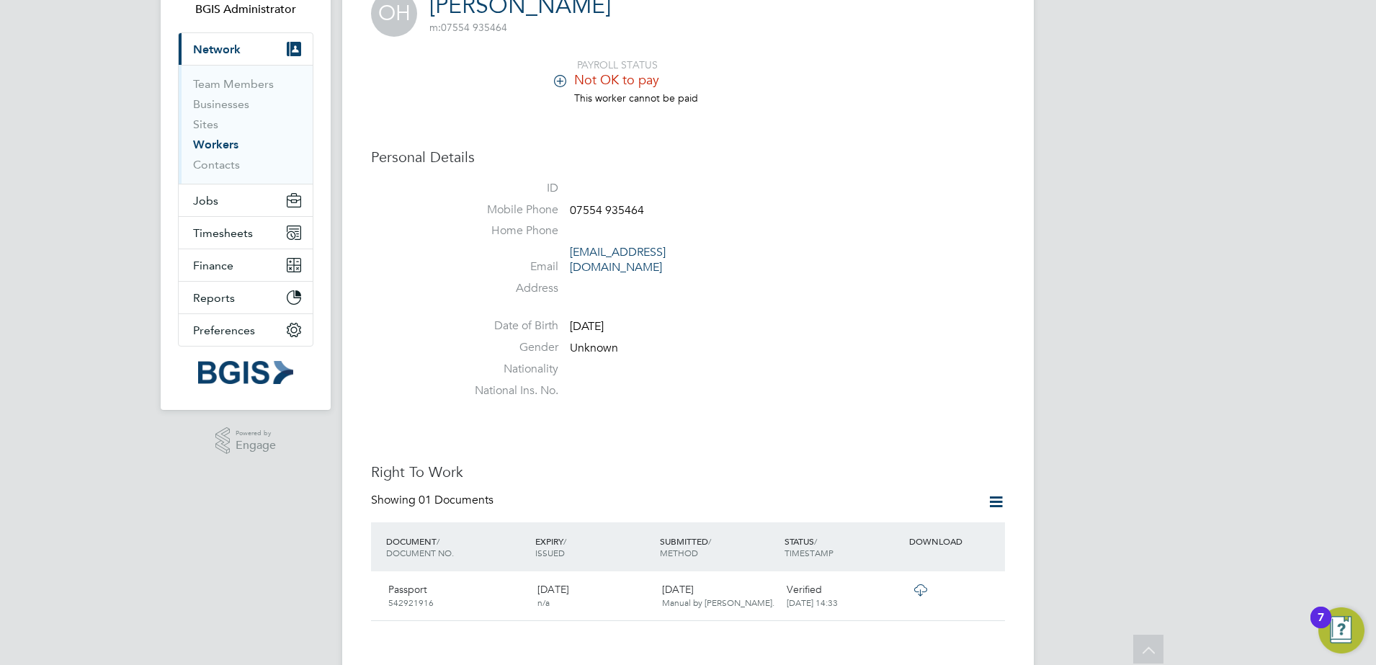
scroll to position [90, 0]
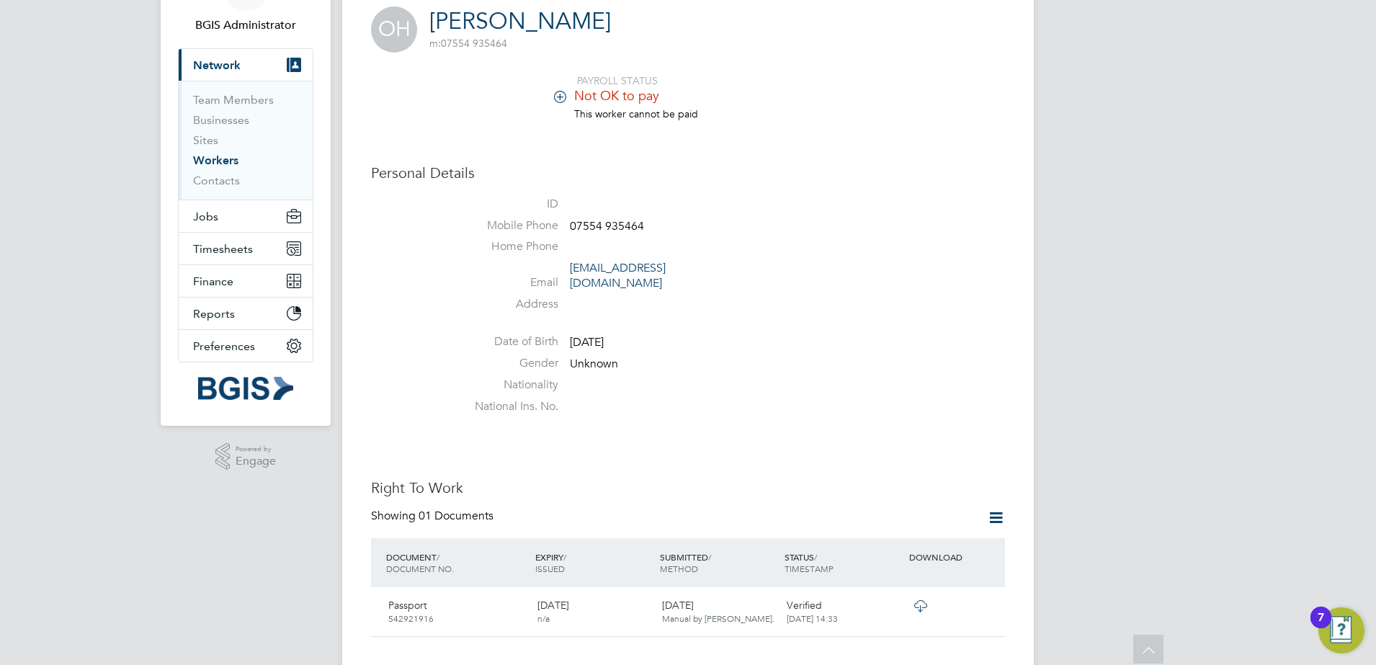
click at [922, 600] on icon at bounding box center [920, 606] width 18 height 12
click at [569, 99] on li "Not OK to pay" at bounding box center [730, 96] width 547 height 19
click at [560, 99] on icon at bounding box center [560, 96] width 11 height 11
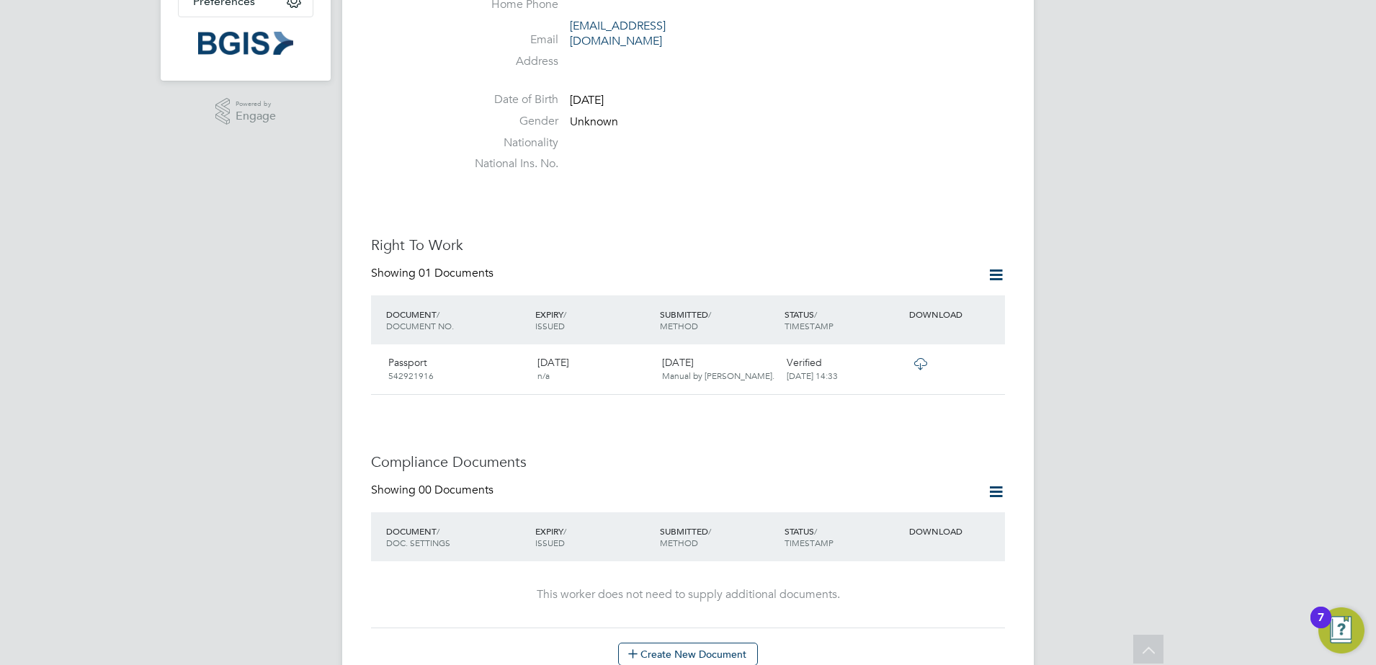
scroll to position [319, 0]
